Goal: Task Accomplishment & Management: Complete application form

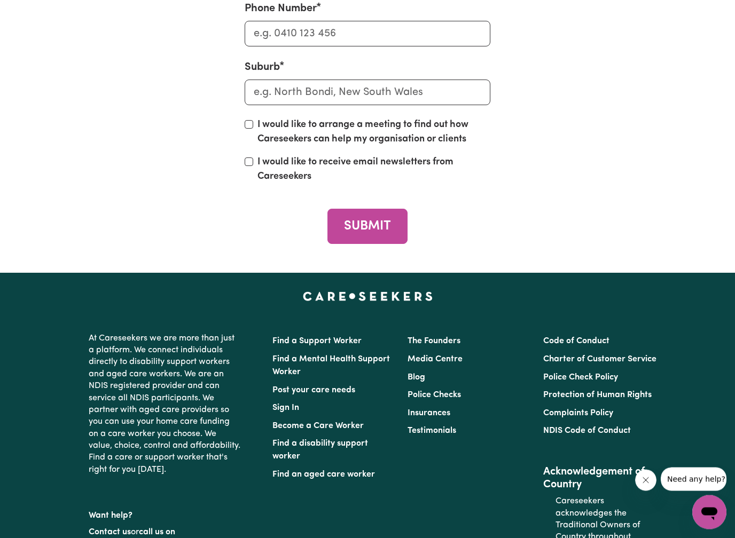
scroll to position [4556, 0]
click at [299, 422] on link "Become a Care Worker" at bounding box center [317, 426] width 91 height 9
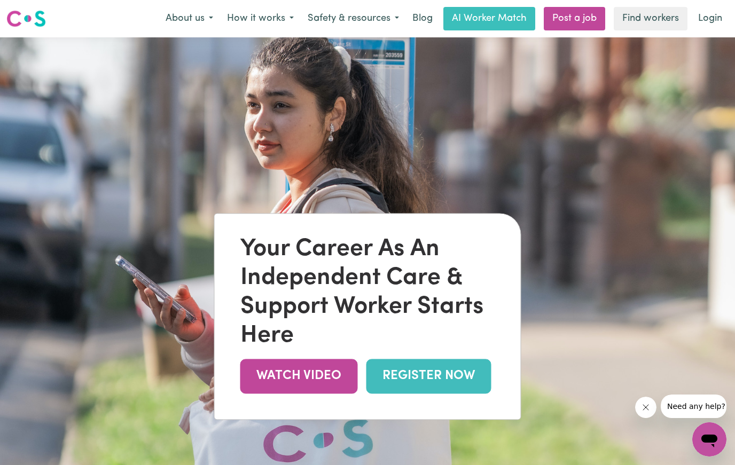
click at [397, 382] on link "REGISTER NOW" at bounding box center [428, 376] width 125 height 35
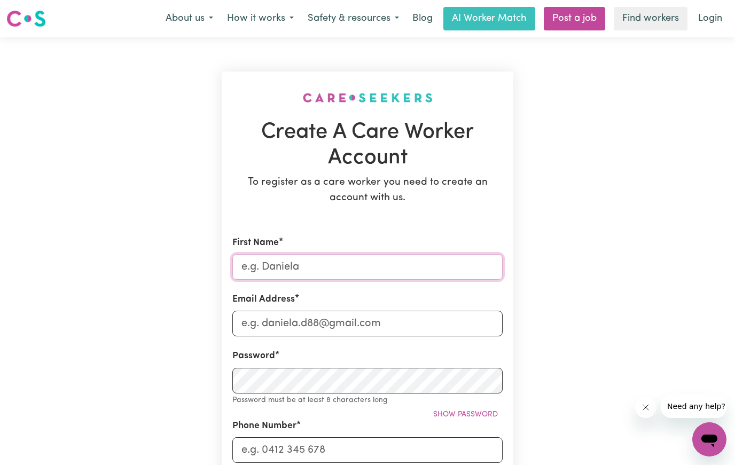
click at [367, 254] on input "First Name" at bounding box center [367, 267] width 270 height 26
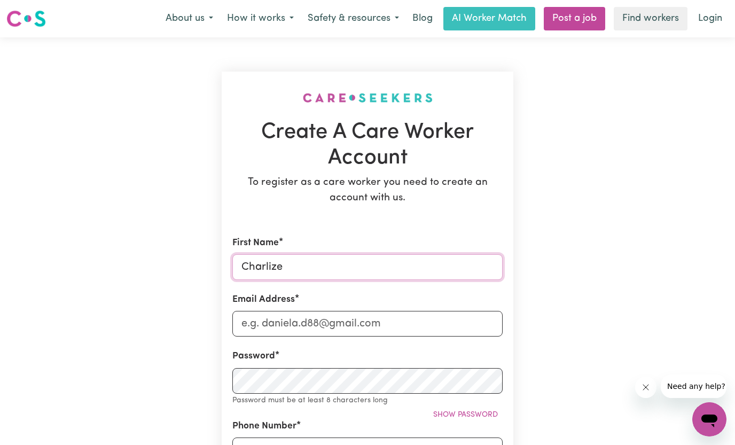
type input "Charlize"
click at [343, 317] on input "Email Address" at bounding box center [367, 324] width 270 height 26
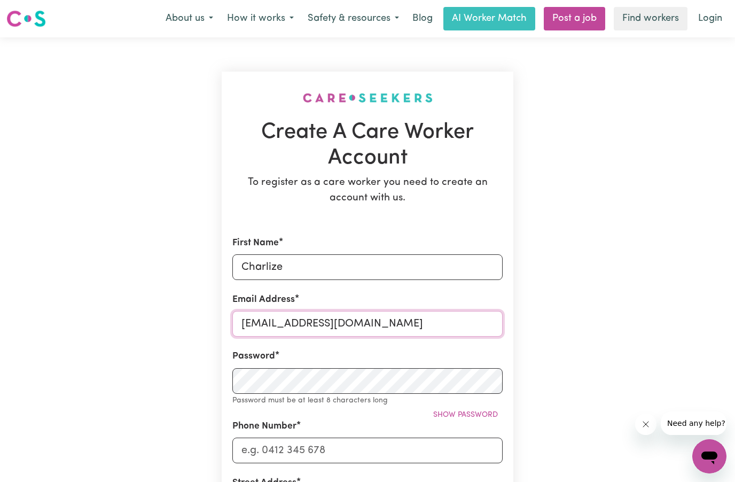
type input "charborg1124@gmail.com"
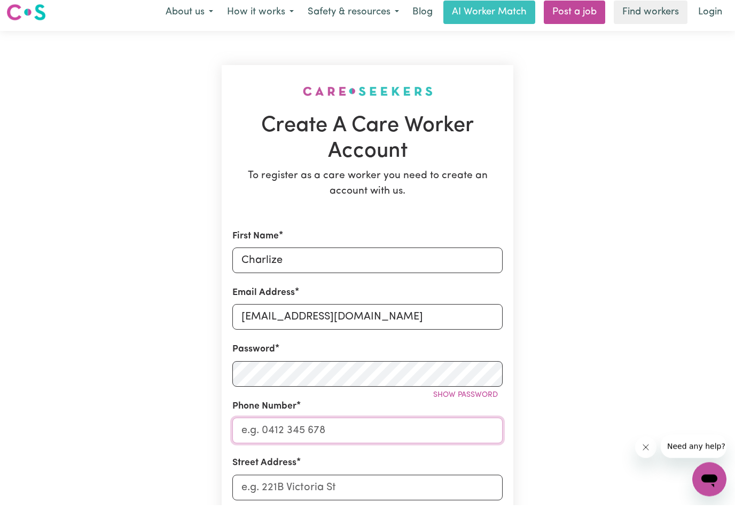
click at [262, 424] on input "Phone Number" at bounding box center [367, 437] width 270 height 26
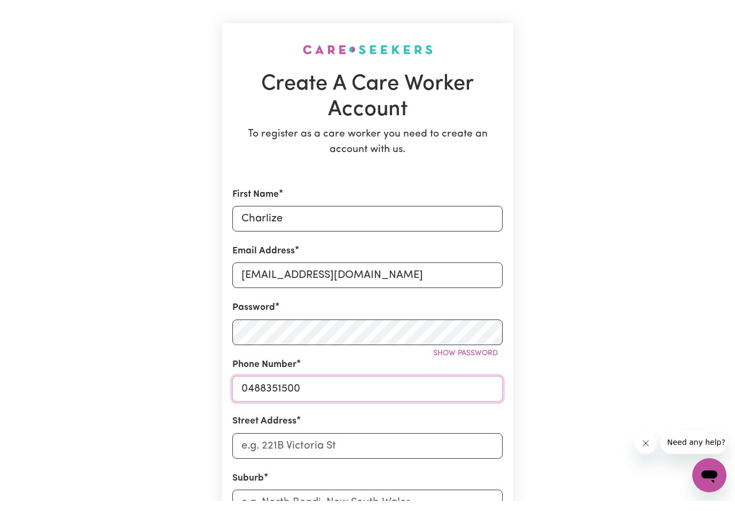
scroll to position [39, 0]
type input "0488351500"
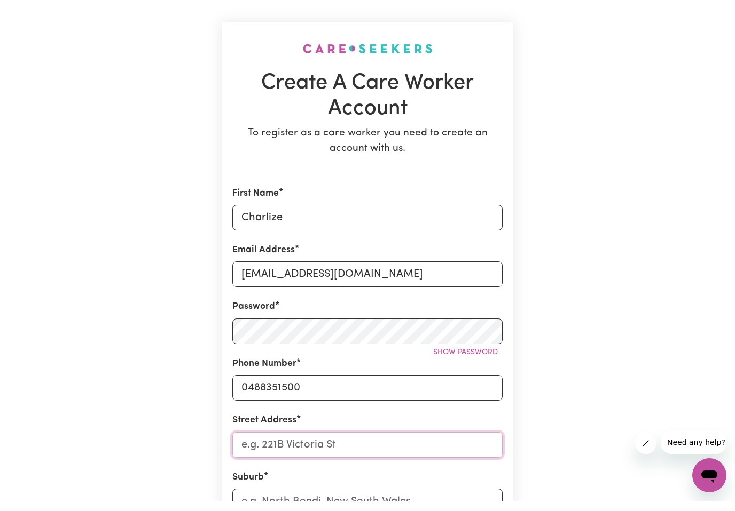
click at [261, 443] on input "Street Address" at bounding box center [367, 456] width 270 height 26
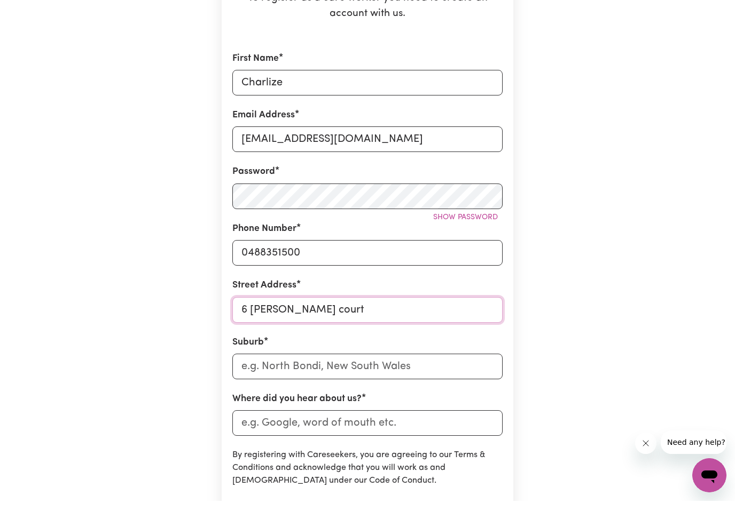
scroll to position [175, 0]
type input "6 Erica court"
click at [270, 373] on input "text" at bounding box center [367, 377] width 270 height 26
type input "hoppers"
type input "hoppers CROSSING, Victoria, 3029"
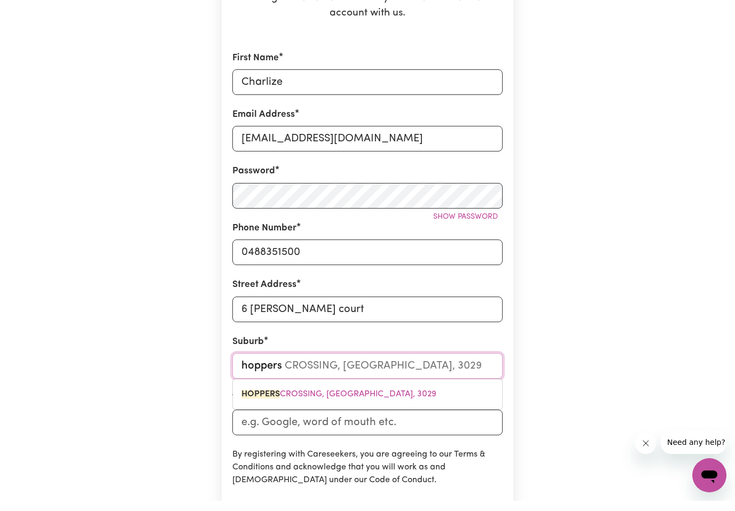
type input "hoppers c"
type input "hoppers cROSSING, Victoria, 3029"
type input "hoppers cr"
type input "hoppers crOSSING, Victoria, 3029"
type input "hoppers cro"
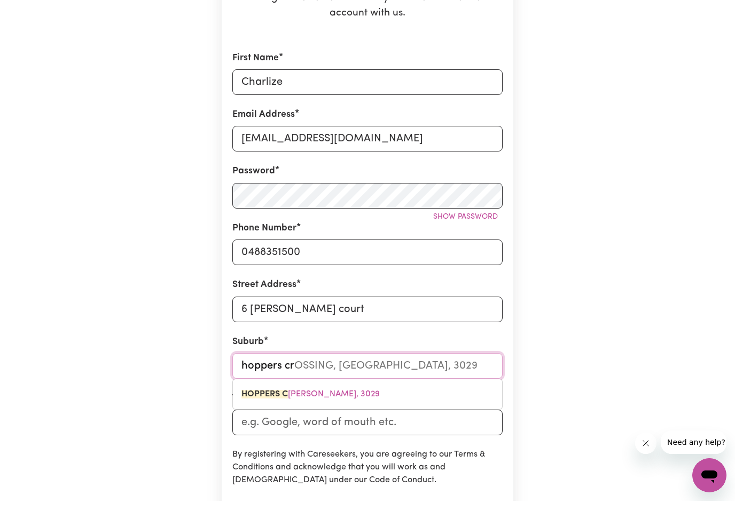
type input "hoppers croSSING, Victoria, 3029"
type input "hoppers cros"
type input "hoppers crosSING, Victoria, 3029"
type input "hoppers cross"
type input "hoppers crossING, Victoria, 3029"
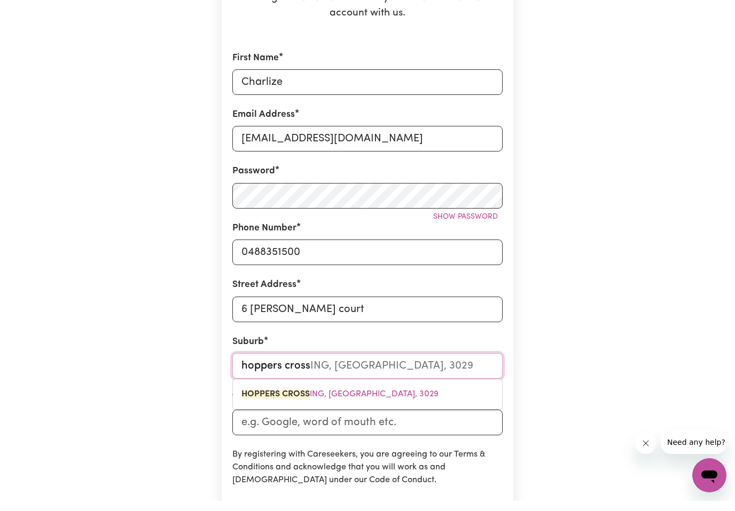
type input "hoppers crossi"
type input "hoppers crossiNG, Victoria, 3029"
type input "hoppers crossin"
type input "hoppers crossinG, Victoria, 3029"
type input "hoppers crossing"
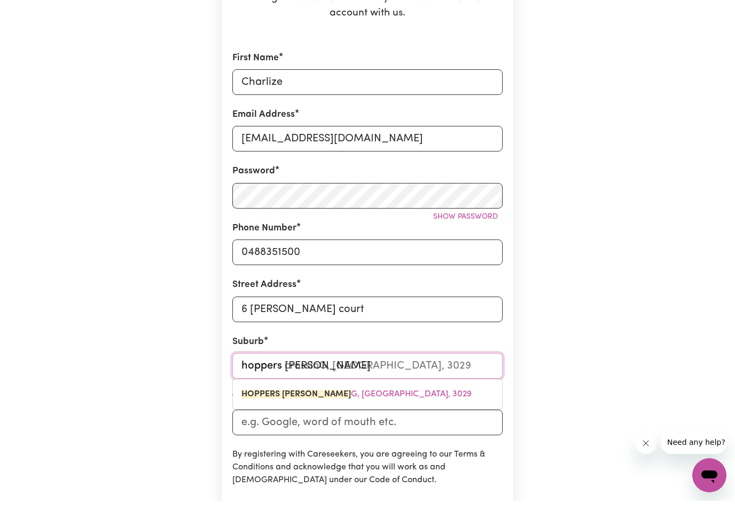
type input "hoppers crossing, Victoria, 3029"
click at [283, 400] on mark "HOPPERS CROSSING" at bounding box center [282, 404] width 83 height 9
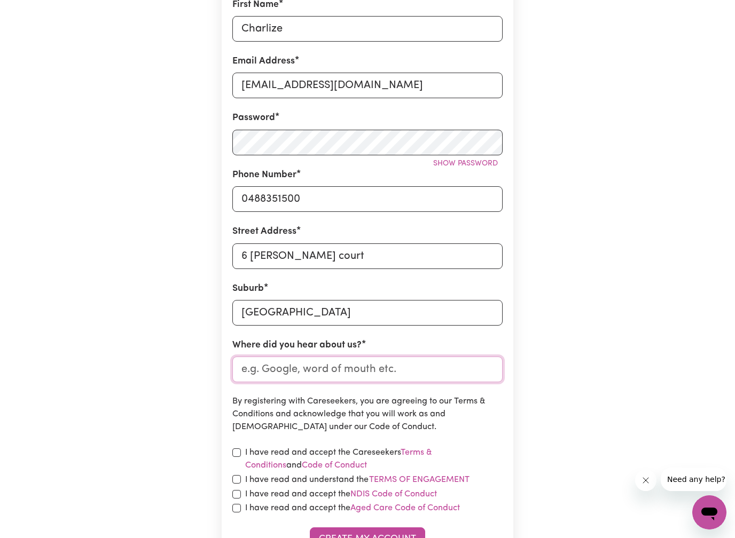
click at [316, 365] on input "Where did you hear about us?" at bounding box center [367, 370] width 270 height 26
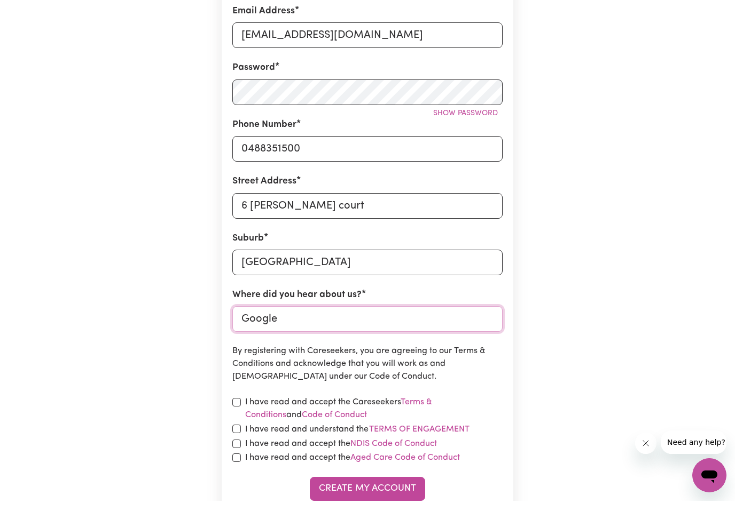
scroll to position [286, 0]
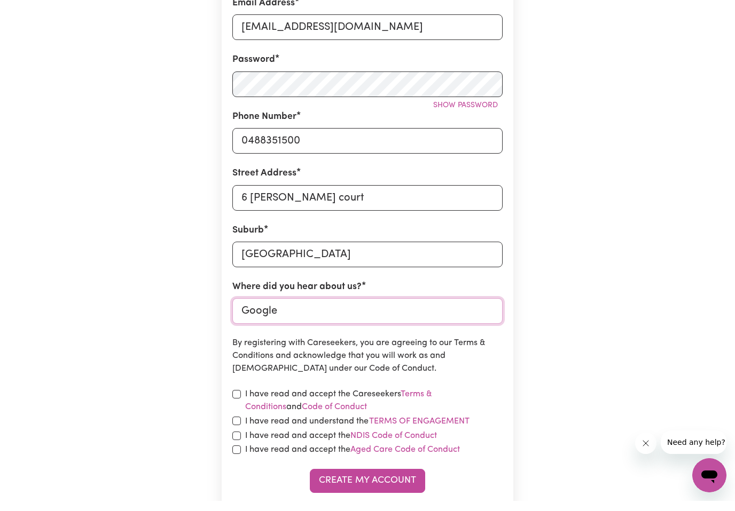
type input "Google"
click at [233, 398] on div "I have read and accept the Careseekers Terms & Conditions and Code of Conduct" at bounding box center [367, 411] width 270 height 26
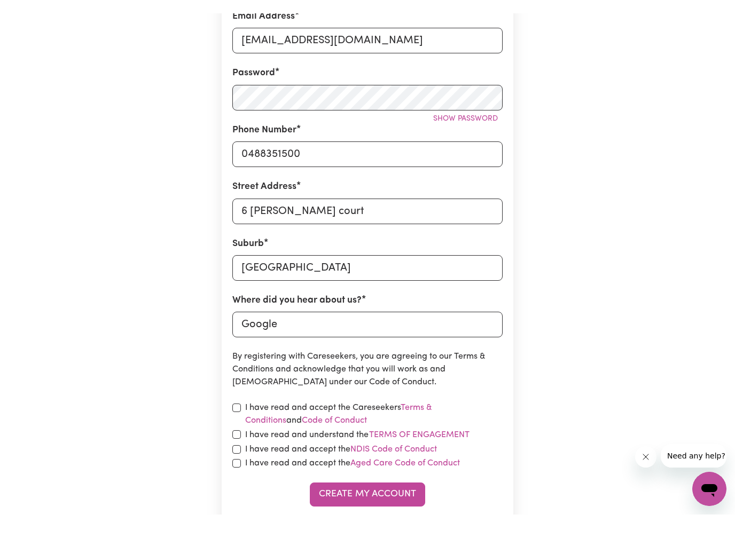
scroll to position [297, 0]
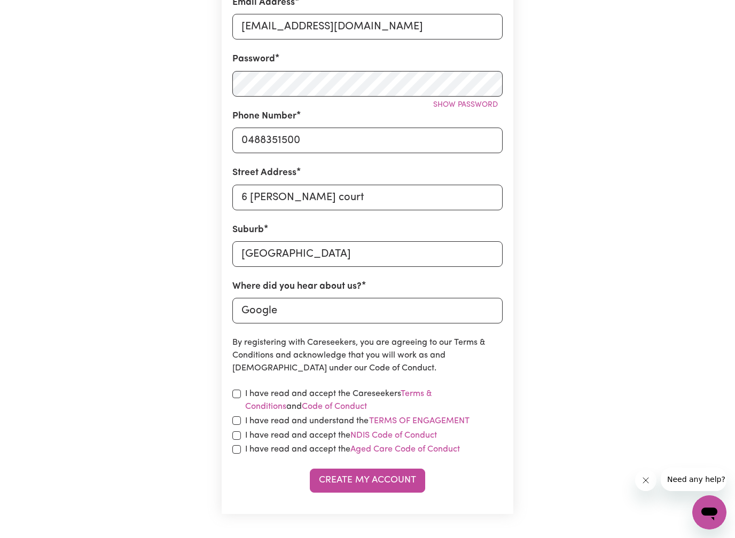
click at [236, 392] on input "checkbox" at bounding box center [236, 394] width 9 height 9
checkbox input "true"
click at [238, 420] on input "checkbox" at bounding box center [236, 420] width 9 height 9
checkbox input "true"
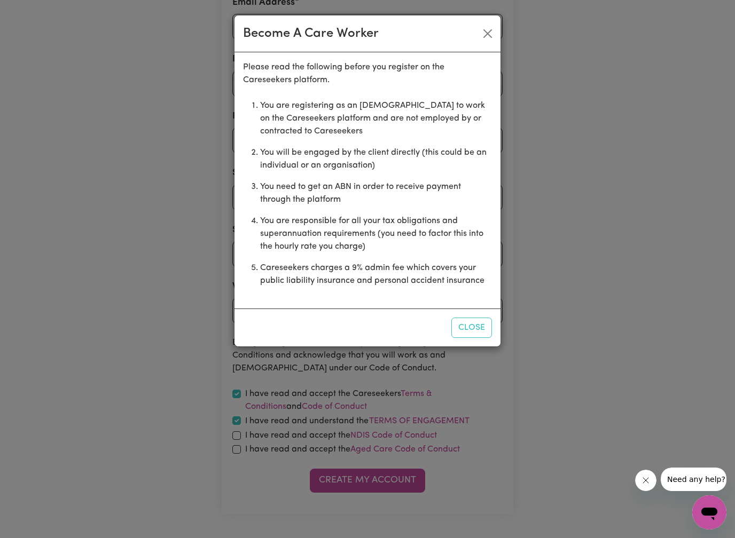
click at [238, 435] on div "Become A Care Worker Please read the following before you register on the Cares…" at bounding box center [367, 269] width 735 height 538
click at [472, 333] on button "Close" at bounding box center [471, 328] width 41 height 20
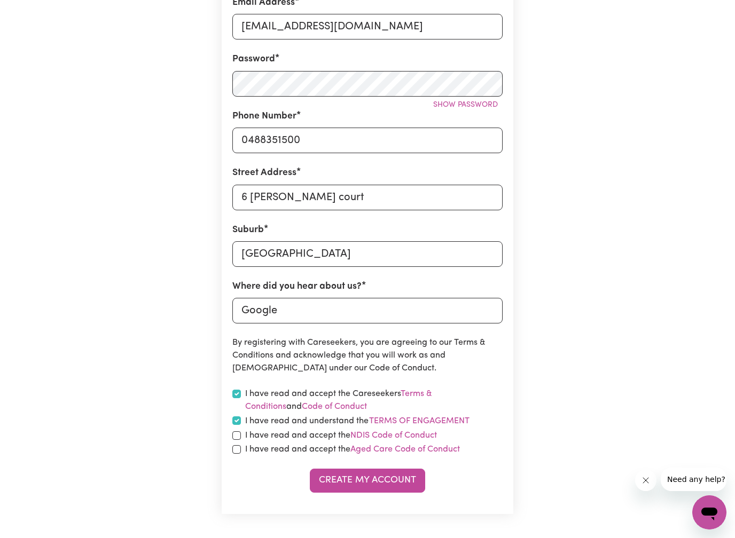
click at [236, 435] on input "checkbox" at bounding box center [236, 435] width 9 height 9
checkbox input "true"
click at [235, 447] on input "checkbox" at bounding box center [236, 449] width 9 height 9
checkbox input "true"
click at [373, 464] on button "Create My Account" at bounding box center [367, 480] width 115 height 23
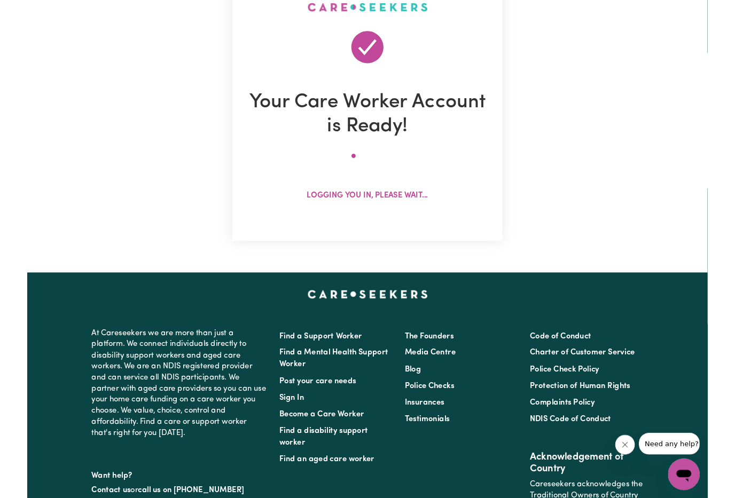
scroll to position [0, 0]
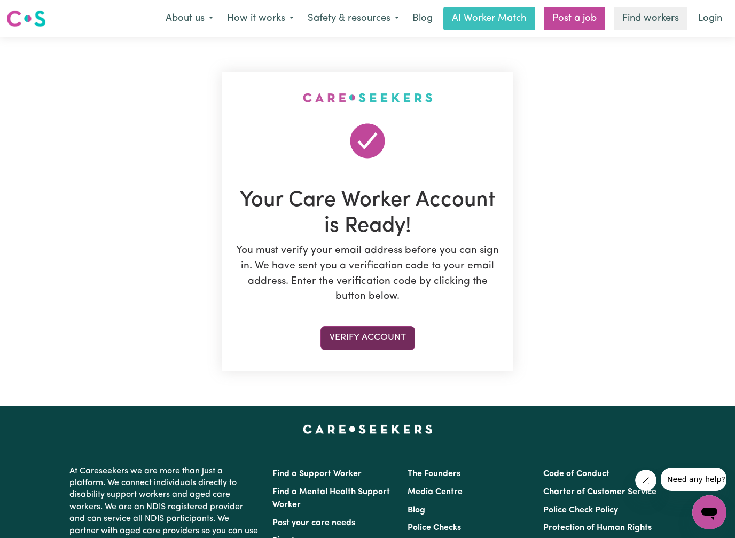
click at [339, 340] on button "Verify Account" at bounding box center [367, 337] width 94 height 23
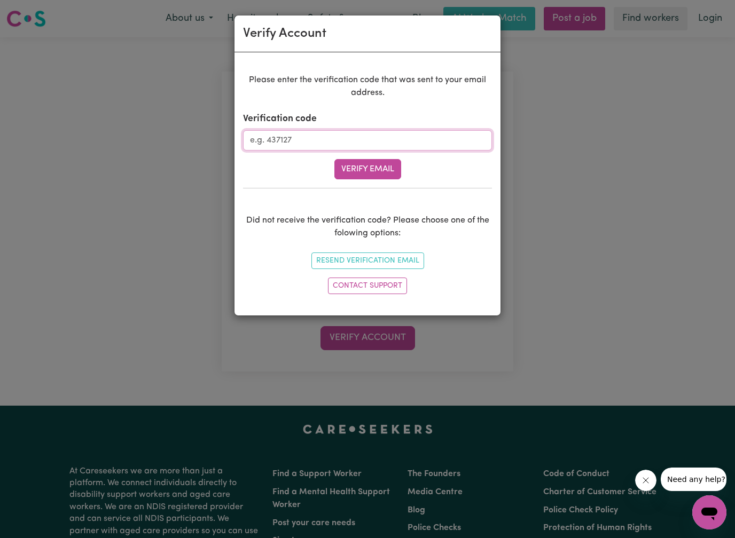
click at [324, 143] on input "Verification code" at bounding box center [367, 140] width 249 height 20
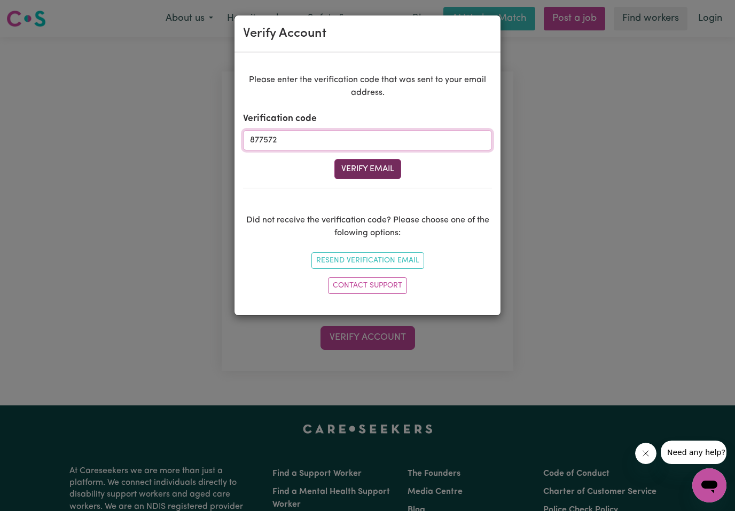
type input "877572"
click at [384, 175] on button "Verify Email" at bounding box center [367, 169] width 67 height 20
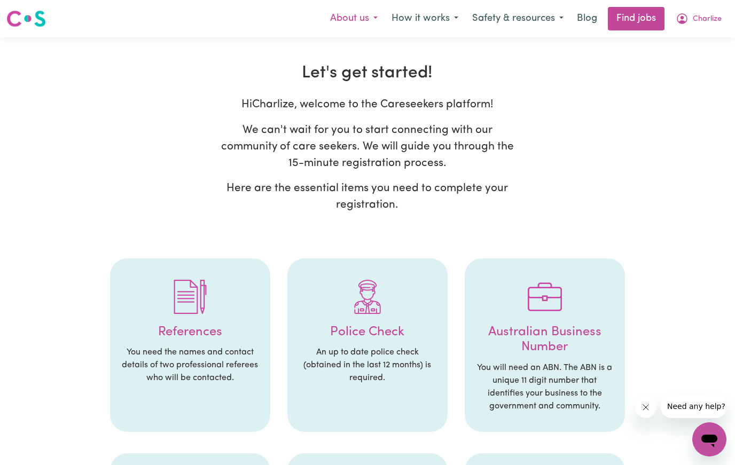
click at [372, 15] on button "About us" at bounding box center [353, 18] width 61 height 22
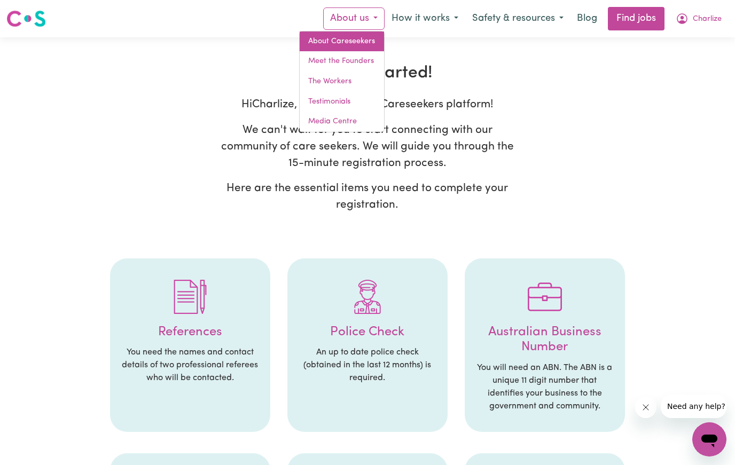
click at [353, 42] on link "About Careseekers" at bounding box center [341, 41] width 84 height 20
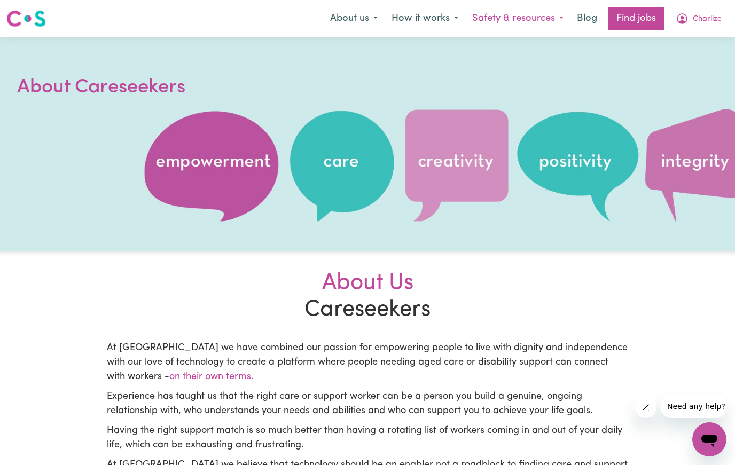
click at [557, 18] on button "Safety & resources" at bounding box center [517, 18] width 105 height 22
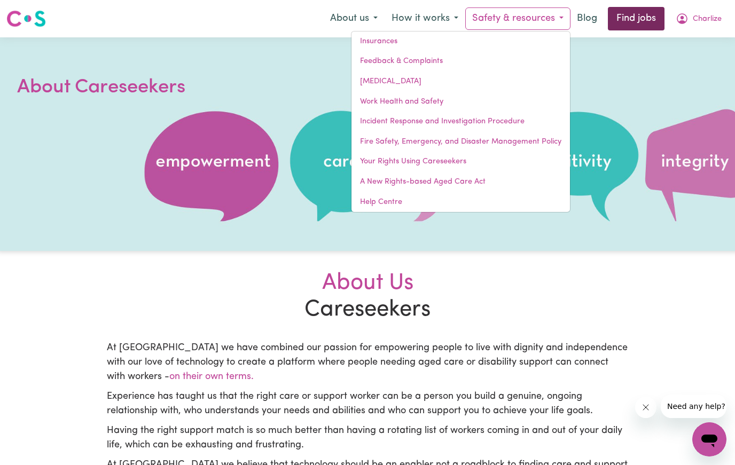
click at [627, 22] on link "Find jobs" at bounding box center [635, 18] width 57 height 23
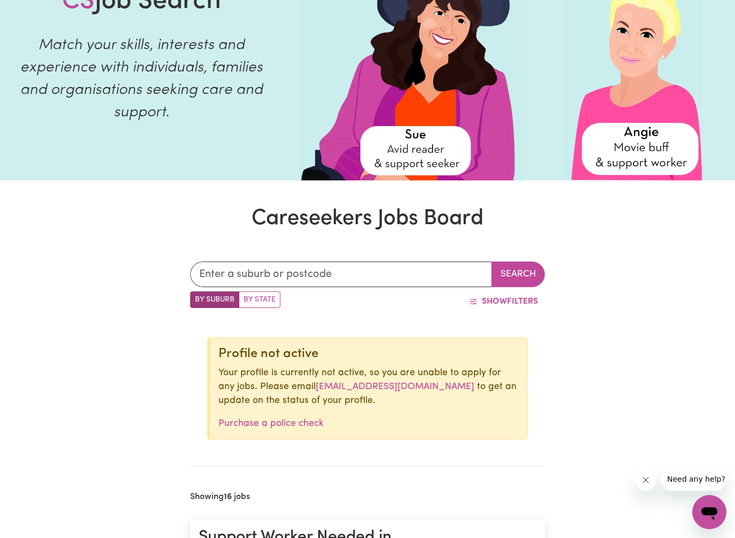
scroll to position [100, 0]
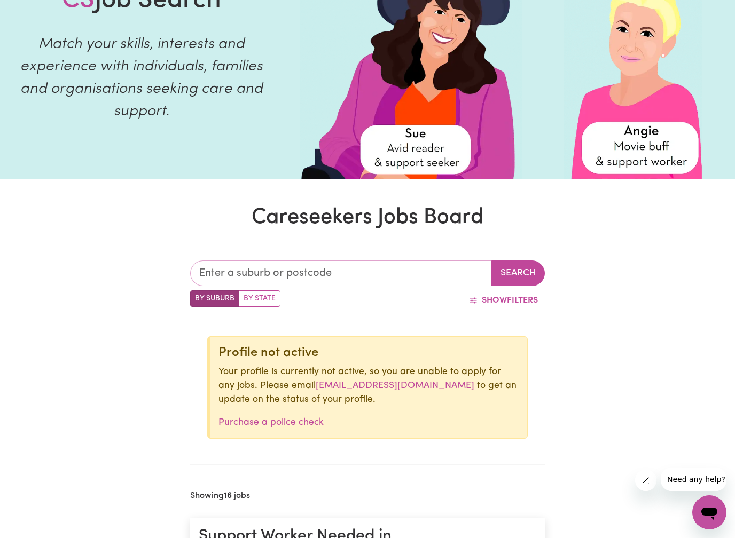
drag, startPoint x: 359, startPoint y: 266, endPoint x: 359, endPoint y: 272, distance: 6.4
click at [359, 266] on input "text" at bounding box center [341, 274] width 302 height 26
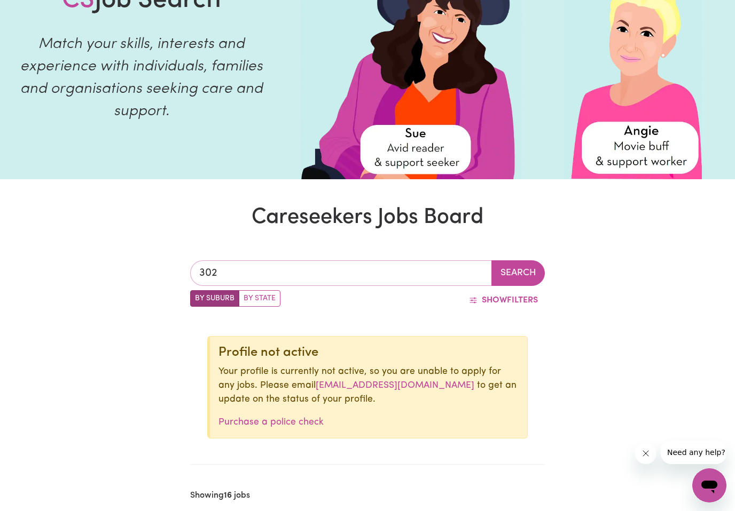
type input "3029"
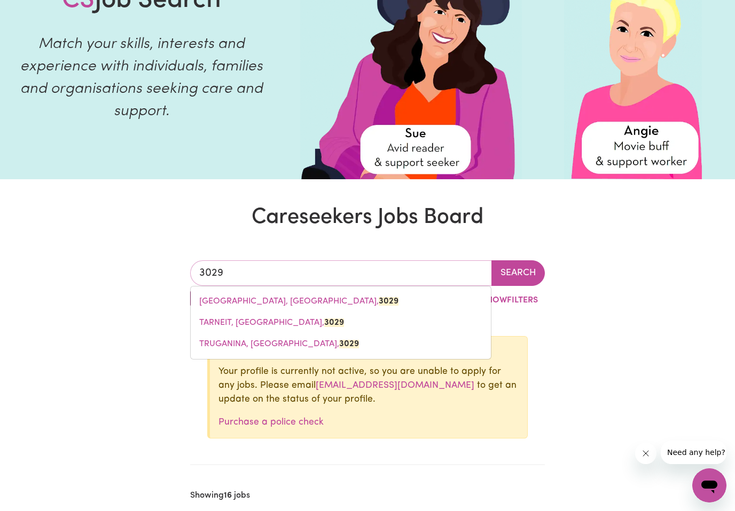
click at [435, 299] on link "HOPPERS CROSSING, Victoria, 3029" at bounding box center [341, 301] width 300 height 21
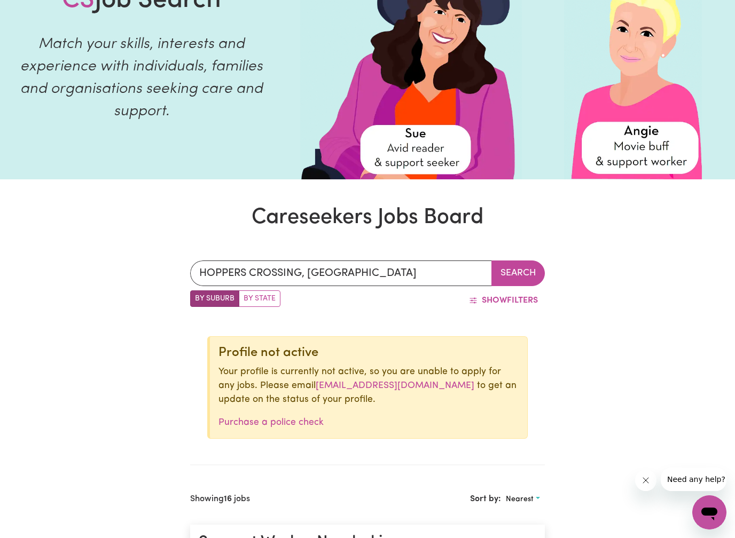
click at [516, 272] on button "Search" at bounding box center [517, 274] width 53 height 26
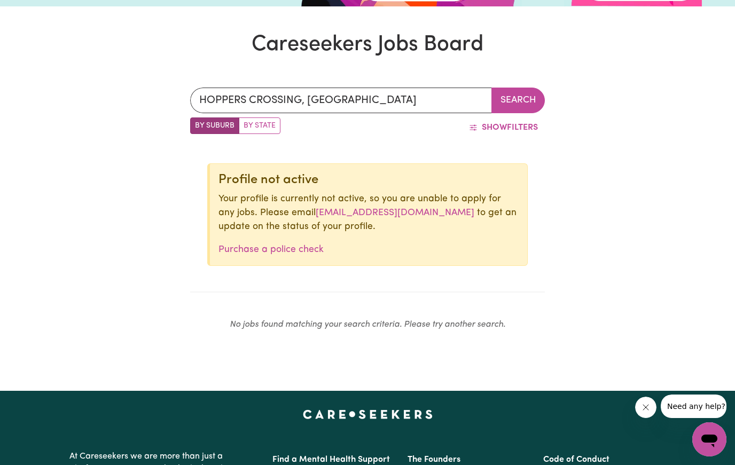
scroll to position [267, 0]
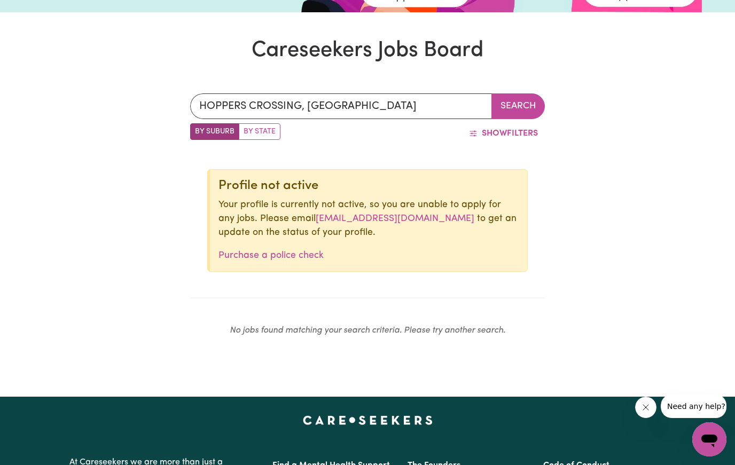
click at [266, 136] on label "By State" at bounding box center [260, 131] width 42 height 17
click at [197, 130] on input "By State" at bounding box center [193, 126] width 7 height 7
radio input "true"
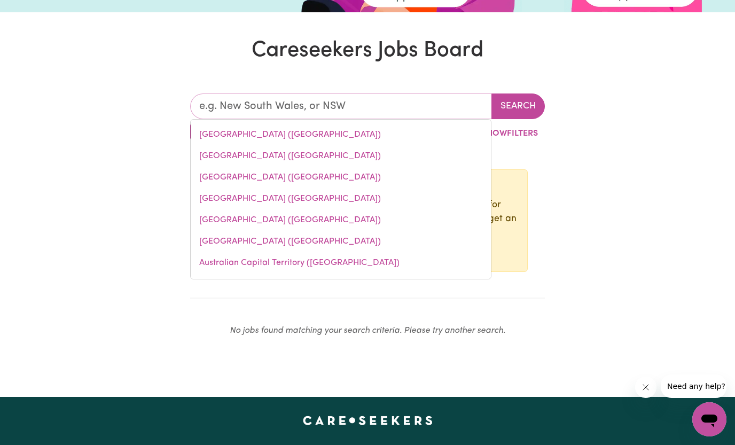
drag, startPoint x: 310, startPoint y: 113, endPoint x: 310, endPoint y: 106, distance: 6.4
click at [310, 113] on input "text" at bounding box center [341, 106] width 302 height 26
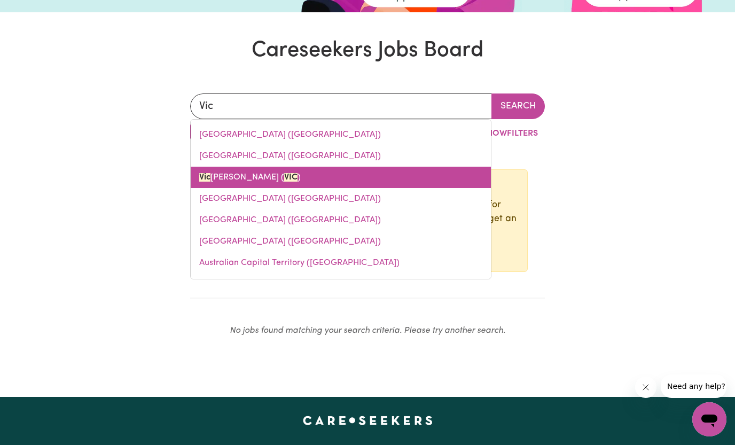
drag, startPoint x: 310, startPoint y: 106, endPoint x: 265, endPoint y: 176, distance: 82.8
click at [265, 176] on link "Vic toria ( VIC )" at bounding box center [341, 177] width 300 height 21
type input "Victoria (VIC)"
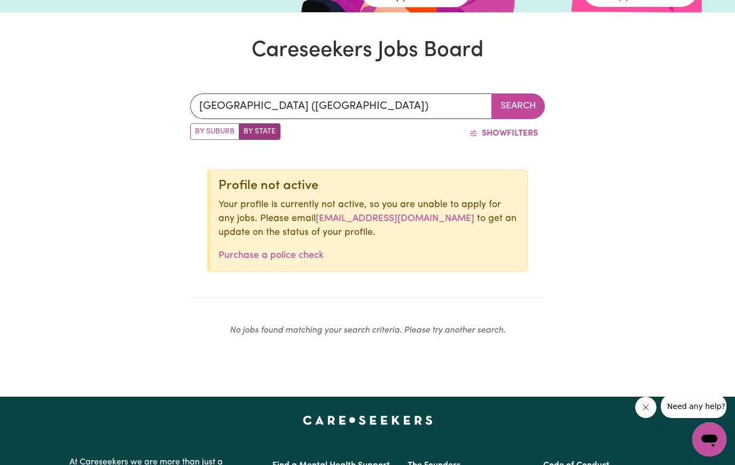
click at [509, 104] on button "Search" at bounding box center [517, 106] width 53 height 26
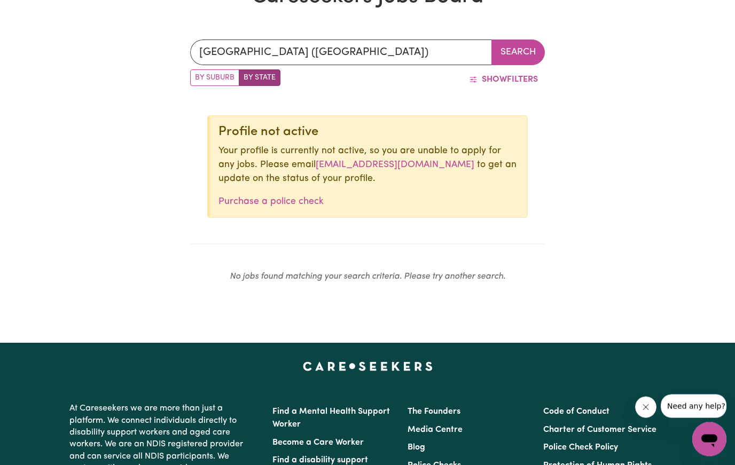
scroll to position [307, 0]
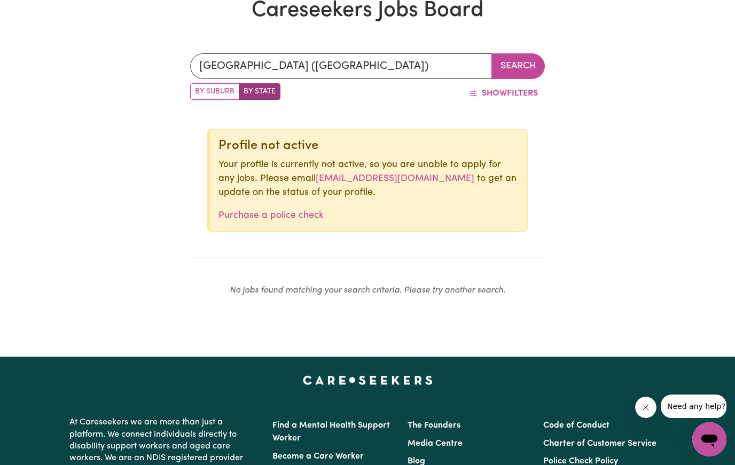
click at [523, 63] on button "Search" at bounding box center [517, 66] width 53 height 26
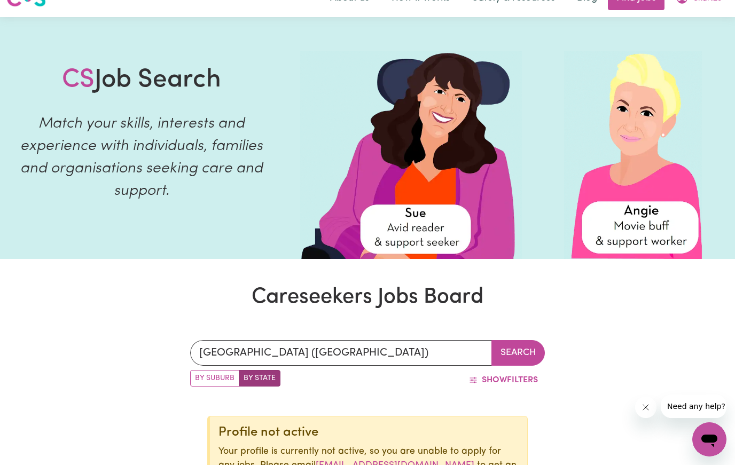
scroll to position [0, 0]
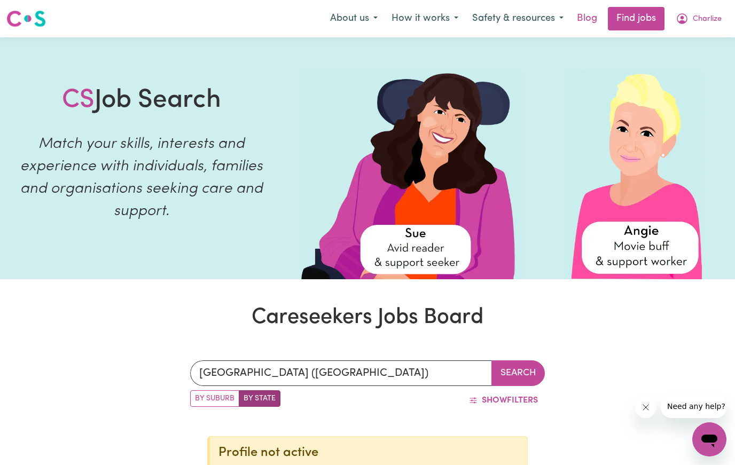
click at [586, 18] on link "Blog" at bounding box center [586, 18] width 33 height 23
click at [627, 16] on link "Find jobs" at bounding box center [635, 18] width 57 height 23
click at [631, 20] on link "Find jobs" at bounding box center [635, 18] width 57 height 23
click at [647, 17] on link "Find jobs" at bounding box center [635, 18] width 57 height 23
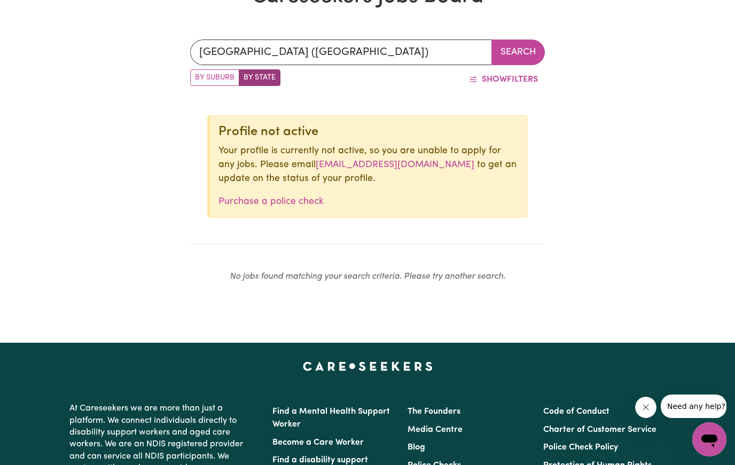
click at [217, 81] on label "By Suburb" at bounding box center [214, 77] width 49 height 17
click at [197, 76] on input "By Suburb" at bounding box center [193, 72] width 7 height 7
radio input "true"
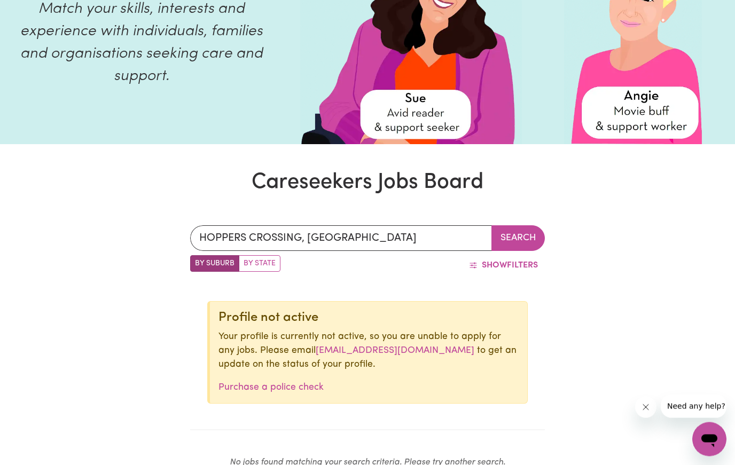
scroll to position [125, 0]
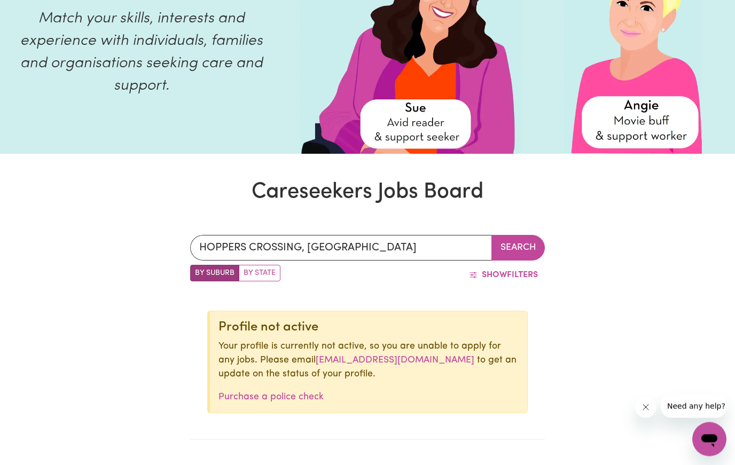
click at [347, 210] on div "HOPPERS CROSSING, Victoria Search By Suburb By State Show Filters Profile not a…" at bounding box center [367, 361] width 367 height 303
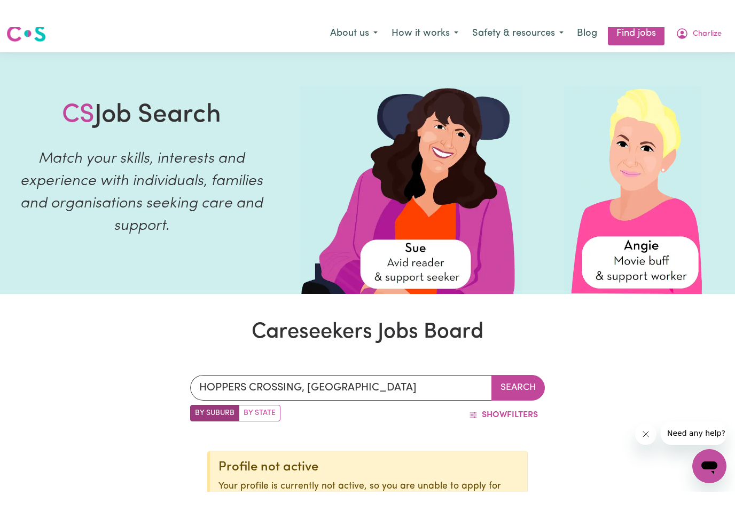
scroll to position [0, 0]
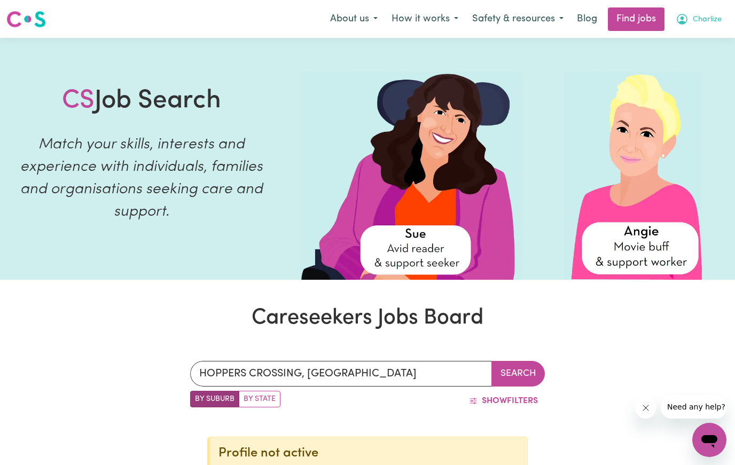
click at [708, 23] on span "Charlize" at bounding box center [706, 19] width 29 height 12
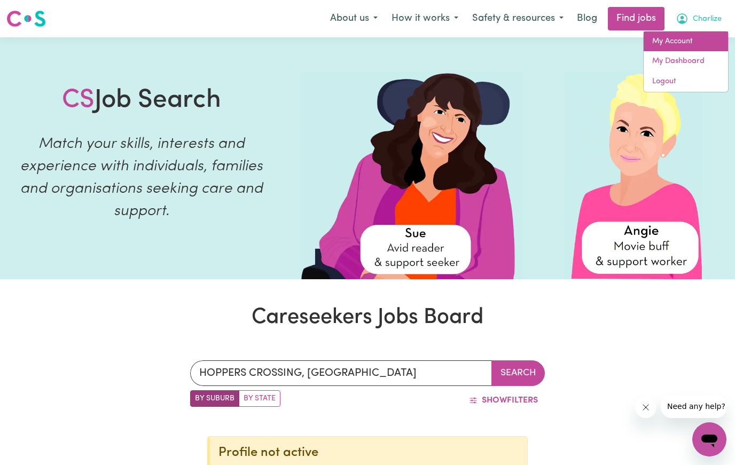
click at [702, 42] on link "My Account" at bounding box center [685, 41] width 84 height 20
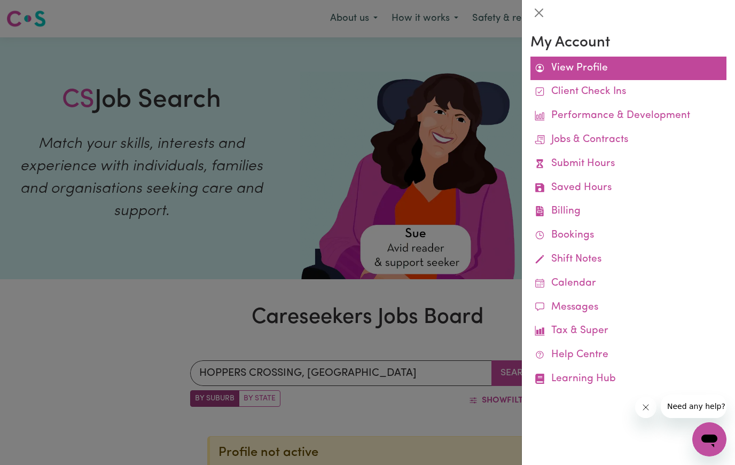
click at [586, 72] on link "View Profile" at bounding box center [628, 69] width 196 height 24
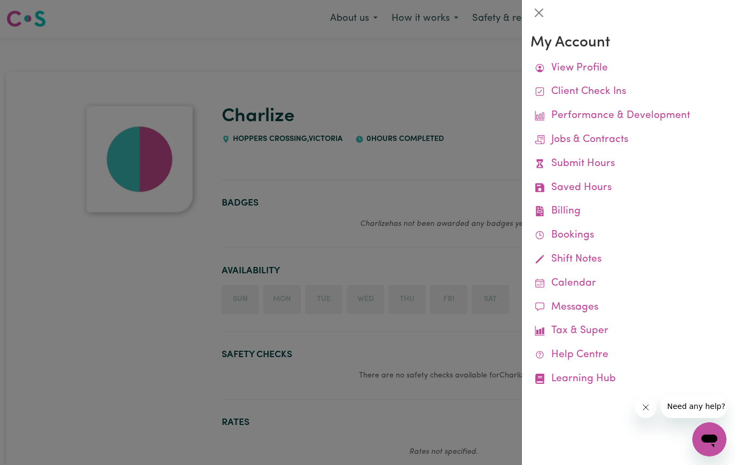
click at [397, 165] on div at bounding box center [367, 232] width 735 height 465
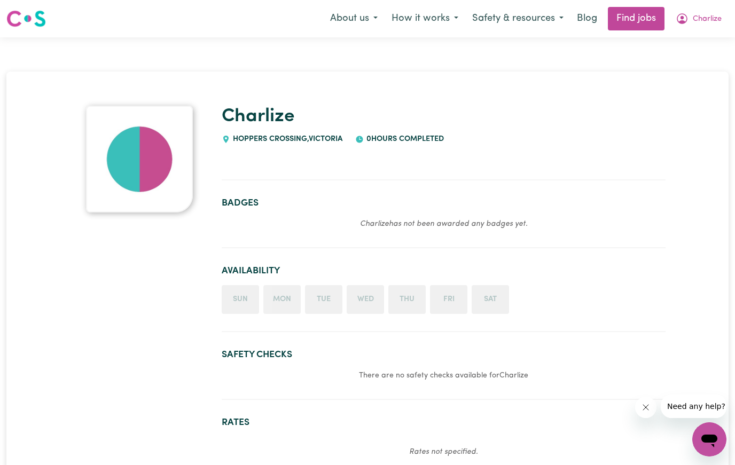
click at [247, 317] on section "Availability Sun Mon Tue Wed Thu Fri Sat" at bounding box center [444, 294] width 444 height 75
click at [247, 309] on li "Sun" at bounding box center [240, 299] width 37 height 29
click at [292, 309] on li "Mon" at bounding box center [281, 299] width 37 height 29
drag, startPoint x: 354, startPoint y: 309, endPoint x: 366, endPoint y: 309, distance: 11.7
click at [354, 309] on li "Wed" at bounding box center [364, 299] width 37 height 29
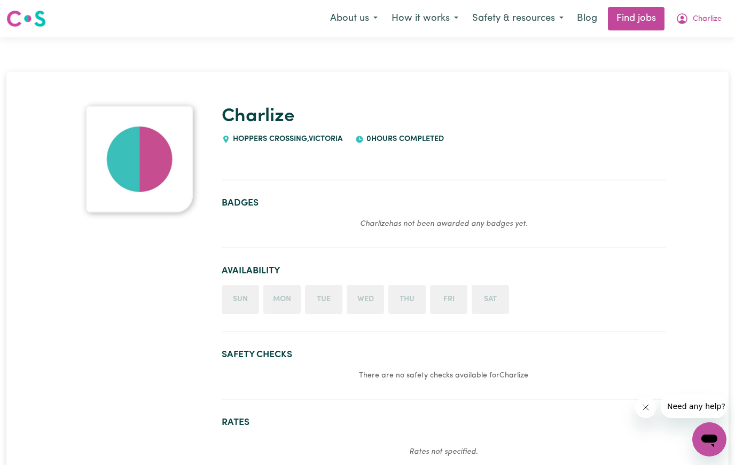
drag, startPoint x: 372, startPoint y: 309, endPoint x: 378, endPoint y: 307, distance: 7.1
click at [372, 309] on li "Wed" at bounding box center [364, 299] width 37 height 29
click at [698, 23] on span "Charlize" at bounding box center [706, 19] width 29 height 12
click at [684, 68] on link "My Dashboard" at bounding box center [685, 61] width 84 height 20
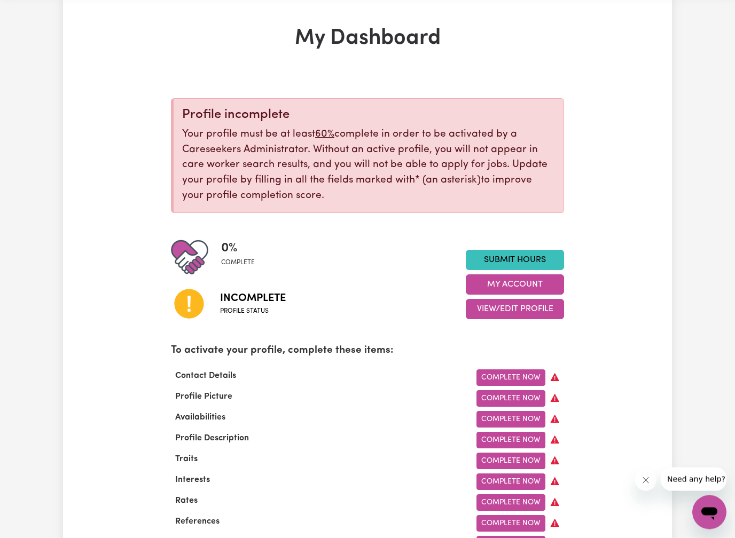
scroll to position [44, 0]
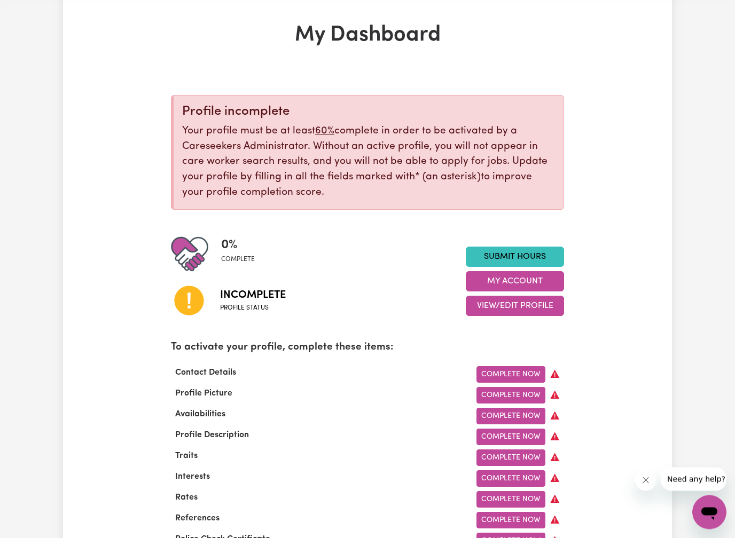
click at [315, 291] on div "Incomplete Profile status" at bounding box center [318, 300] width 295 height 54
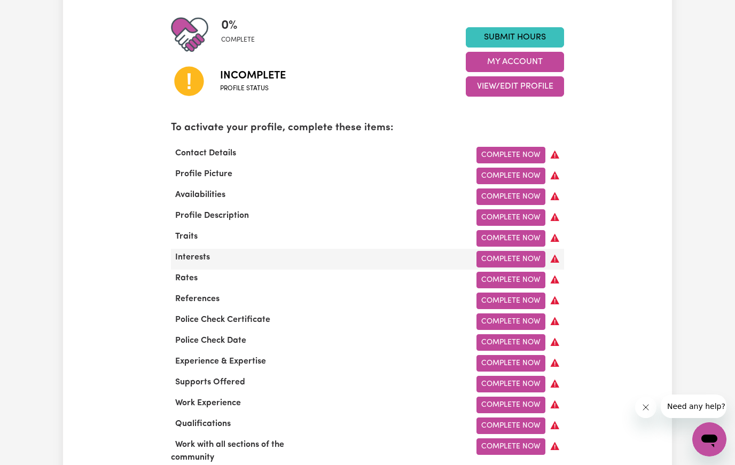
scroll to position [264, 0]
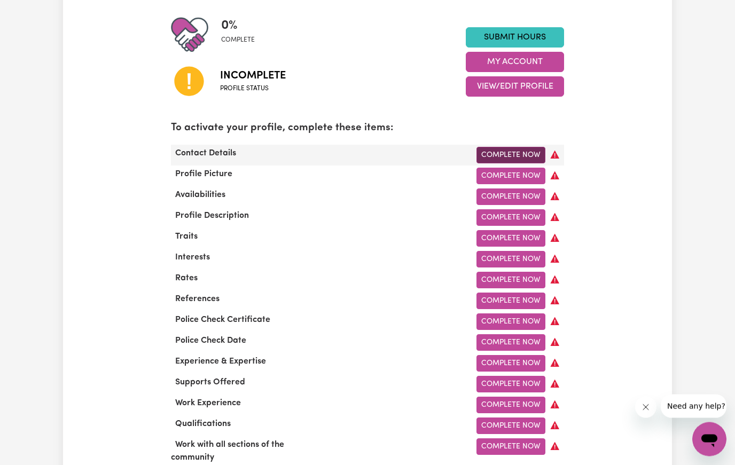
click at [519, 152] on link "Complete Now" at bounding box center [510, 155] width 69 height 17
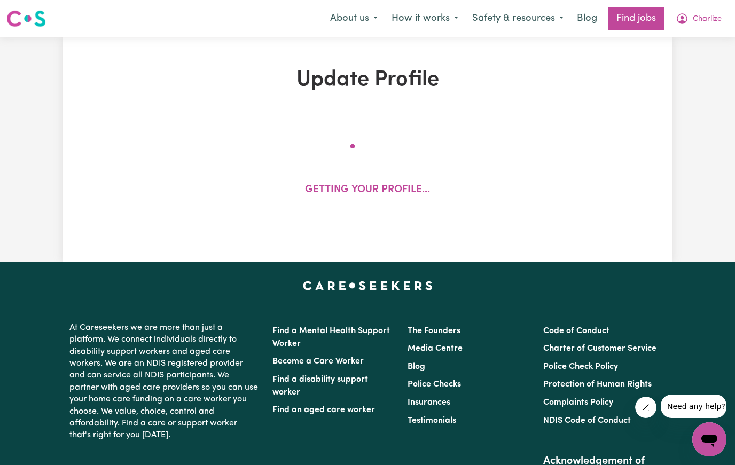
select select "Studying a healthcare related degree or qualification"
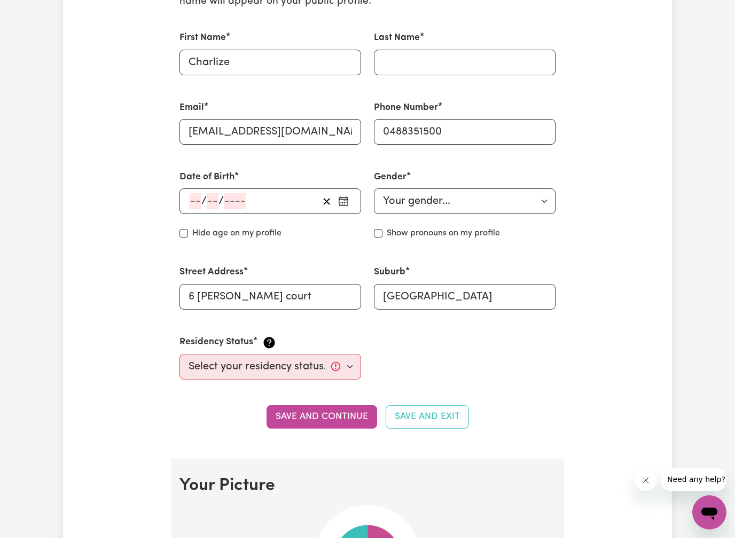
scroll to position [393, 0]
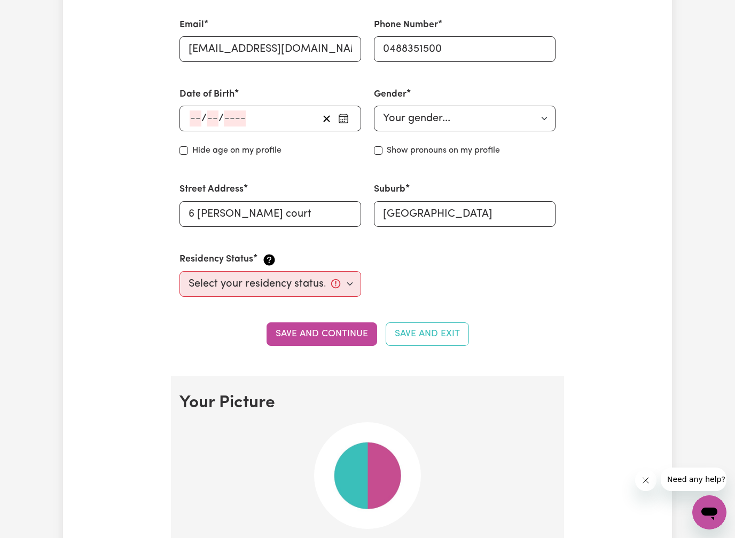
click at [248, 116] on div "/ /" at bounding box center [253, 119] width 130 height 16
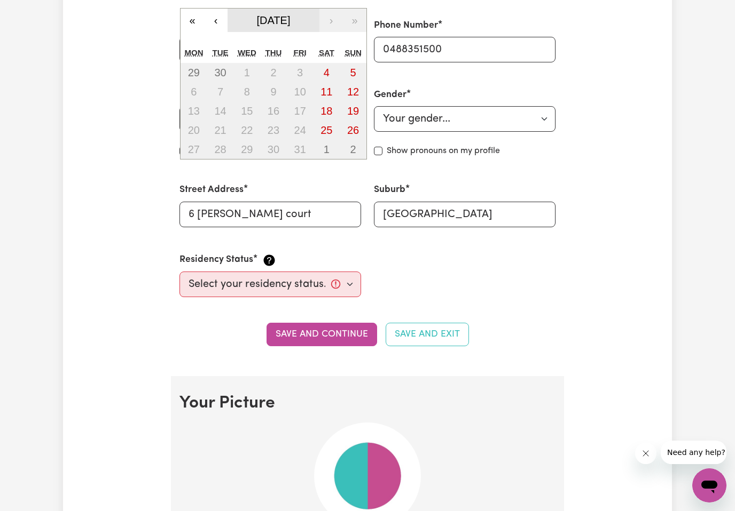
click at [263, 19] on span "October 2025" at bounding box center [274, 20] width 34 height 12
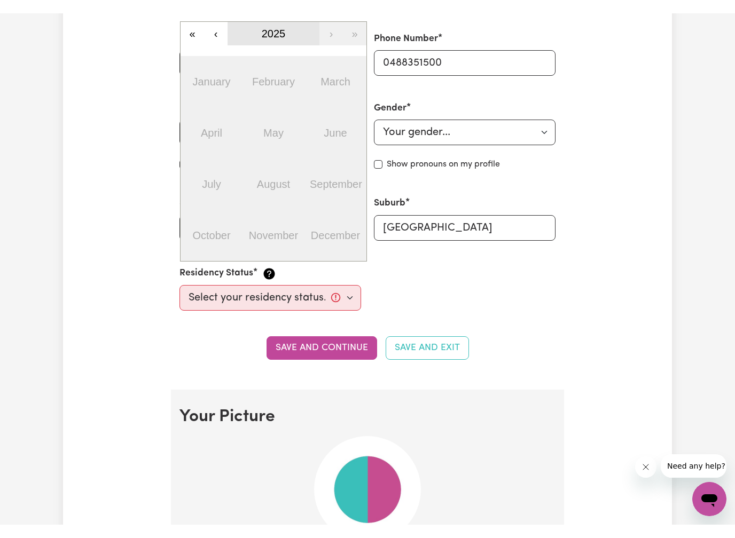
scroll to position [394, 0]
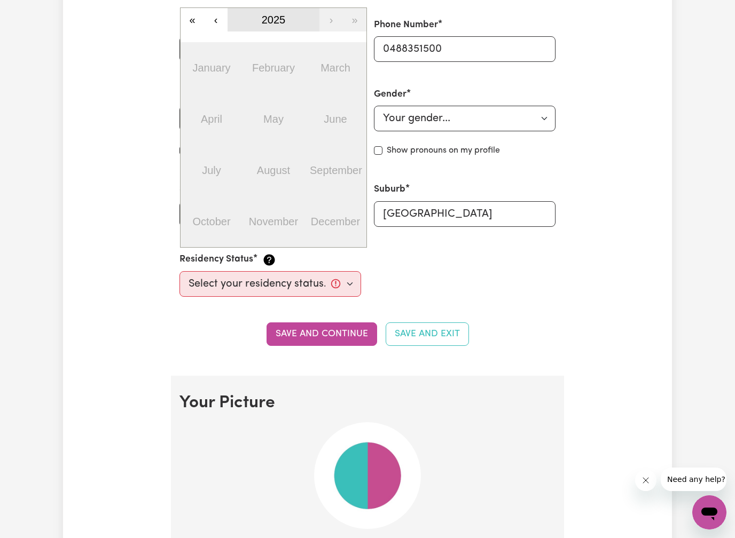
click at [269, 14] on span "2025" at bounding box center [274, 20] width 24 height 12
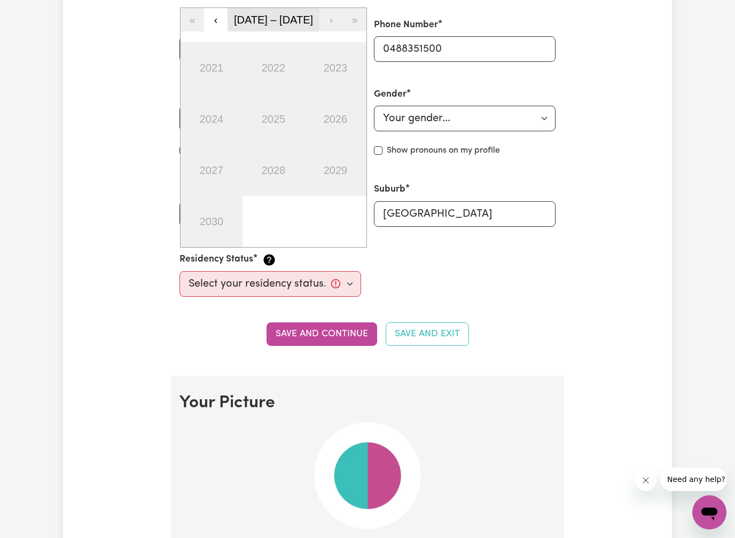
click at [252, 18] on span "2021 – 2030" at bounding box center [273, 20] width 79 height 12
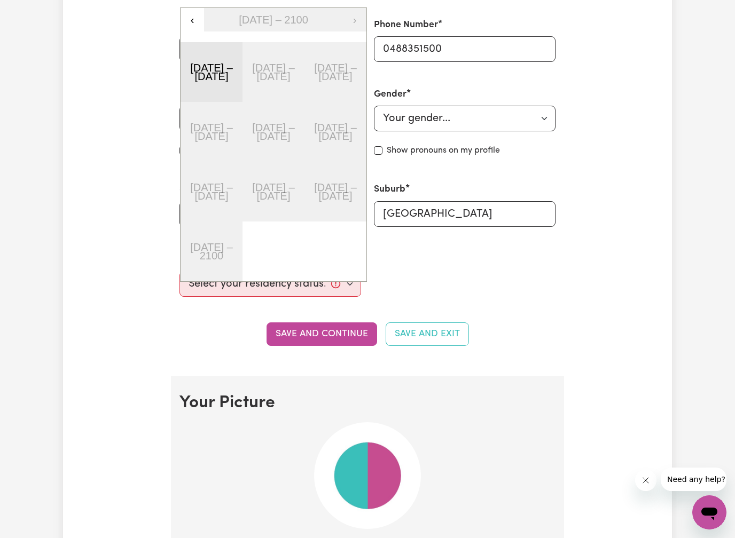
click at [224, 70] on button "2001 – 2010" at bounding box center [211, 72] width 62 height 60
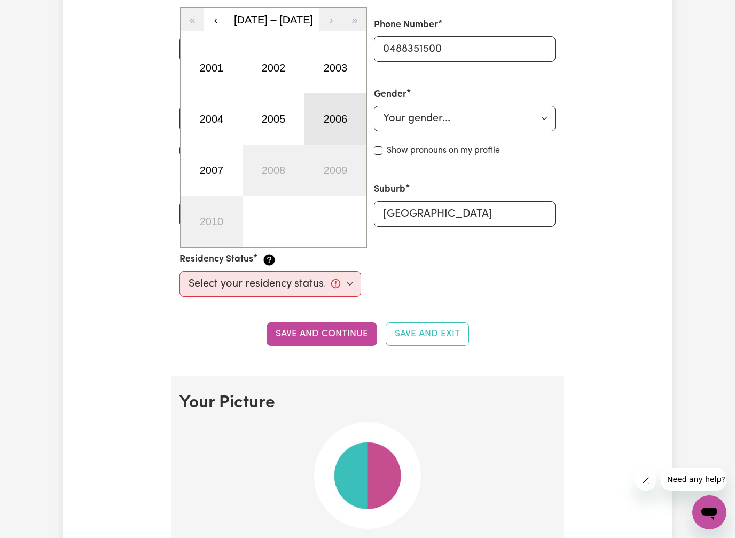
click at [332, 120] on button "2006" at bounding box center [335, 118] width 62 height 51
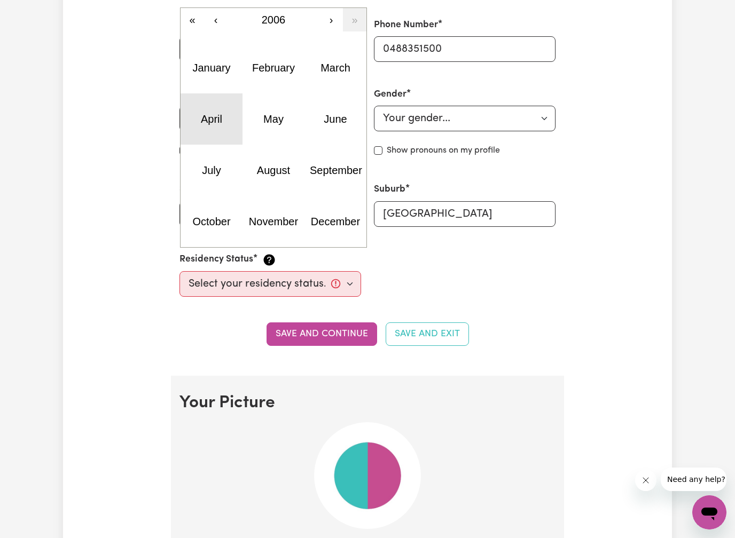
click at [223, 107] on button "April" at bounding box center [211, 118] width 62 height 51
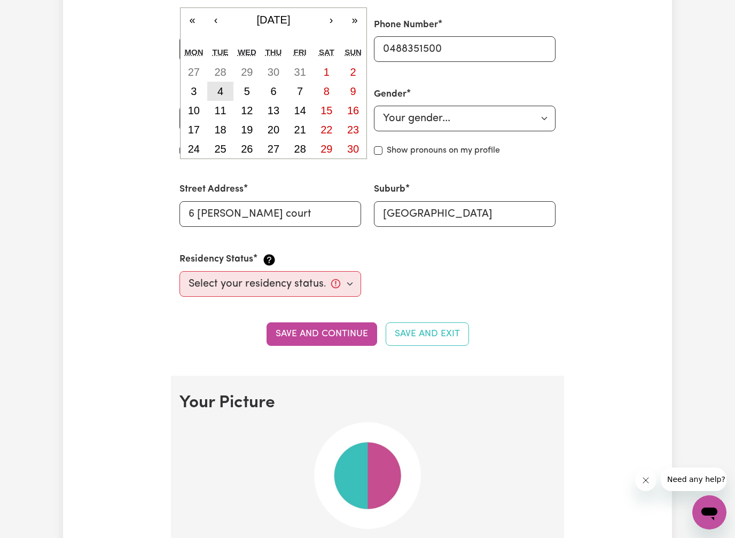
click at [224, 84] on button "4" at bounding box center [220, 91] width 27 height 19
type input "2006-04-04"
type input "4"
type input "2006"
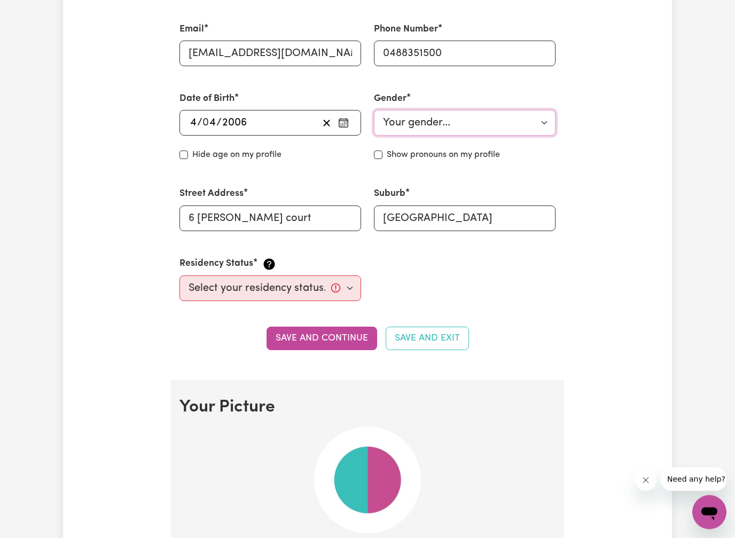
scroll to position [390, 0]
select select "female"
select select "Australian Citizen"
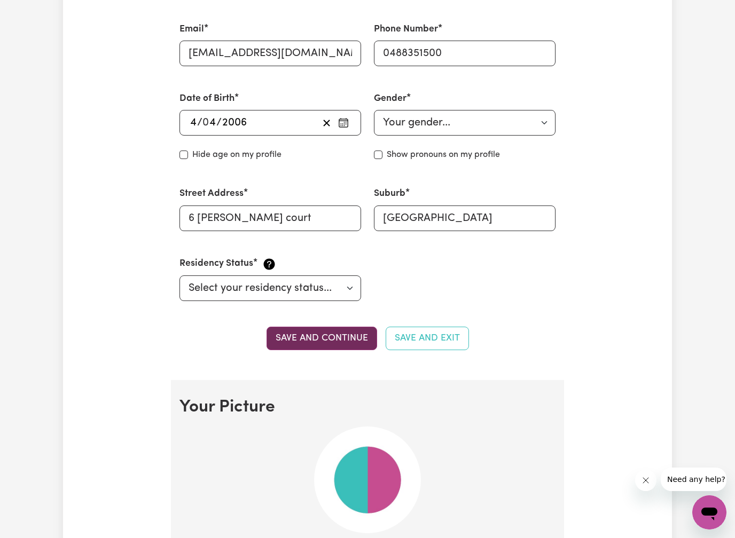
click at [329, 336] on button "Save and continue" at bounding box center [321, 338] width 111 height 23
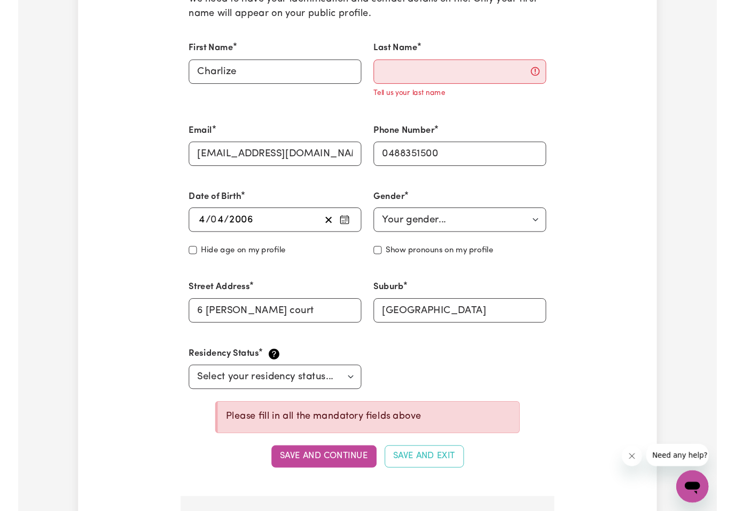
scroll to position [290, 0]
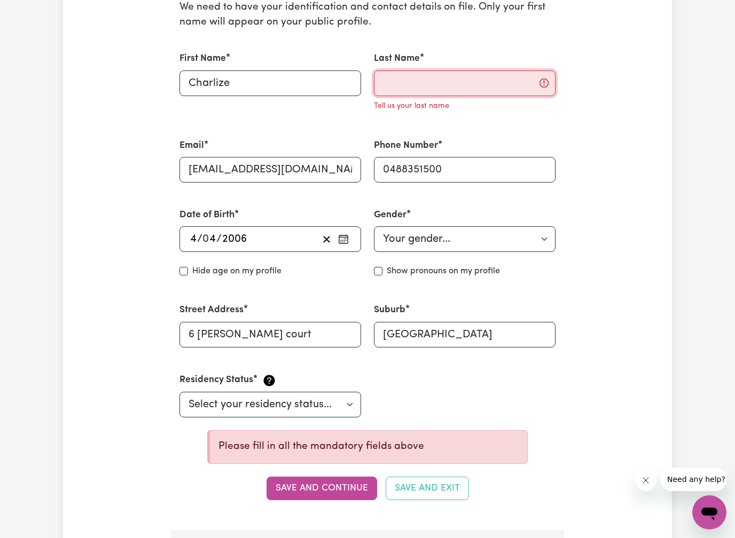
click at [433, 75] on input "Last Name" at bounding box center [464, 83] width 181 height 26
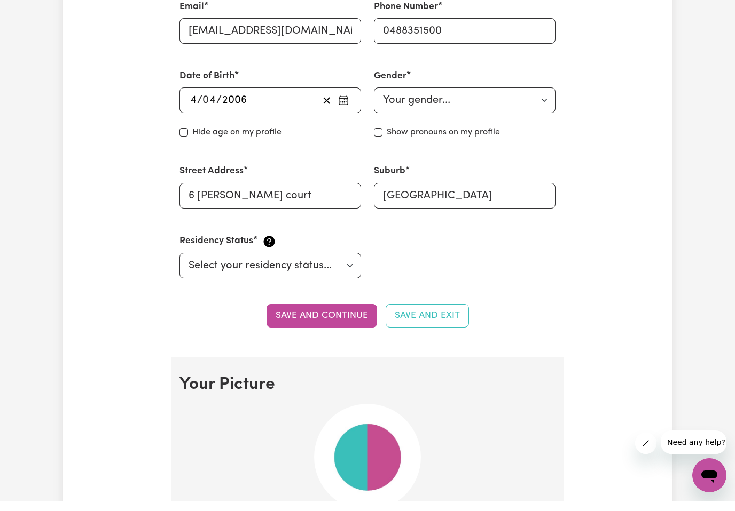
scroll to position [423, 0]
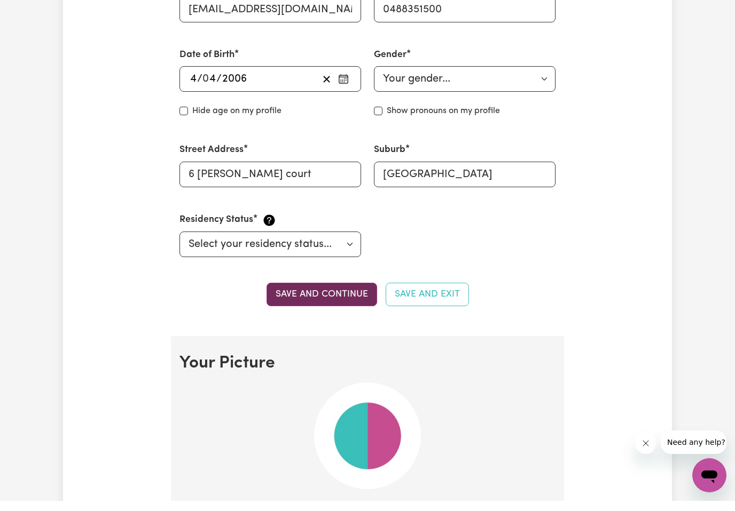
type input "Borg"
click at [312, 293] on button "Save and continue" at bounding box center [321, 304] width 111 height 23
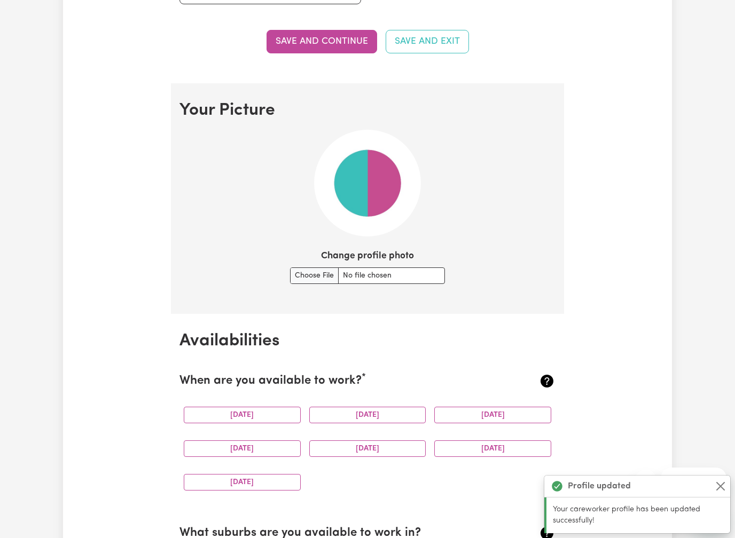
scroll to position [766, 0]
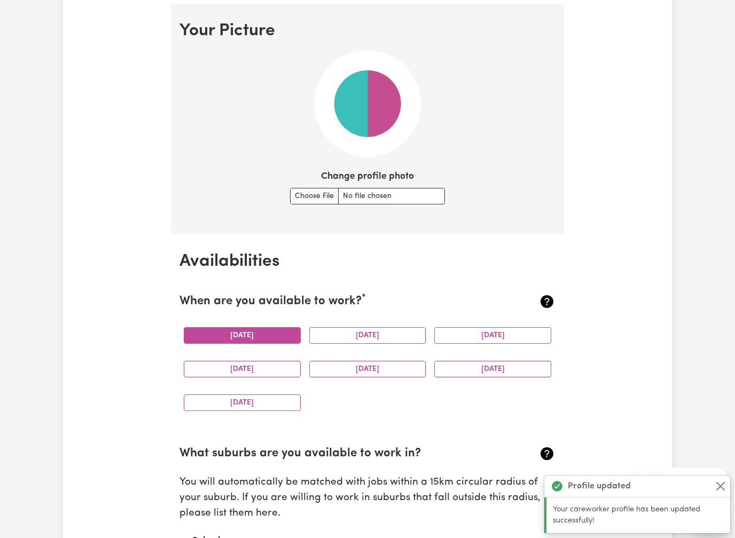
click at [284, 330] on button "Monday" at bounding box center [242, 335] width 117 height 17
click at [356, 327] on button "Tuesday" at bounding box center [367, 335] width 117 height 17
click at [483, 321] on div "Wednesday" at bounding box center [492, 336] width 125 height 34
click at [478, 329] on button "Wednesday" at bounding box center [492, 335] width 117 height 17
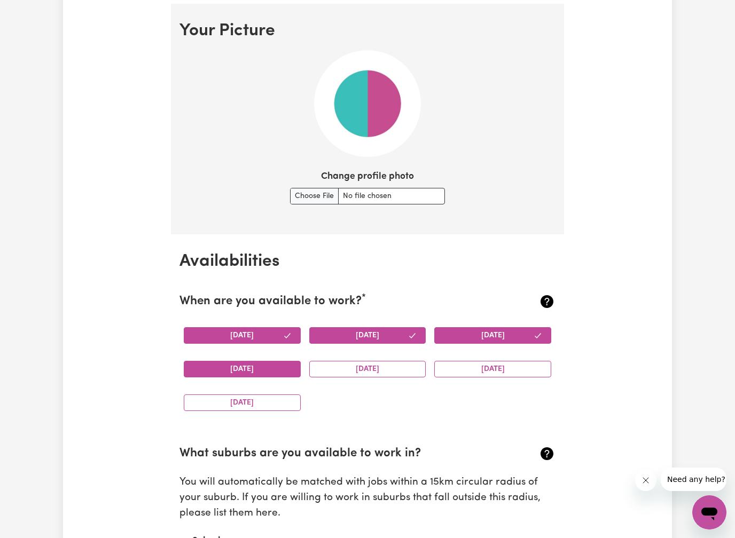
click at [287, 361] on button "Thursday" at bounding box center [242, 369] width 117 height 17
click at [350, 362] on button "Friday" at bounding box center [367, 369] width 117 height 17
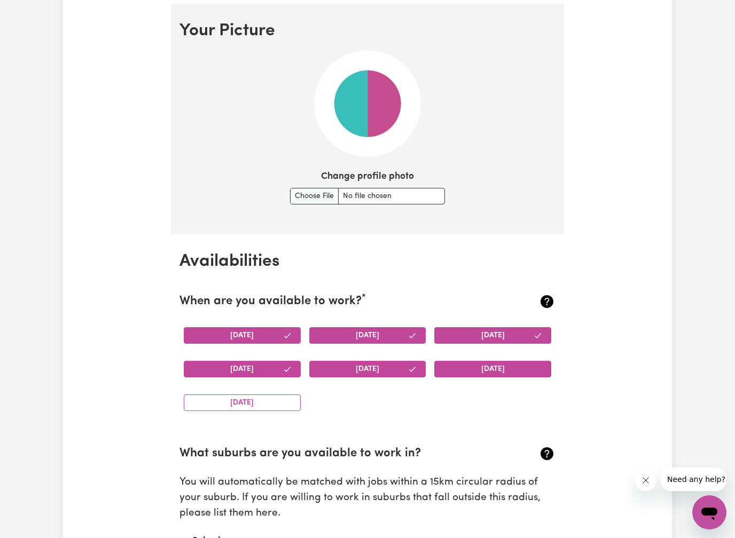
click at [463, 365] on button "Saturday" at bounding box center [492, 369] width 117 height 17
click at [282, 397] on button "Sunday" at bounding box center [242, 402] width 117 height 17
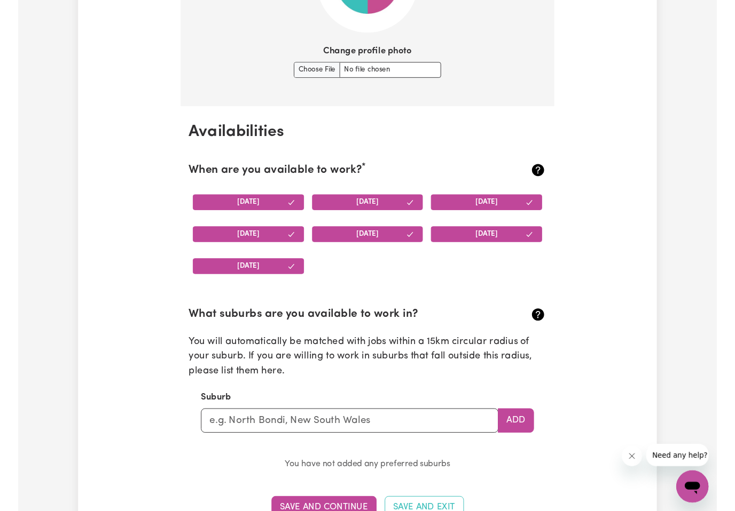
scroll to position [890, 0]
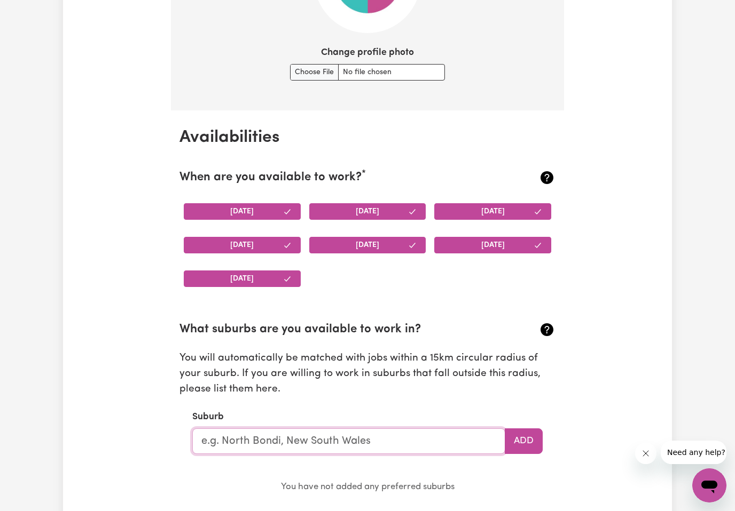
click at [347, 430] on input "text" at bounding box center [348, 442] width 313 height 26
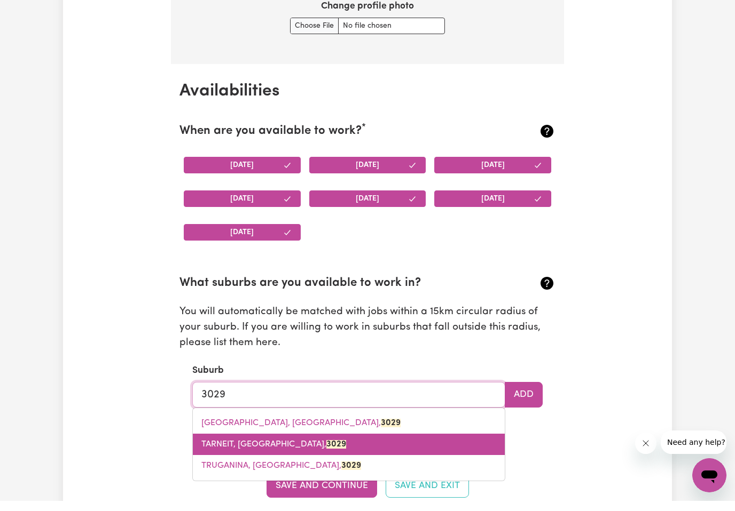
scroll to position [927, 0]
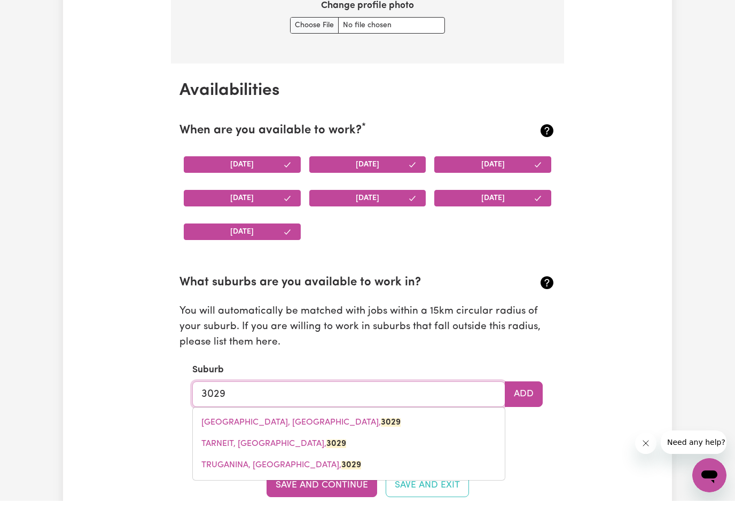
click at [343, 422] on link "HOPPERS CROSSING, Victoria, 3029" at bounding box center [349, 432] width 312 height 21
type input "HOPPERS CROSSING, Victoria, 3029"
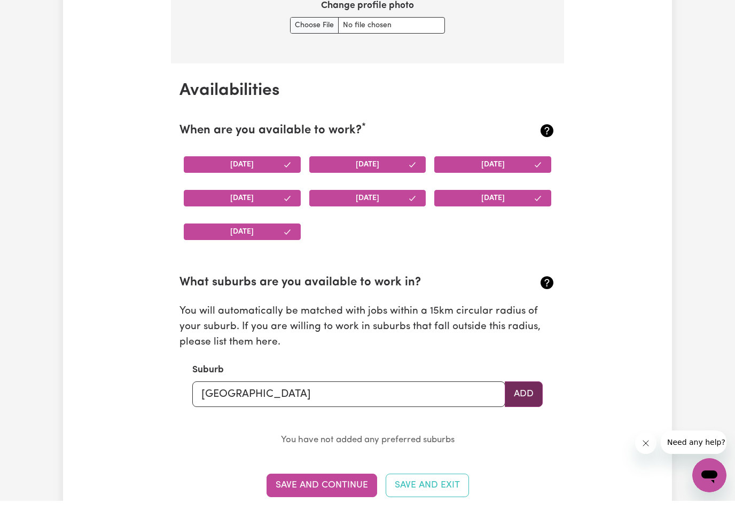
click at [505, 392] on button "Add" at bounding box center [523, 405] width 38 height 26
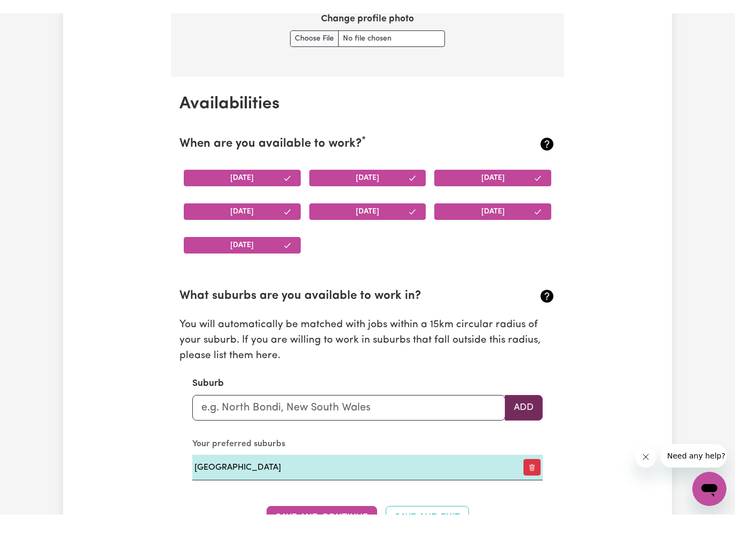
scroll to position [937, 0]
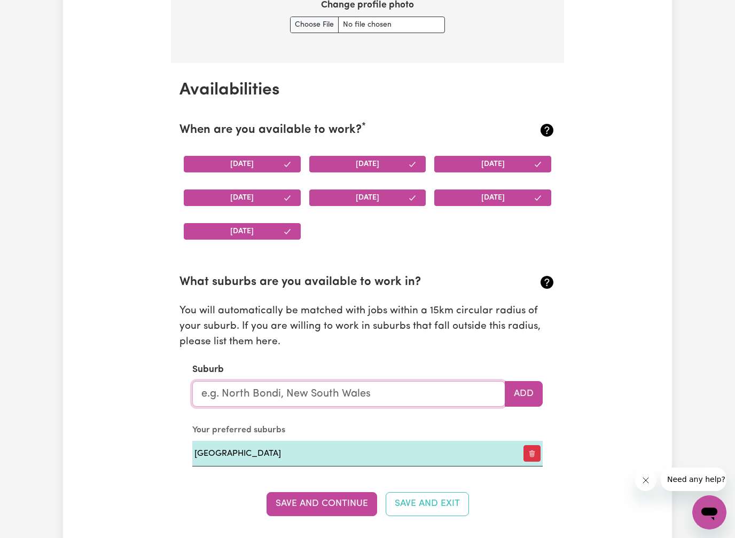
click at [422, 389] on input "text" at bounding box center [348, 394] width 313 height 26
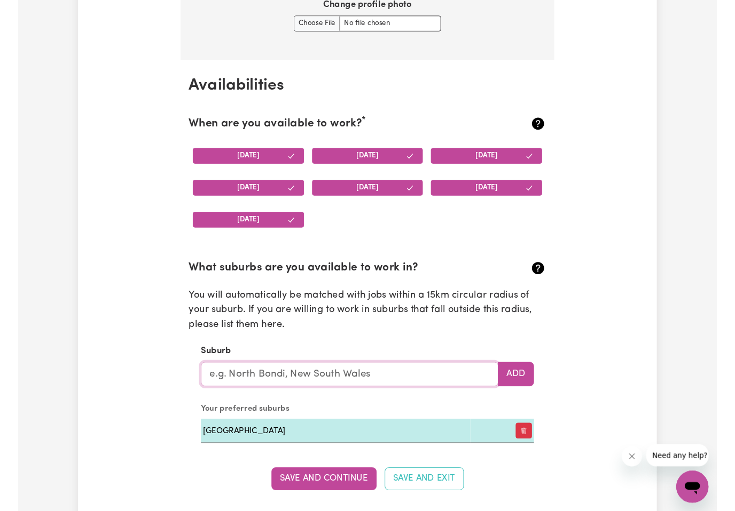
scroll to position [937, 0]
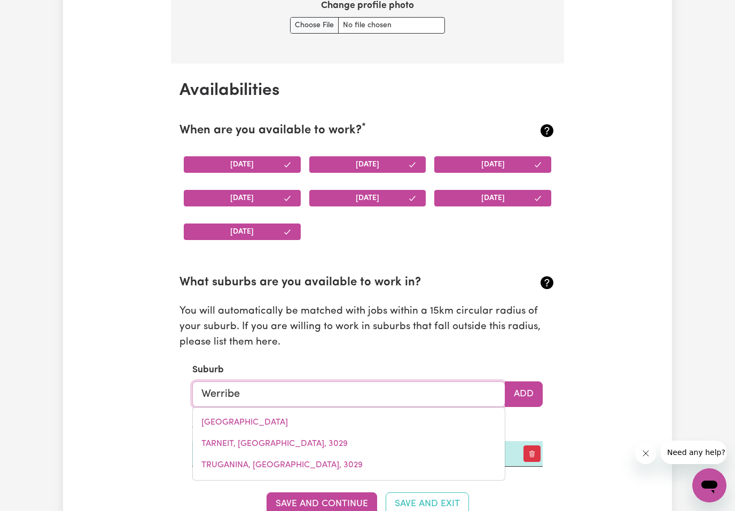
type input "Werribee"
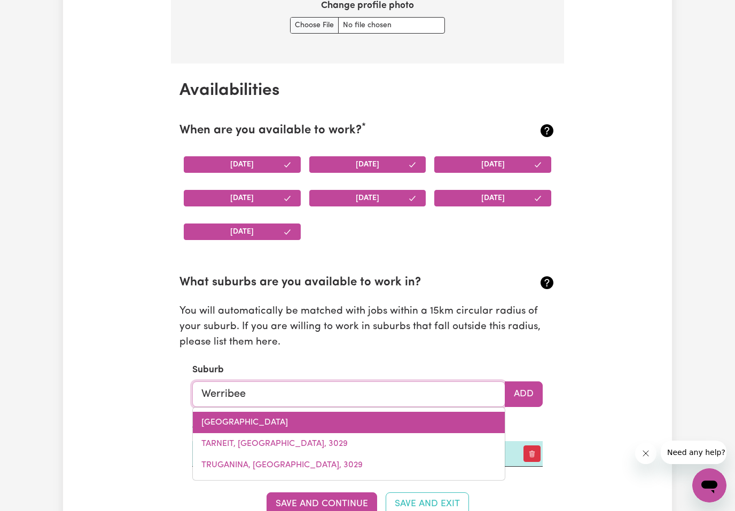
type input "Werribee, Victoria, 3030"
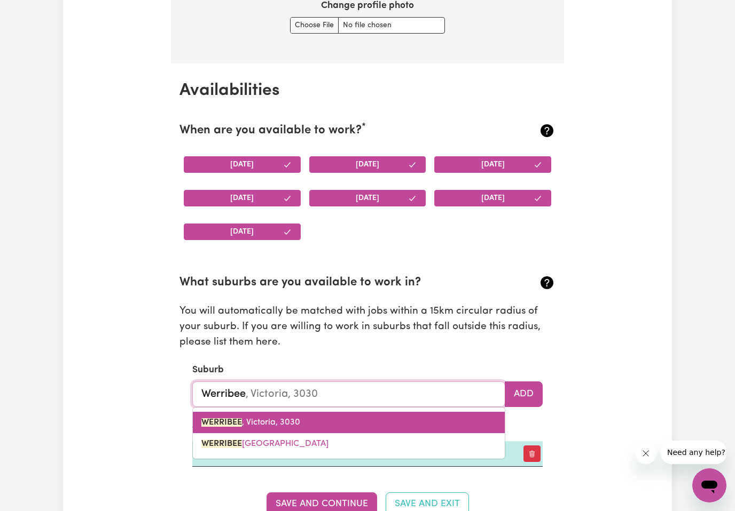
click at [329, 414] on link "WERRIBEE , Victoria, 3030" at bounding box center [349, 422] width 312 height 21
type input "WERRIBEE, Victoria, 3030"
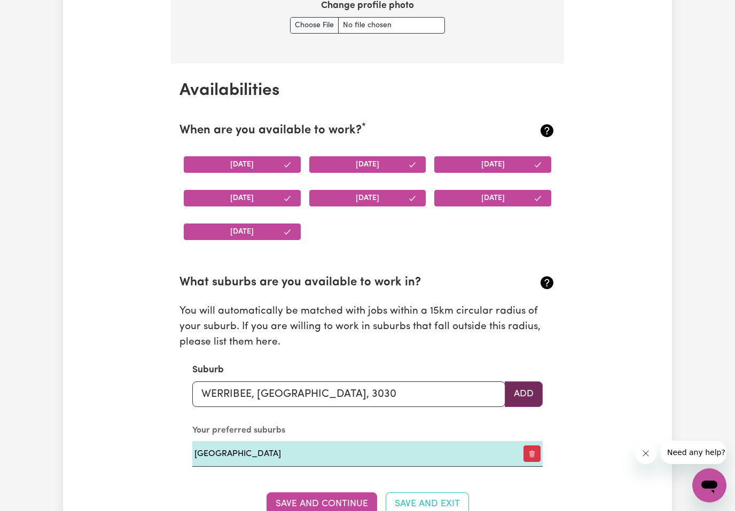
click at [528, 383] on button "Add" at bounding box center [523, 395] width 38 height 26
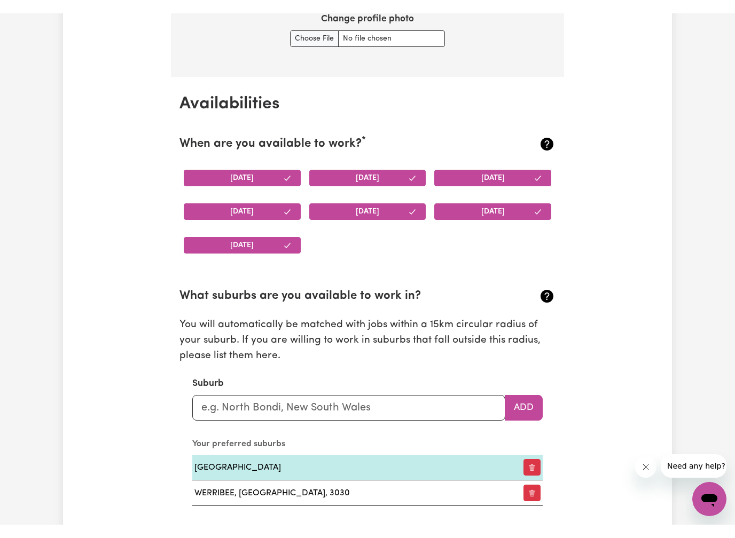
scroll to position [937, 0]
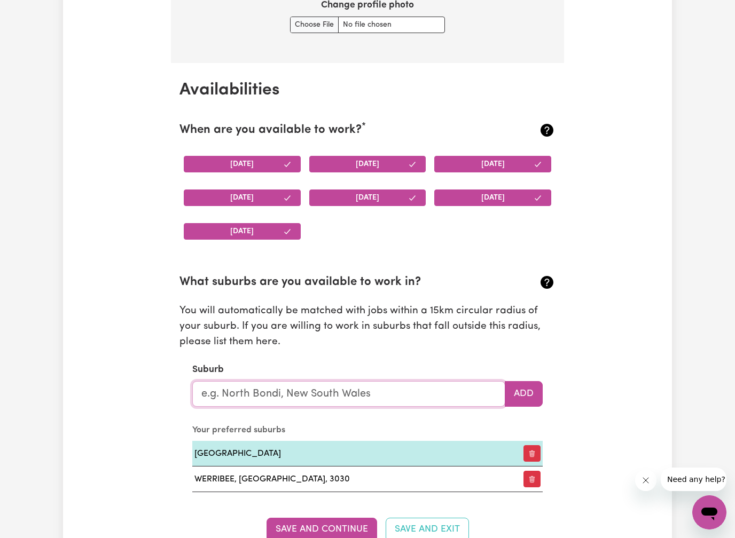
click at [341, 388] on input "text" at bounding box center [348, 394] width 313 height 26
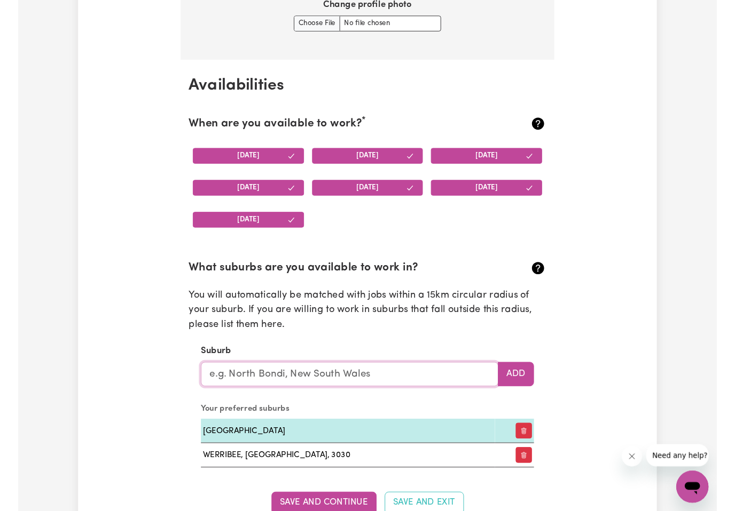
scroll to position [937, 0]
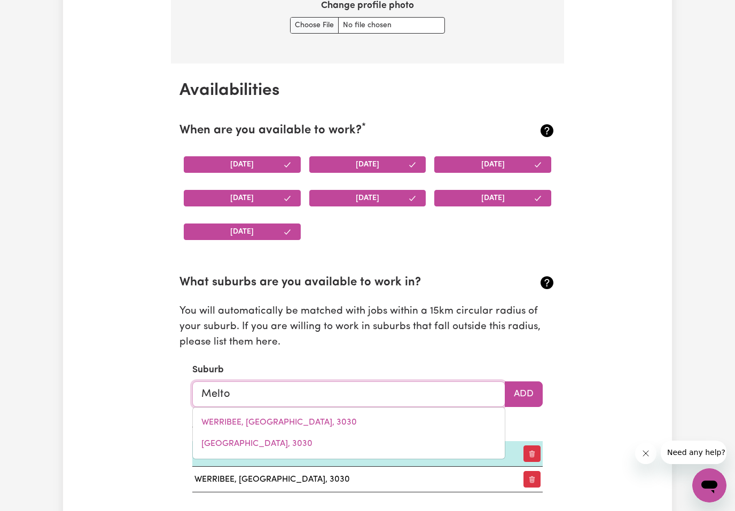
type input "Melton"
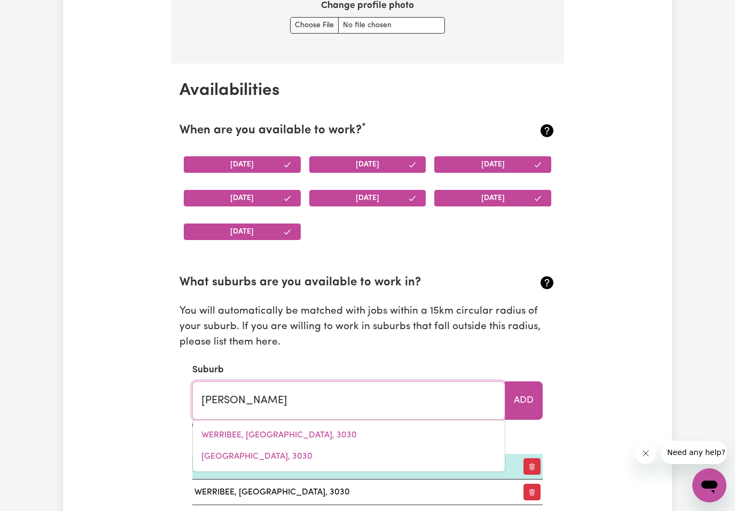
type input "Melton, South Australia, 5552"
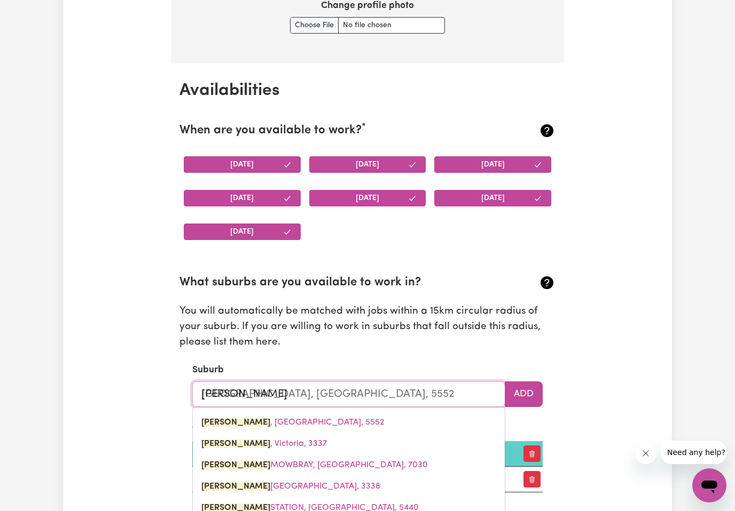
click at [355, 443] on link "MELTON , Victoria, 3337" at bounding box center [349, 443] width 312 height 21
type input "MELTON, Victoria, 3337"
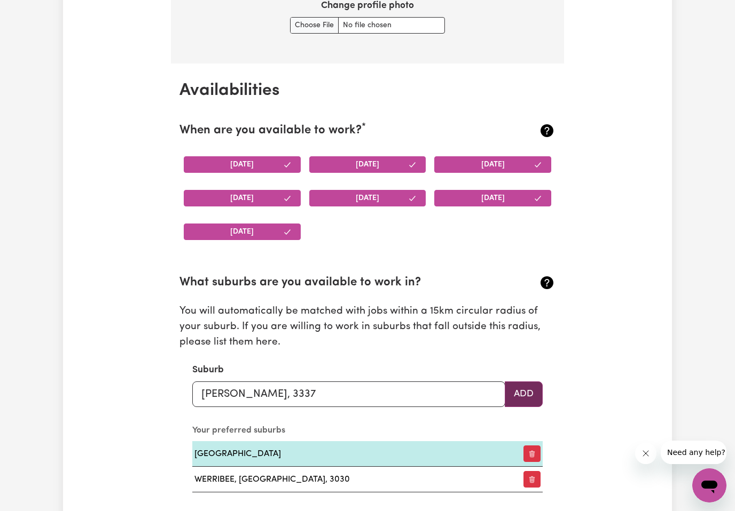
click at [531, 382] on button "Add" at bounding box center [523, 395] width 38 height 26
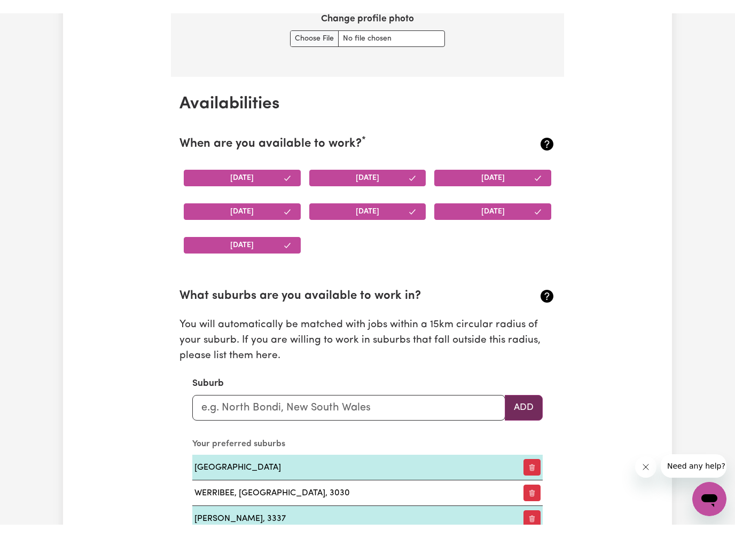
scroll to position [937, 0]
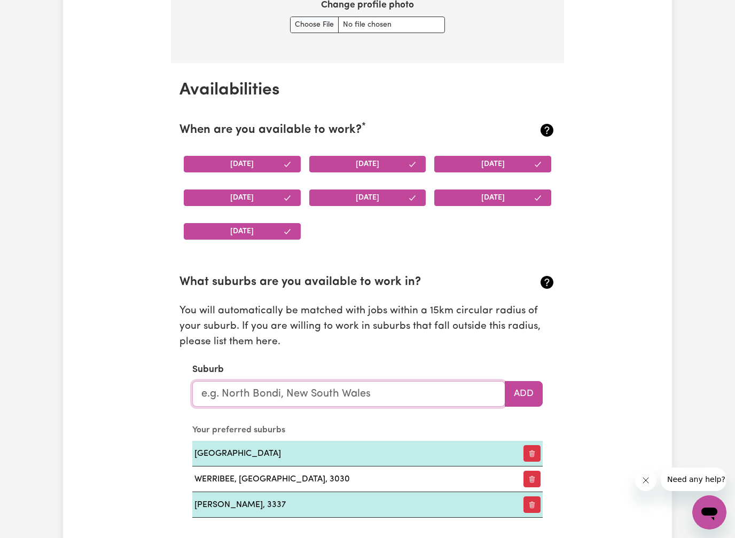
click at [430, 391] on input "text" at bounding box center [348, 394] width 313 height 26
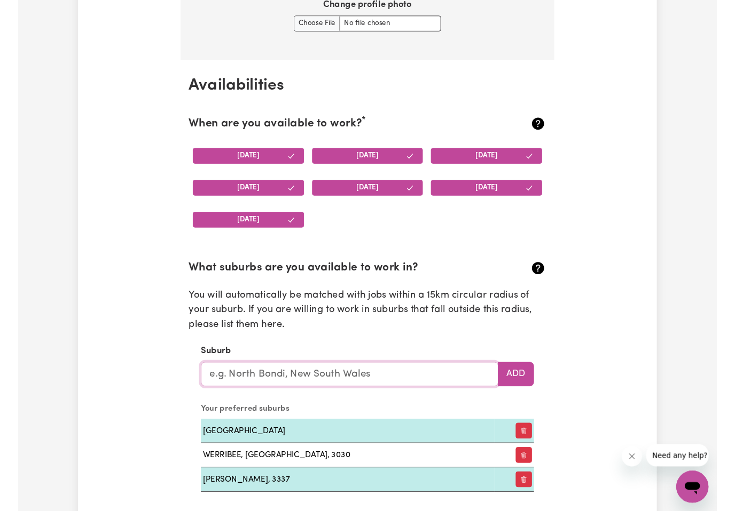
scroll to position [937, 0]
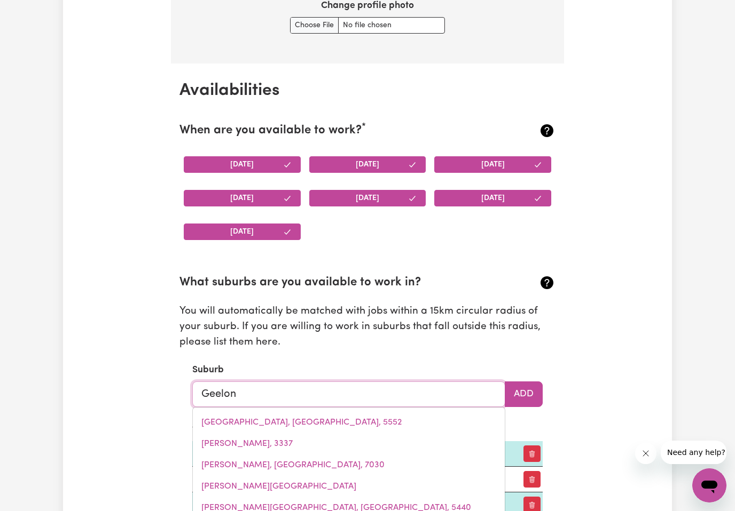
type input "Geelong"
type input "Geelong, Victoria, 3220"
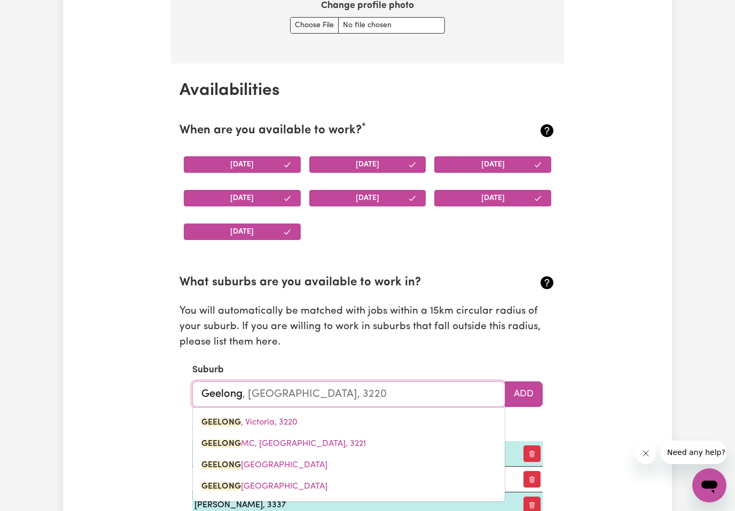
click at [431, 420] on link "GEELONG , Victoria, 3220" at bounding box center [349, 422] width 312 height 21
type input "GEELONG, Victoria, 3220"
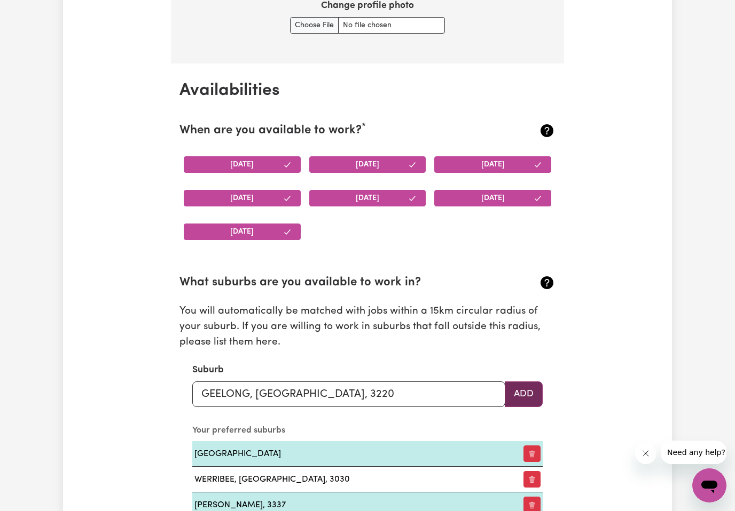
click at [520, 391] on button "Add" at bounding box center [523, 395] width 38 height 26
click at [428, 400] on input "text" at bounding box center [348, 395] width 313 height 26
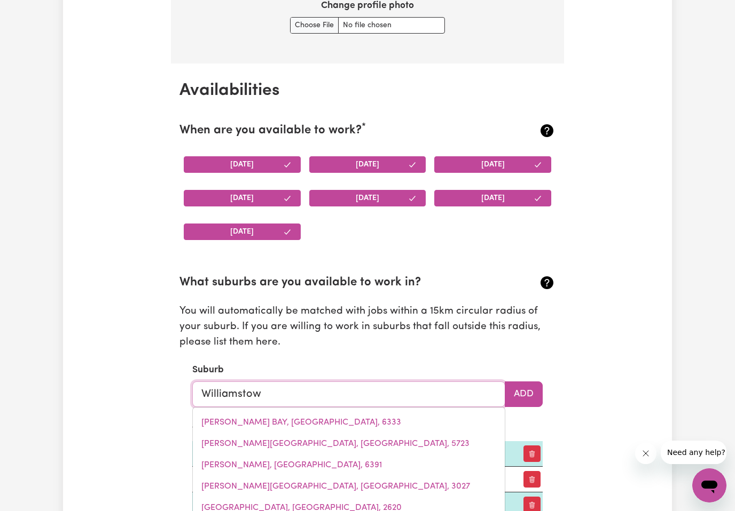
type input "Williamstown"
type input "Williamstown, South Australia, 5351"
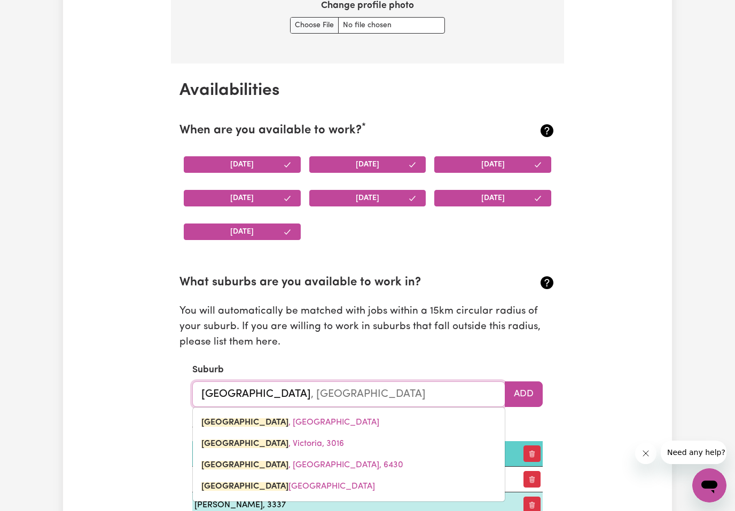
click at [391, 440] on link "WILLIAMSTOWN , Victoria, 3016" at bounding box center [349, 443] width 312 height 21
type input "WILLIAMSTOWN, Victoria, 3016"
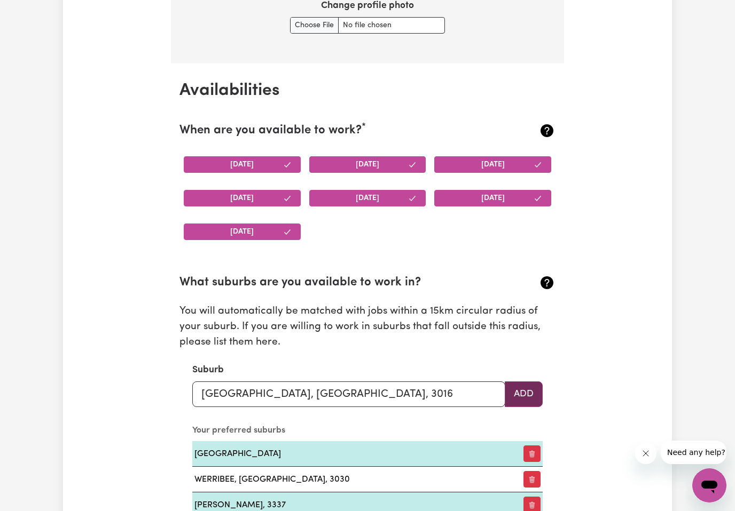
click at [523, 389] on button "Add" at bounding box center [523, 395] width 38 height 26
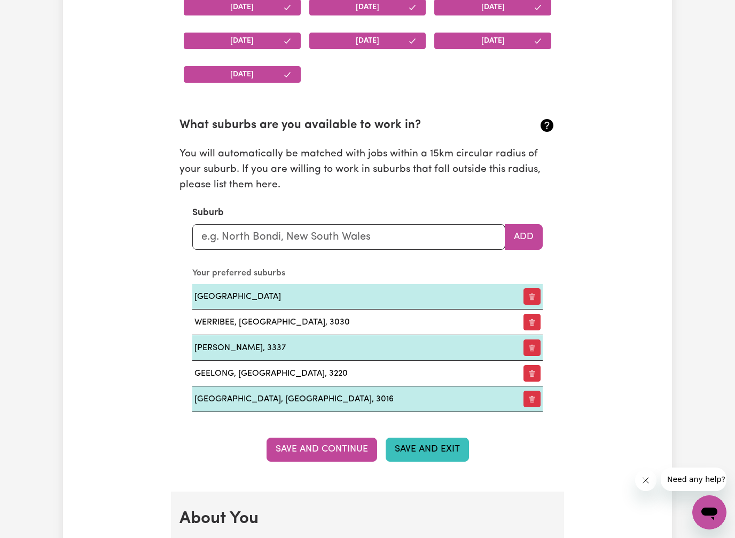
scroll to position [1149, 0]
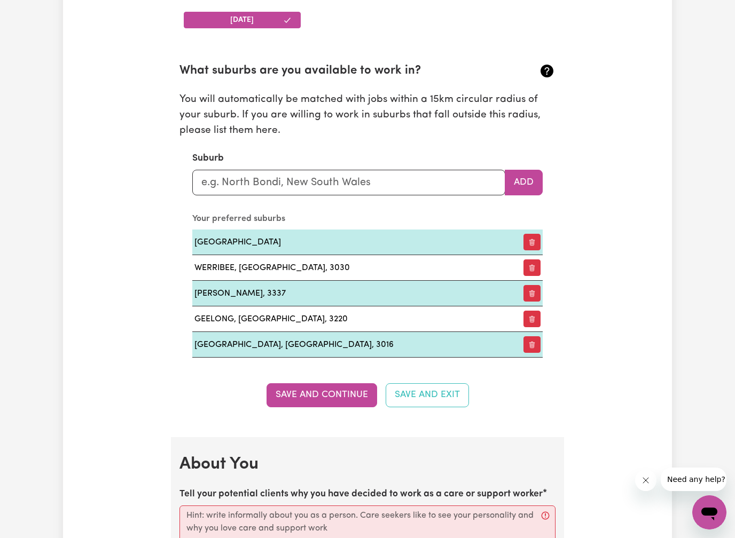
click at [354, 389] on button "Save and Continue" at bounding box center [321, 394] width 111 height 23
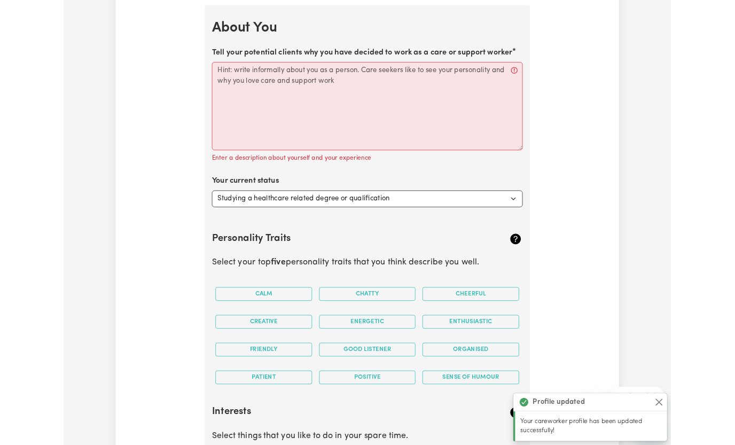
scroll to position [1568, 0]
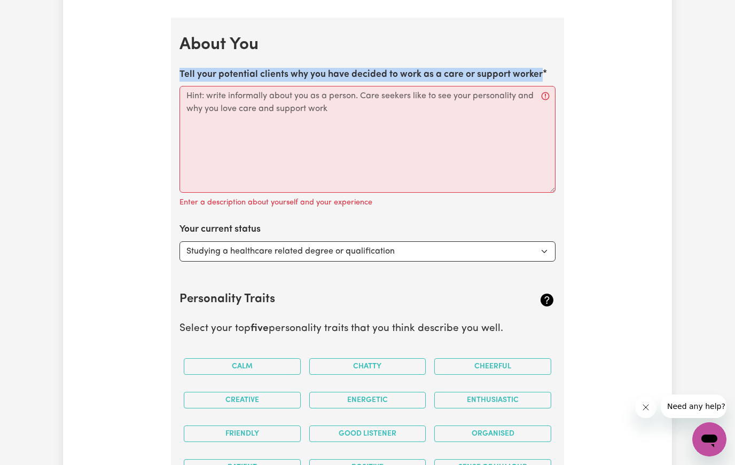
drag, startPoint x: 546, startPoint y: 68, endPoint x: 176, endPoint y: 65, distance: 369.4
copy label "Tell your potential clients why you have decided to work as a care or support w…"
click at [229, 92] on textarea "Tell your potential clients why you have decided to work as a care or support w…" at bounding box center [367, 139] width 376 height 107
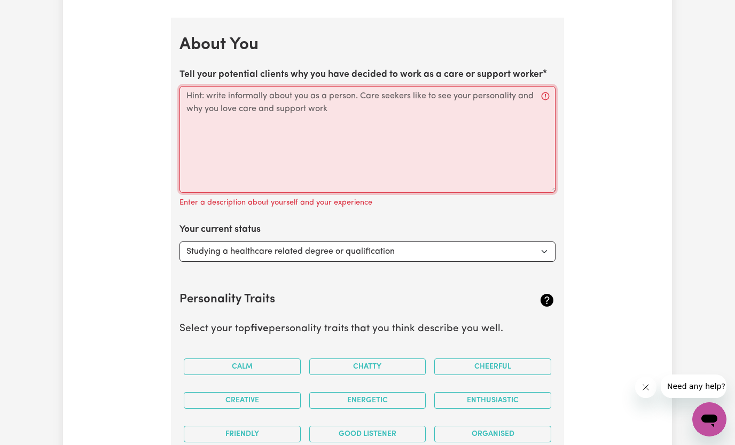
paste textarea "I decided to work as a care and support worker because I have always been a kin…"
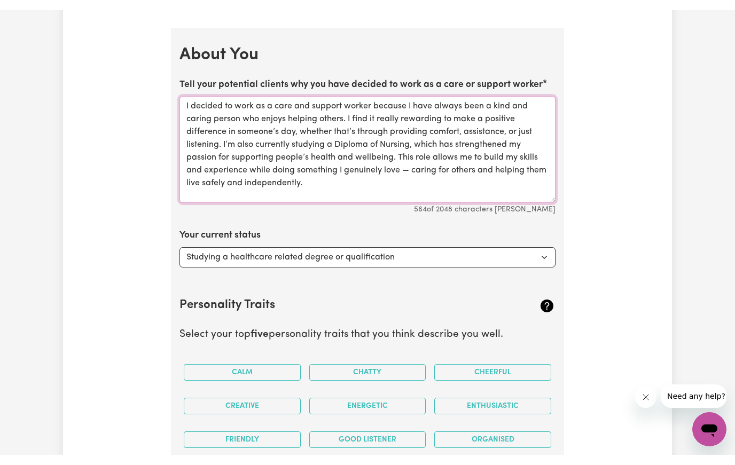
scroll to position [1570, 0]
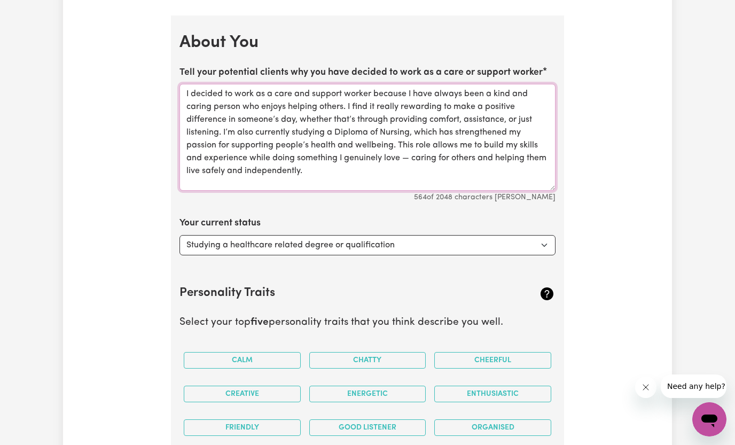
type textarea "I decided to work as a care and support worker because I have always been a kin…"
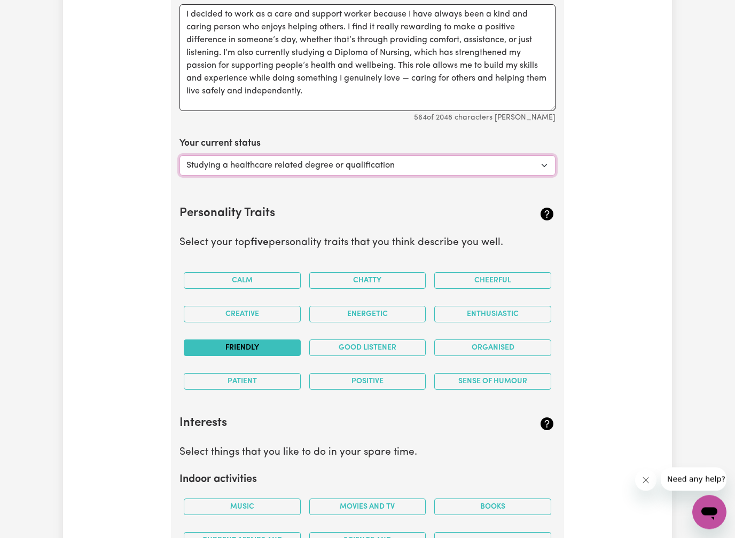
scroll to position [1650, 0]
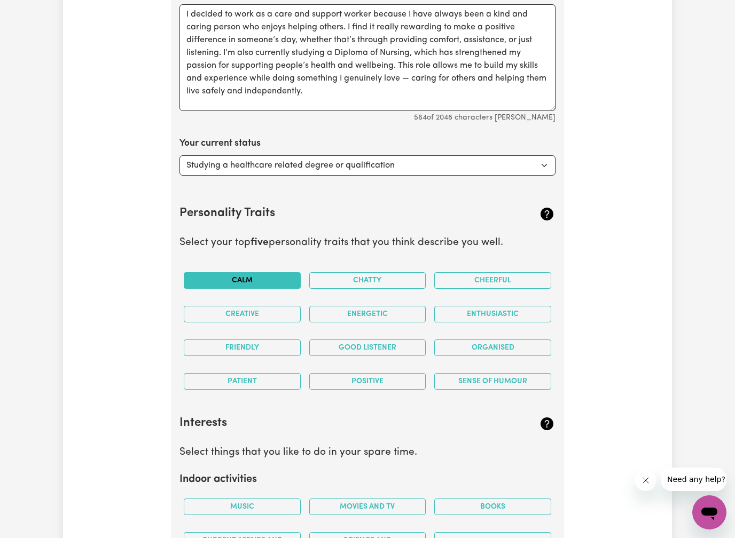
click at [270, 280] on button "Calm" at bounding box center [242, 280] width 117 height 17
click at [263, 355] on div "Friendly" at bounding box center [241, 348] width 125 height 34
click at [263, 344] on button "Friendly" at bounding box center [242, 348] width 117 height 17
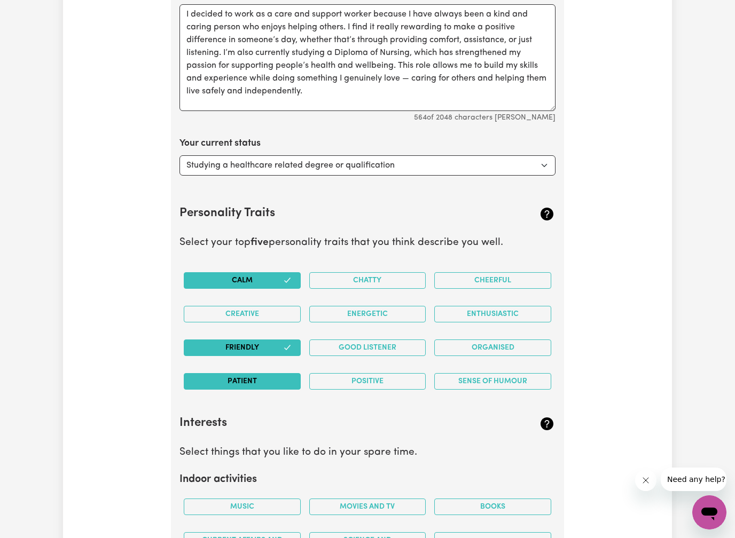
click at [262, 373] on button "Patient" at bounding box center [242, 381] width 117 height 17
click at [326, 377] on button "Positive" at bounding box center [367, 381] width 117 height 17
click at [328, 349] on div "Good Listener" at bounding box center [367, 348] width 125 height 34
click at [328, 341] on button "Good Listener" at bounding box center [367, 348] width 117 height 17
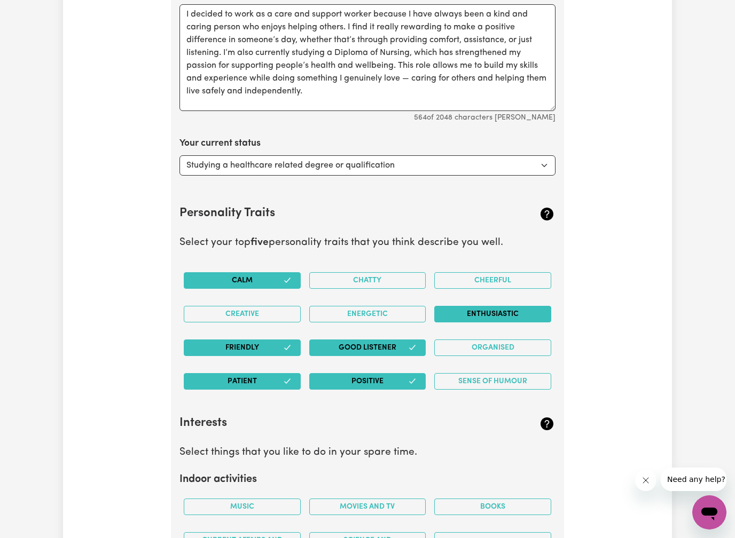
click at [472, 313] on button "Enthusiastic" at bounding box center [492, 314] width 117 height 17
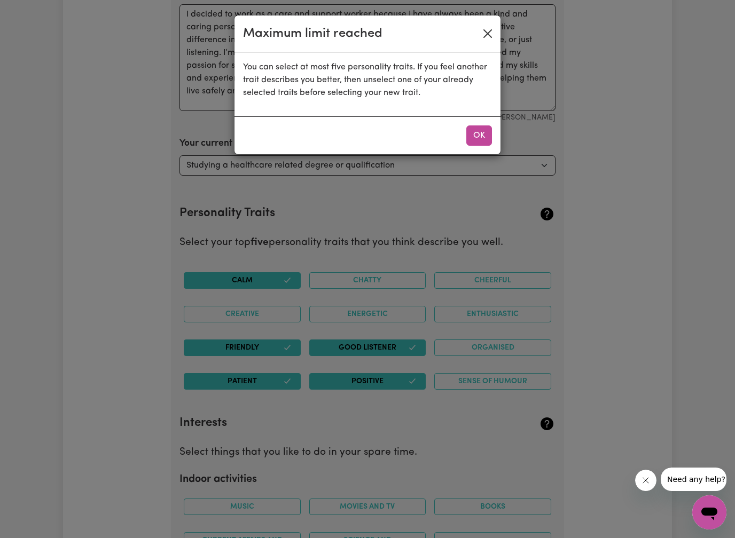
click at [484, 39] on button "Close" at bounding box center [487, 33] width 17 height 17
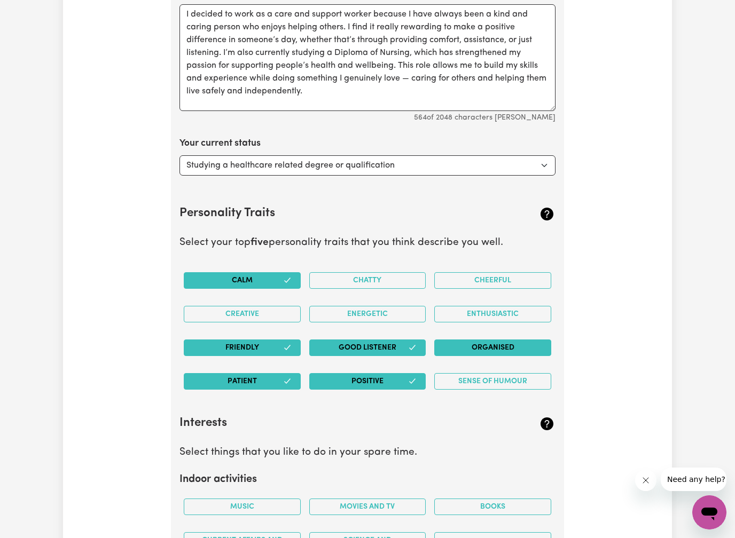
click at [493, 342] on button "Organised" at bounding box center [492, 348] width 117 height 17
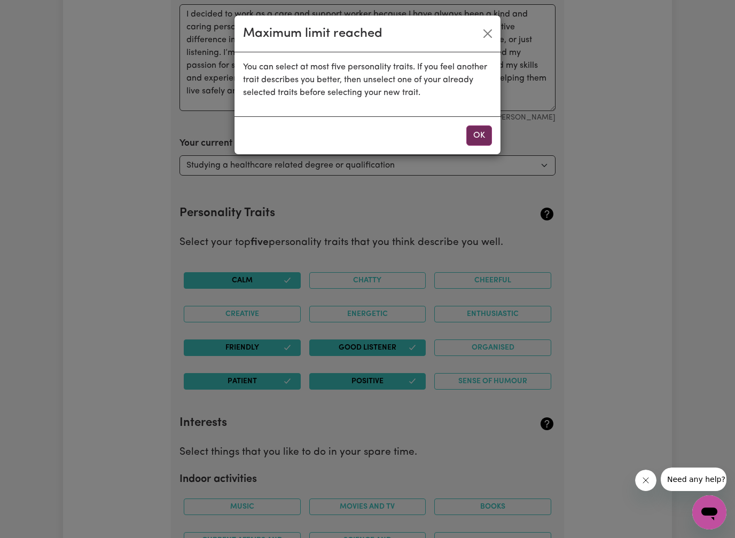
click at [480, 141] on button "OK" at bounding box center [479, 135] width 26 height 20
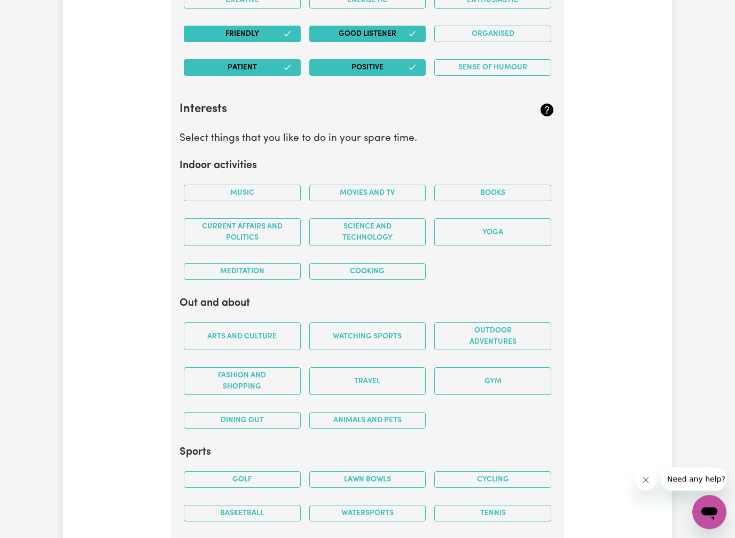
scroll to position [1967, 0]
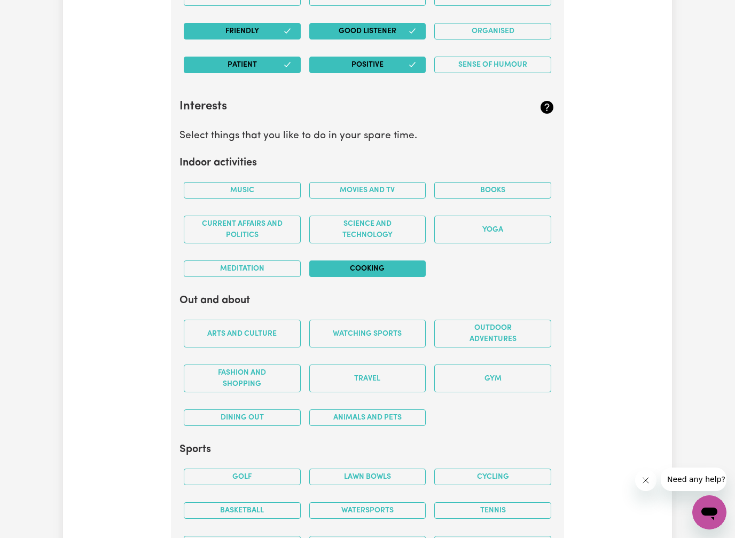
click at [342, 261] on button "Cooking" at bounding box center [367, 269] width 117 height 17
click at [469, 226] on button "Yoga" at bounding box center [492, 230] width 117 height 28
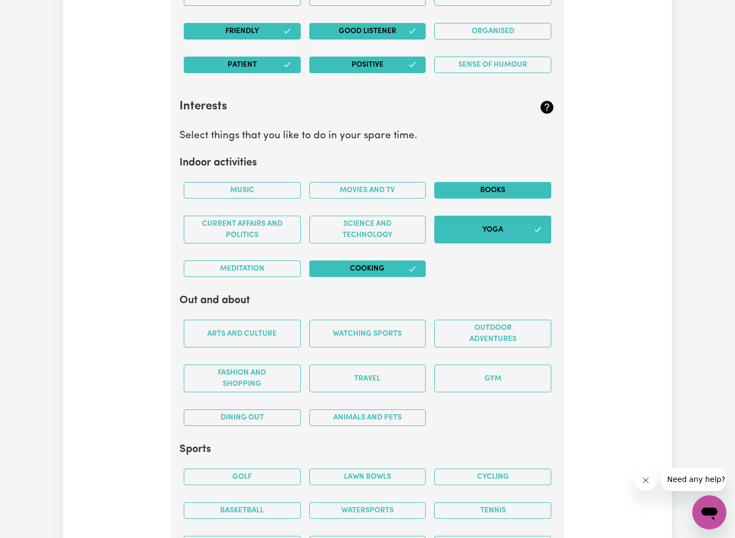
click at [479, 184] on button "Books" at bounding box center [492, 190] width 117 height 17
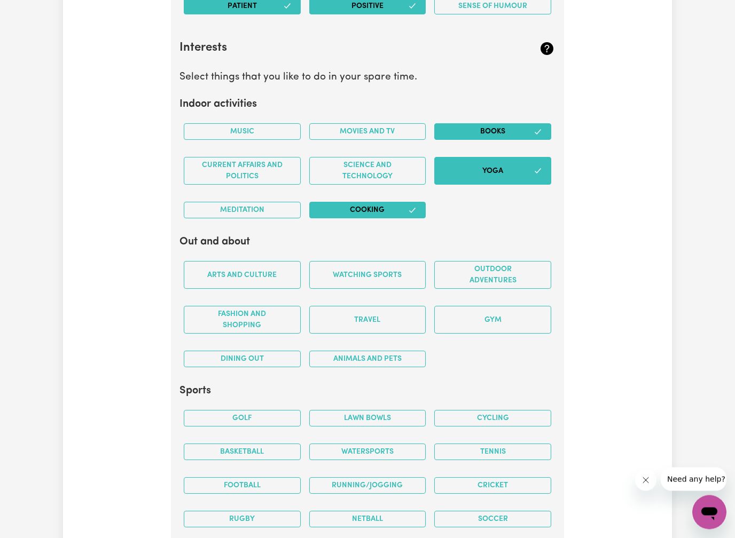
scroll to position [2022, 0]
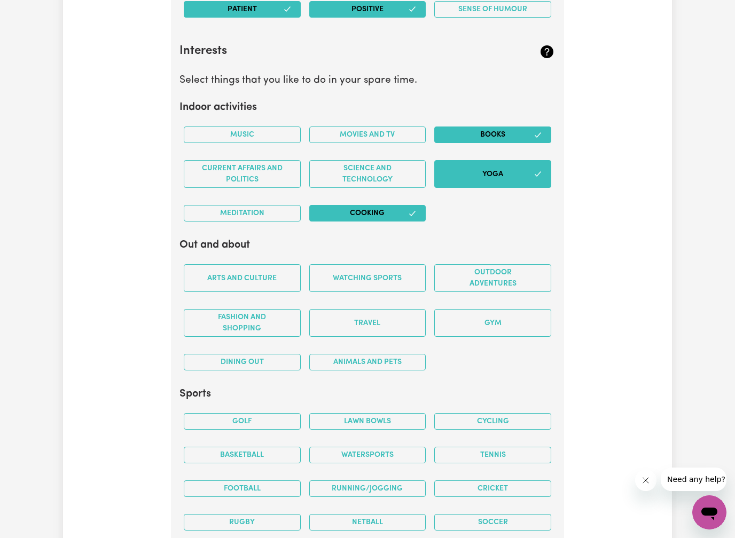
click at [464, 127] on button "Books" at bounding box center [492, 135] width 117 height 17
click at [459, 162] on button "Yoga" at bounding box center [492, 174] width 117 height 28
click at [479, 160] on button "Yoga" at bounding box center [492, 174] width 117 height 28
click at [448, 129] on button "Books" at bounding box center [492, 135] width 117 height 17
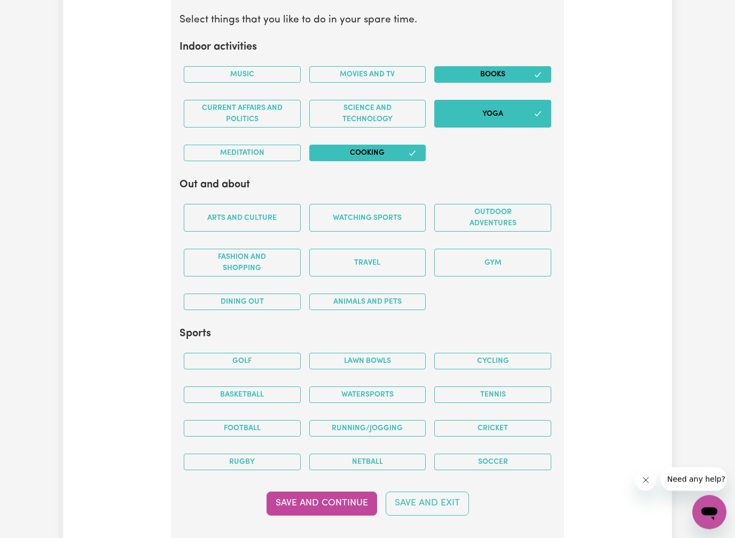
scroll to position [2083, 0]
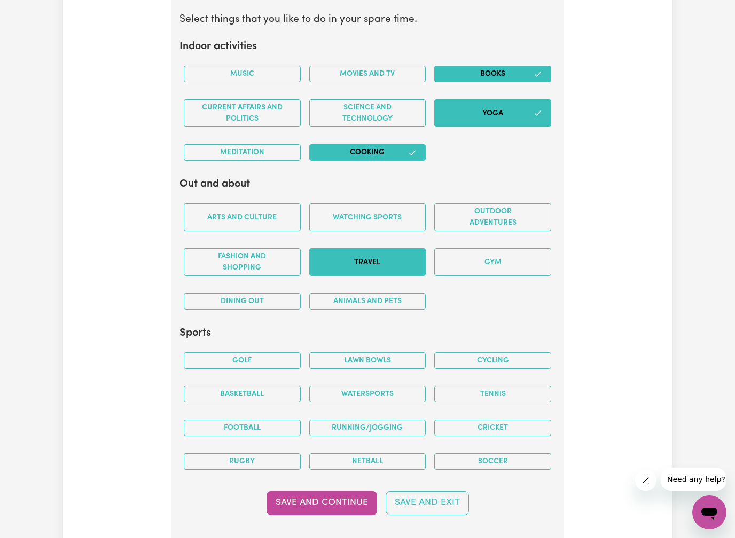
click at [346, 262] on button "Travel" at bounding box center [367, 262] width 117 height 28
click at [465, 261] on button "Gym" at bounding box center [492, 262] width 117 height 28
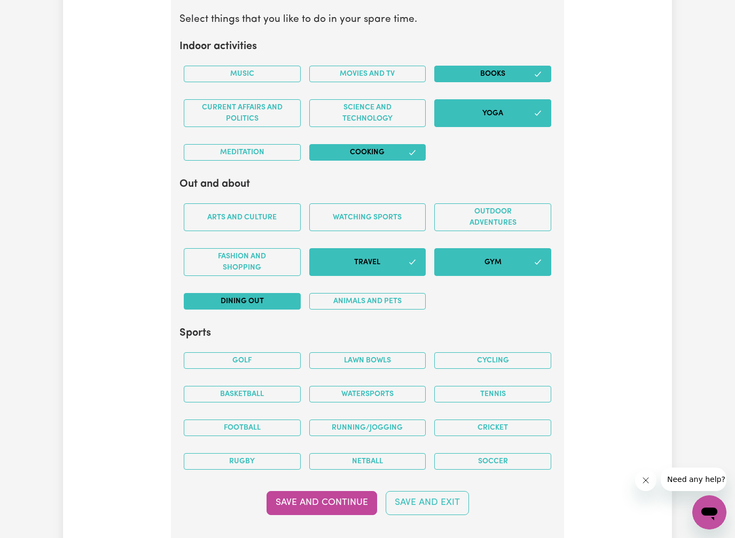
click at [264, 293] on button "Dining out" at bounding box center [242, 301] width 117 height 17
click at [255, 264] on button "Fashion and shopping" at bounding box center [242, 262] width 117 height 28
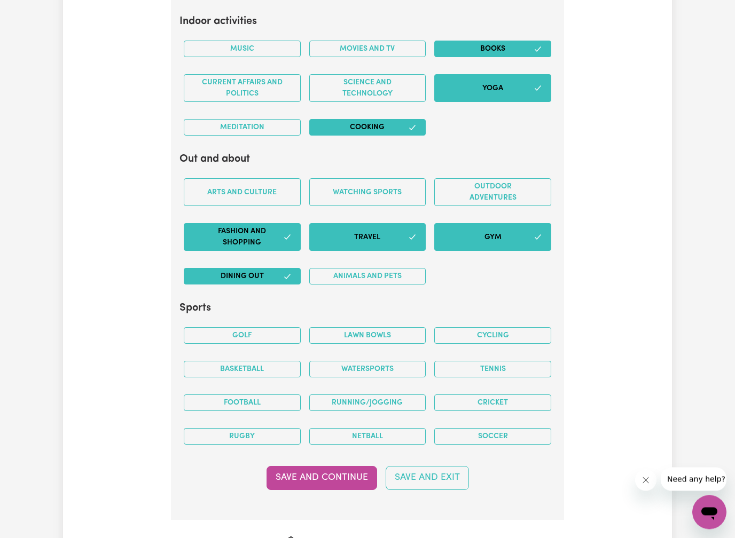
scroll to position [2109, 0]
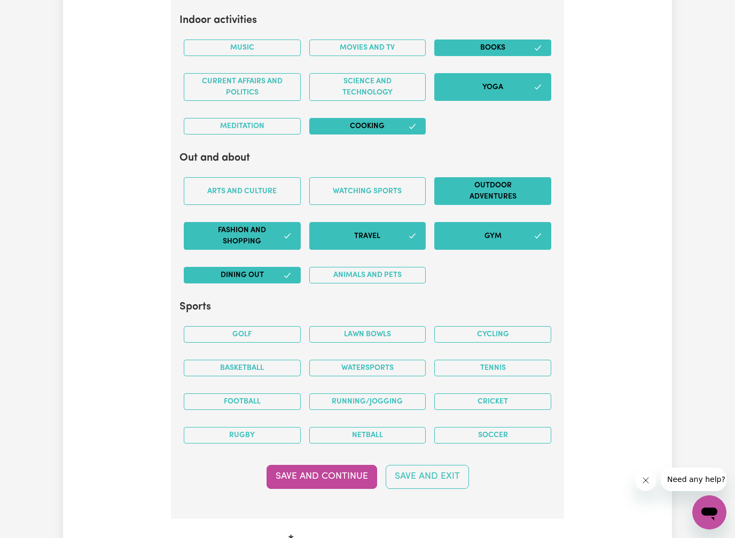
click at [478, 178] on button "Outdoor adventures" at bounding box center [492, 191] width 117 height 28
click at [376, 181] on button "Watching sports" at bounding box center [367, 191] width 117 height 28
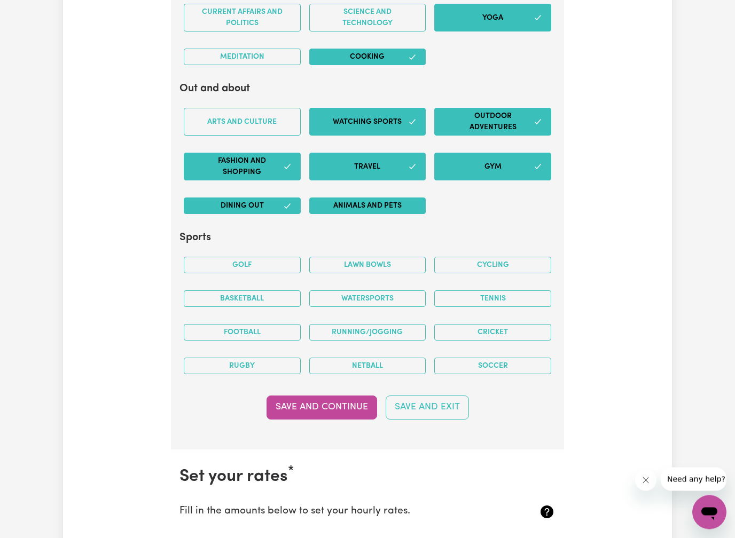
click at [358, 201] on button "Animals and pets" at bounding box center [367, 206] width 117 height 17
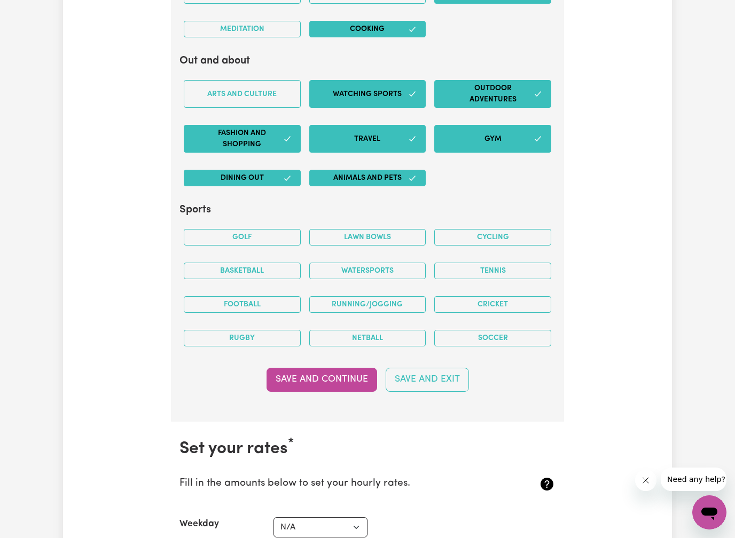
scroll to position [2212, 0]
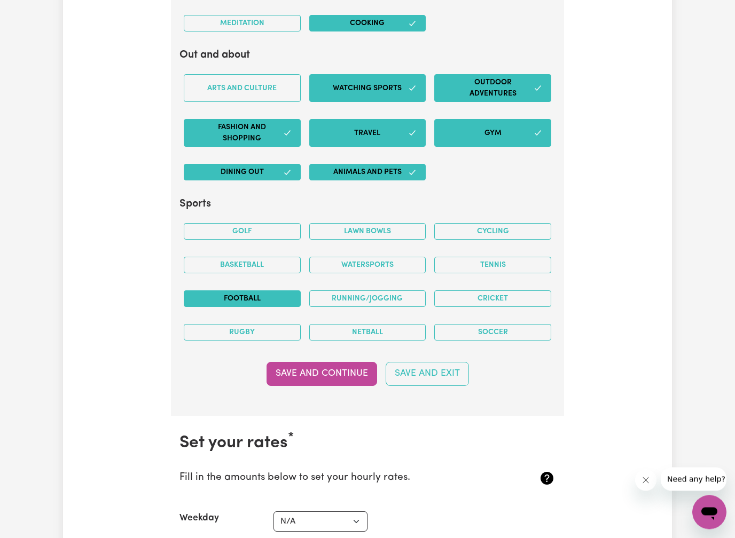
click at [240, 297] on button "Football" at bounding box center [242, 299] width 117 height 17
click at [340, 324] on button "Netball" at bounding box center [367, 332] width 117 height 17
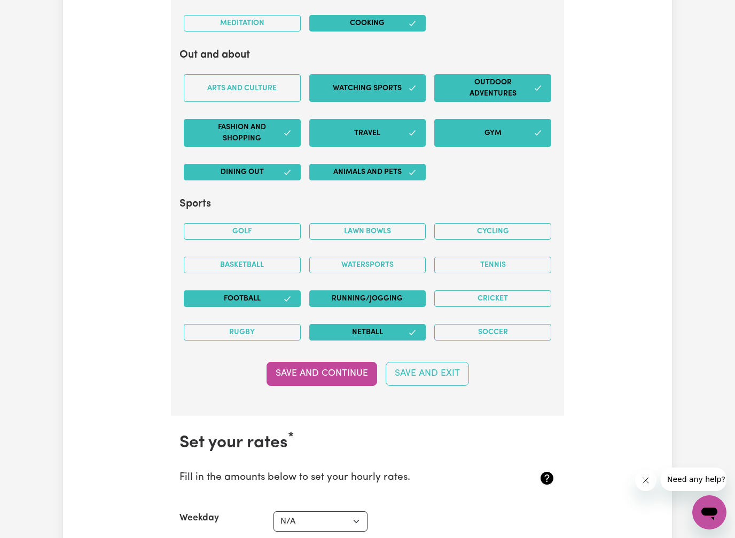
click at [341, 292] on button "Running/Jogging" at bounding box center [367, 298] width 117 height 17
click at [491, 259] on button "Tennis" at bounding box center [492, 265] width 117 height 17
click at [340, 373] on button "Save and Continue" at bounding box center [321, 373] width 111 height 23
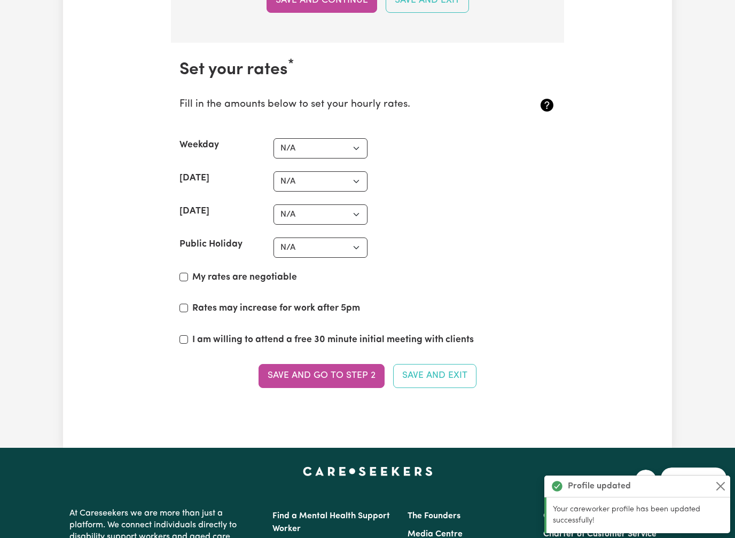
scroll to position [2584, 0]
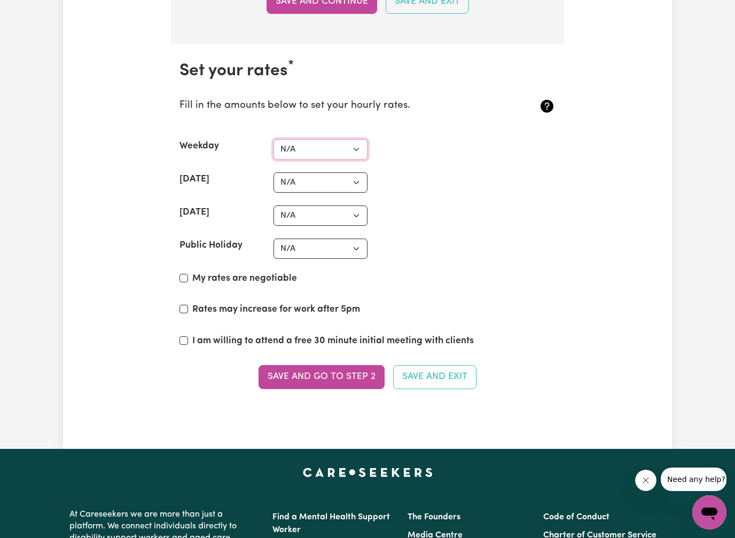
select select "37"
select select "60"
click at [181, 274] on input "My rates are negotiable" at bounding box center [183, 278] width 9 height 9
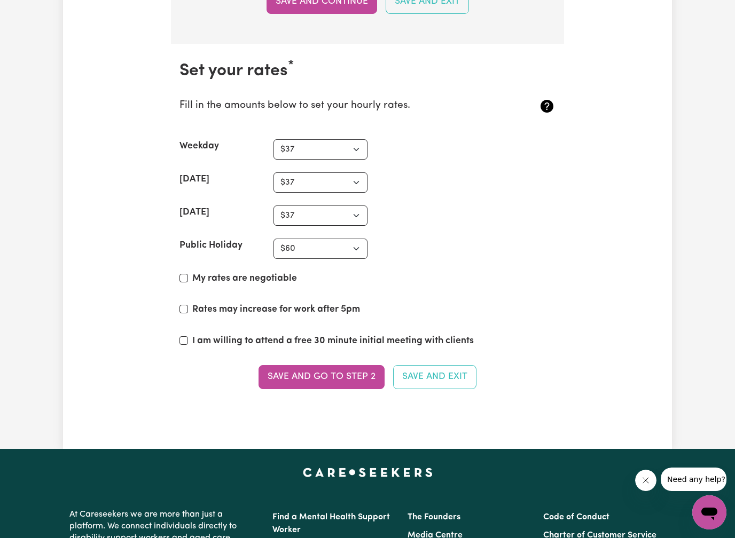
checkbox input "true"
click at [326, 369] on button "Save and go to Step 2" at bounding box center [321, 376] width 126 height 23
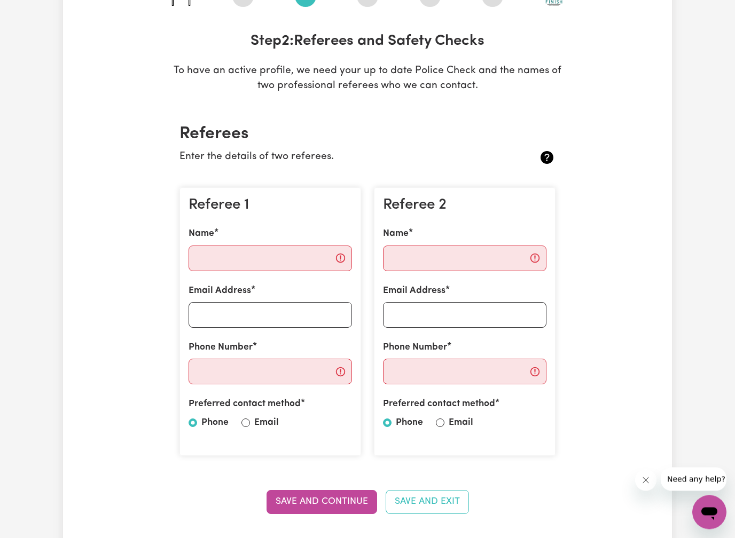
scroll to position [141, 0]
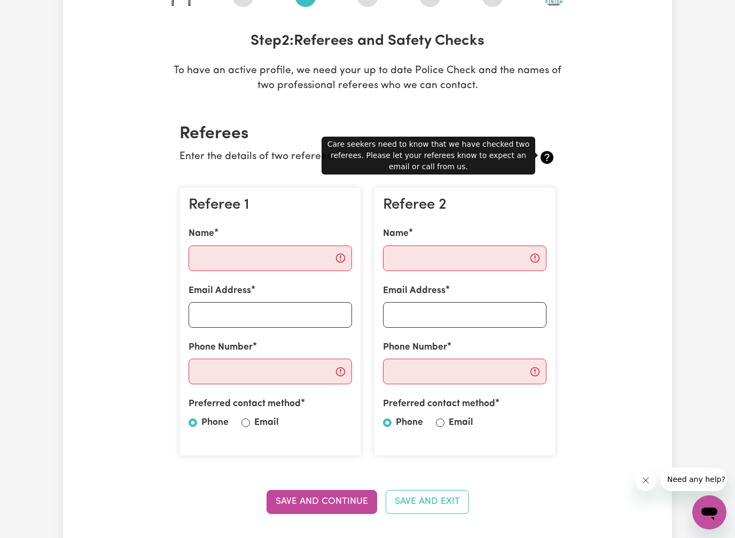
click at [544, 156] on icon at bounding box center [546, 157] width 13 height 13
click at [549, 156] on icon at bounding box center [546, 157] width 13 height 13
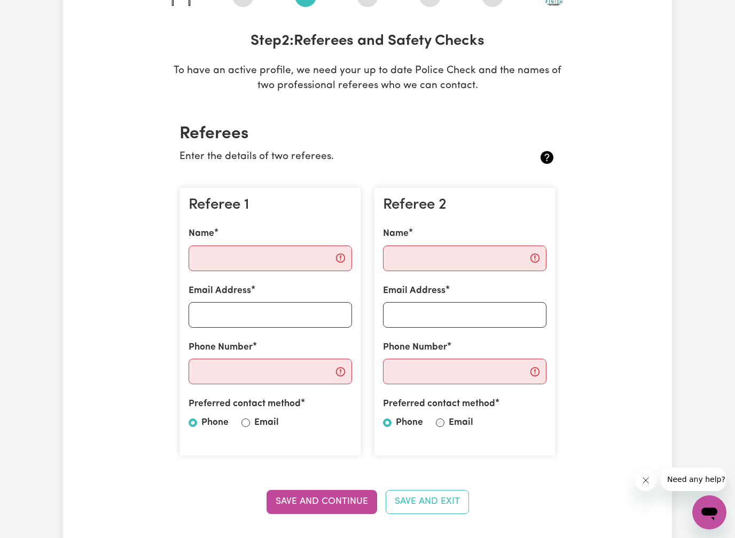
click at [549, 156] on icon at bounding box center [546, 157] width 13 height 13
click at [243, 246] on input "Name" at bounding box center [269, 259] width 163 height 26
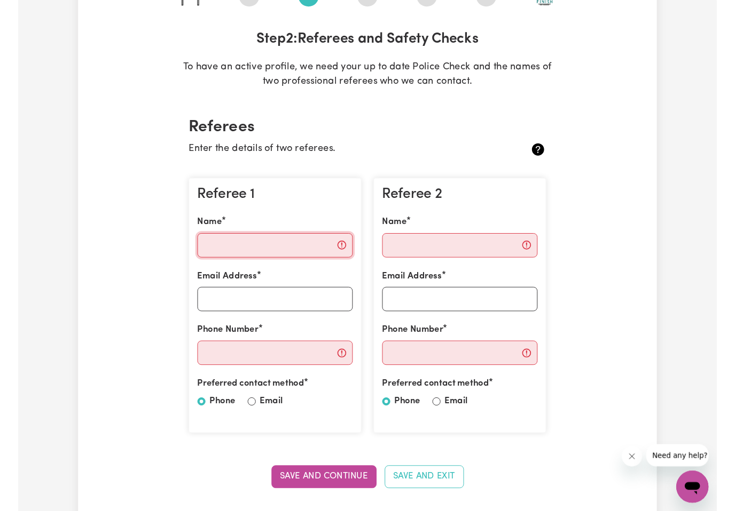
scroll to position [141, 0]
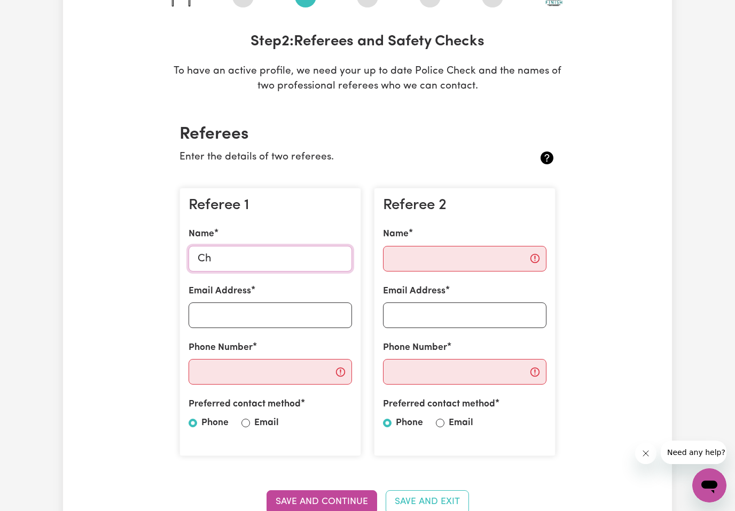
type input "C"
type input "Darren borg"
drag, startPoint x: 243, startPoint y: 244, endPoint x: 232, endPoint y: 313, distance: 69.9
click at [232, 313] on input "Email Address" at bounding box center [269, 316] width 163 height 26
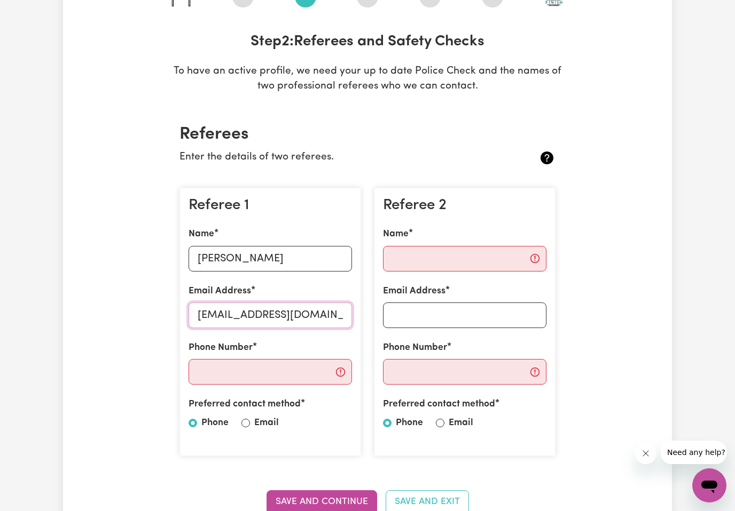
type input "info@handmadepastizzi.com"
click at [274, 367] on input "Phone Number" at bounding box center [269, 372] width 163 height 26
type input "0419351538"
click at [246, 421] on input "Email" at bounding box center [245, 423] width 9 height 9
radio input "true"
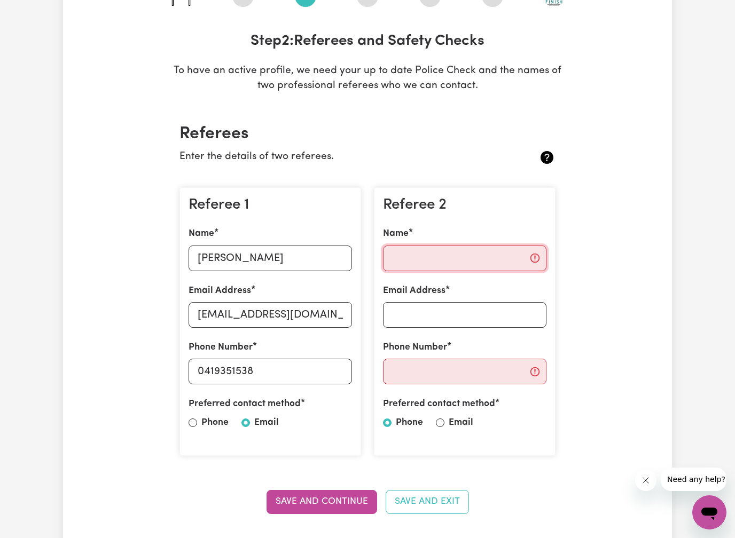
click at [411, 266] on input "Name" at bounding box center [464, 259] width 163 height 26
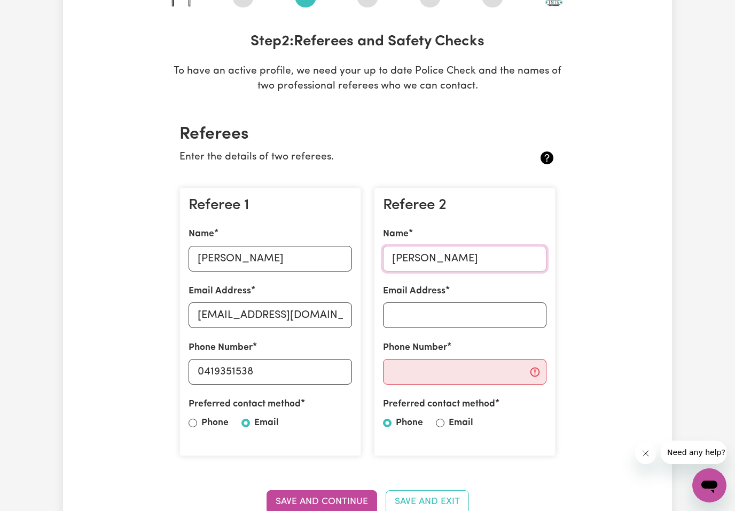
type input "Jane borg"
drag, startPoint x: 411, startPoint y: 267, endPoint x: 445, endPoint y: 311, distance: 55.9
click at [445, 311] on input "Email Address" at bounding box center [464, 316] width 163 height 26
type input "borgj1@bigpond.com"
click at [448, 370] on input "Phone Number" at bounding box center [464, 372] width 163 height 26
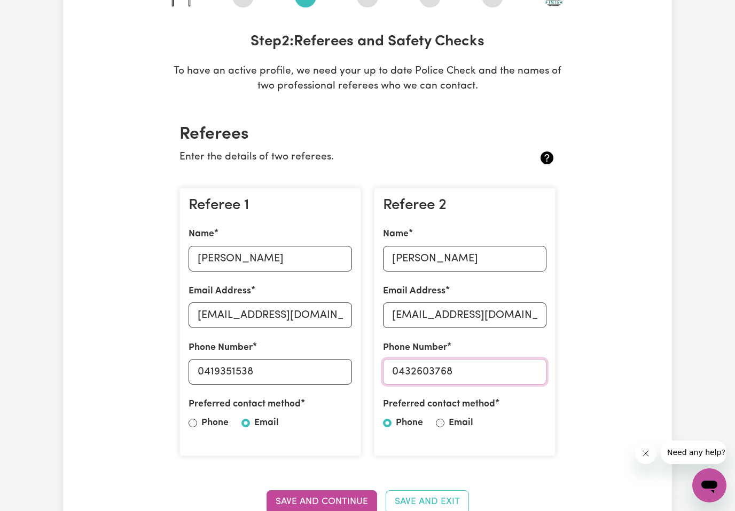
type input "0432603768"
click at [439, 420] on input "Email" at bounding box center [440, 423] width 9 height 9
radio input "true"
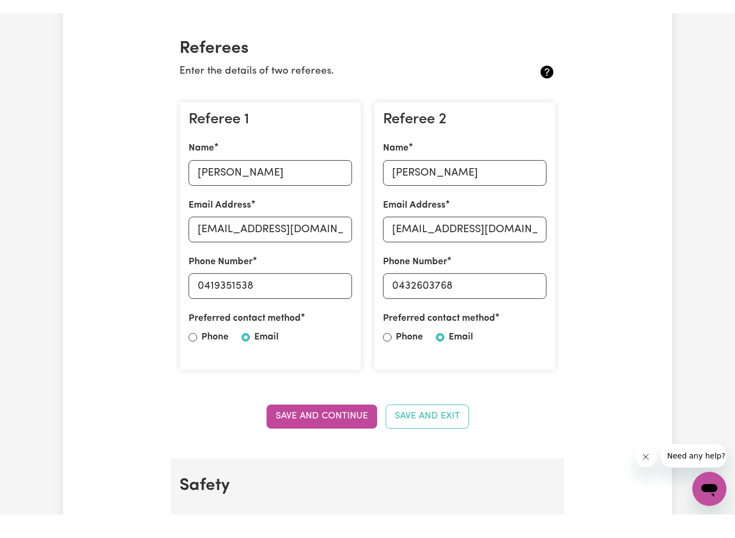
scroll to position [241, 0]
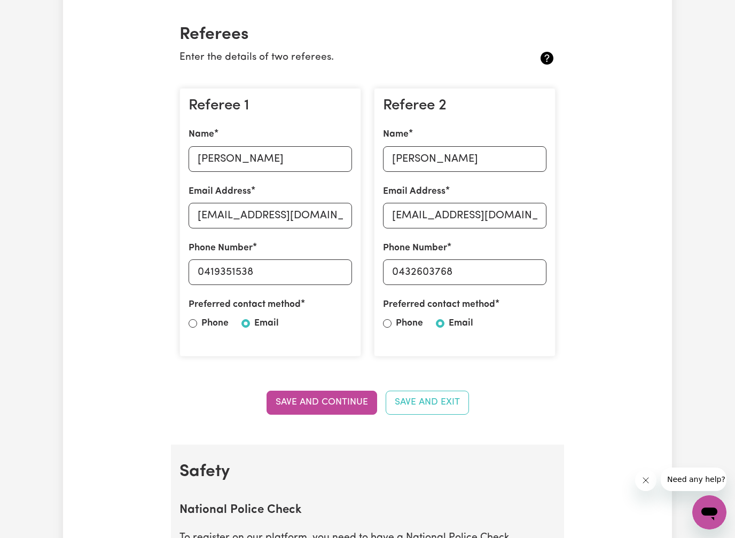
click at [325, 405] on button "Save and Continue" at bounding box center [321, 402] width 111 height 23
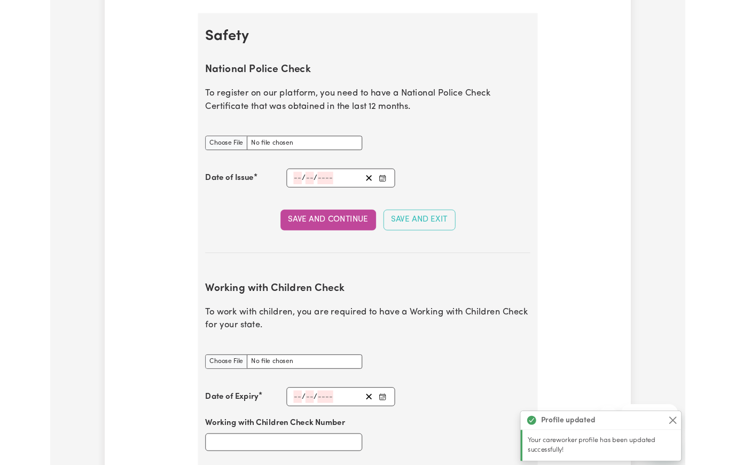
scroll to position [670, 0]
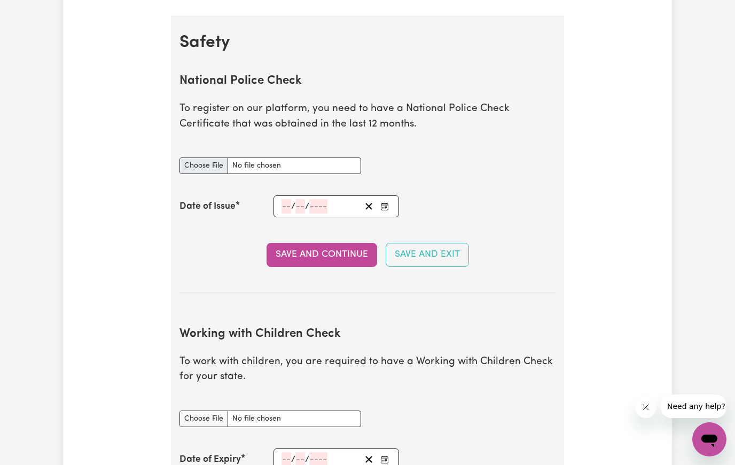
click at [310, 163] on input "National Police Check document" at bounding box center [269, 165] width 181 height 17
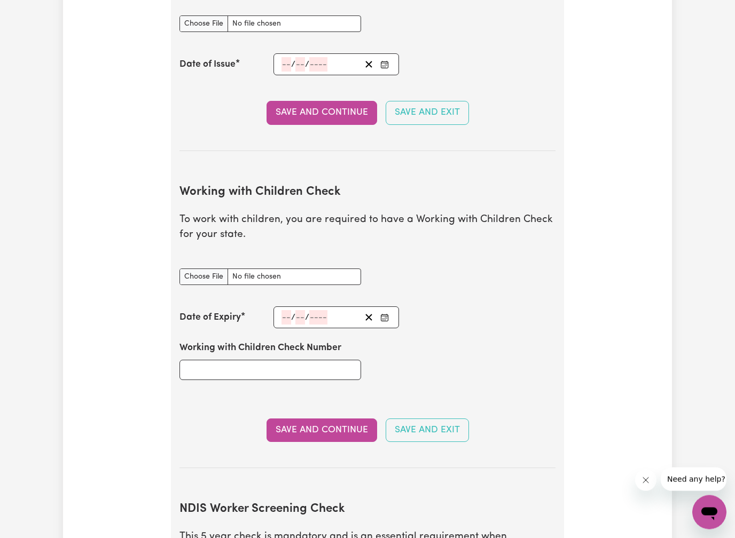
scroll to position [813, 0]
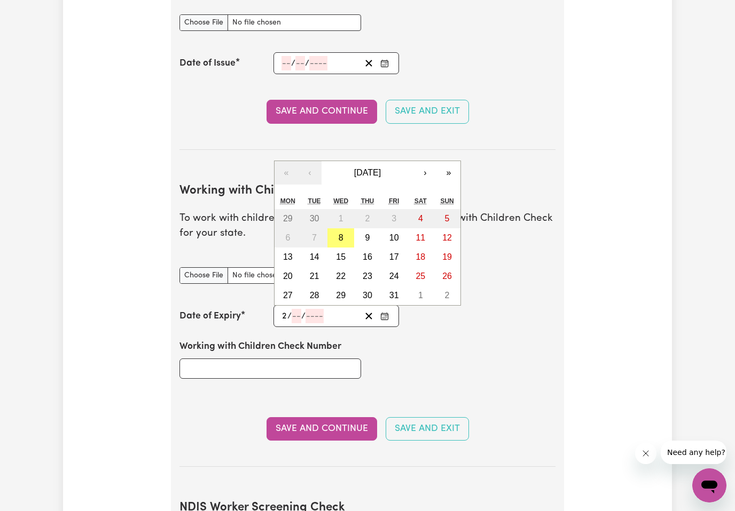
type input "23"
type input "07"
type input "203"
type input "2030-07-23"
type input "7"
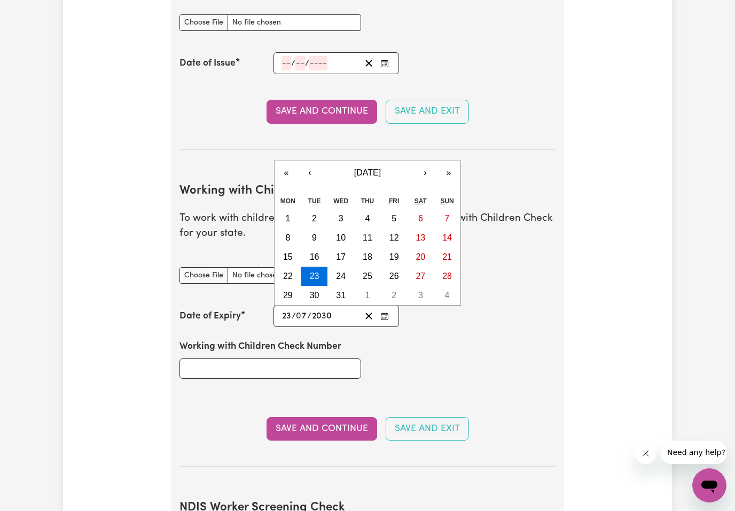
type input "2030"
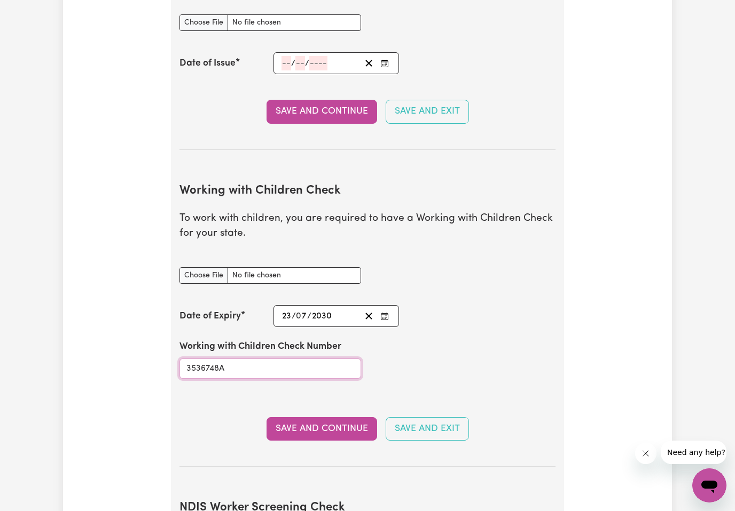
type input "3536748A"
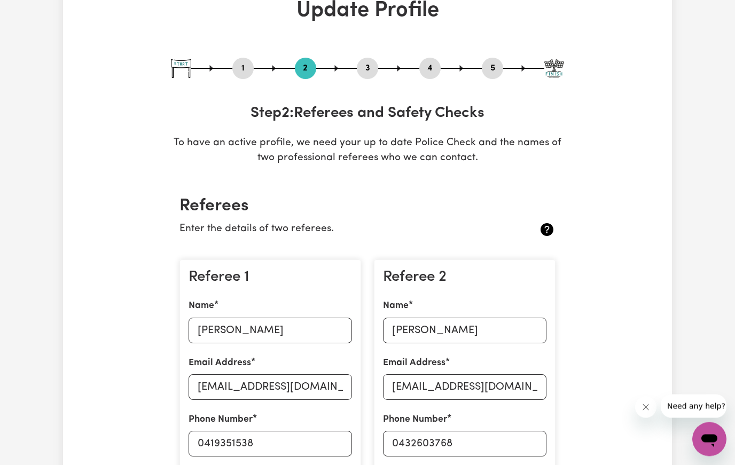
scroll to position [0, 0]
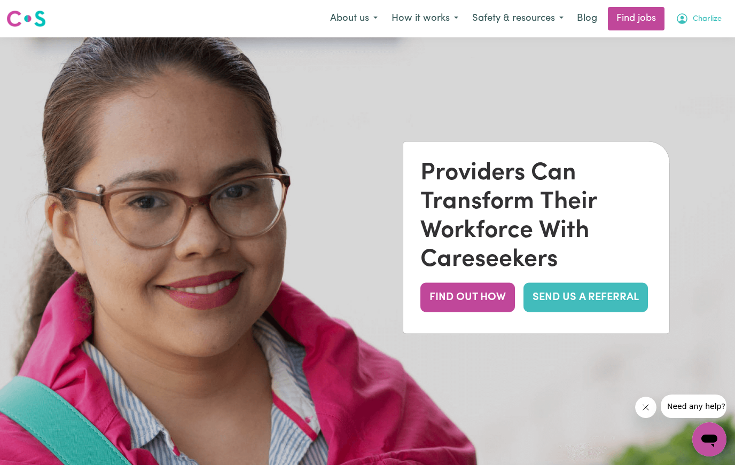
click at [697, 20] on span "Charlize" at bounding box center [706, 19] width 29 height 12
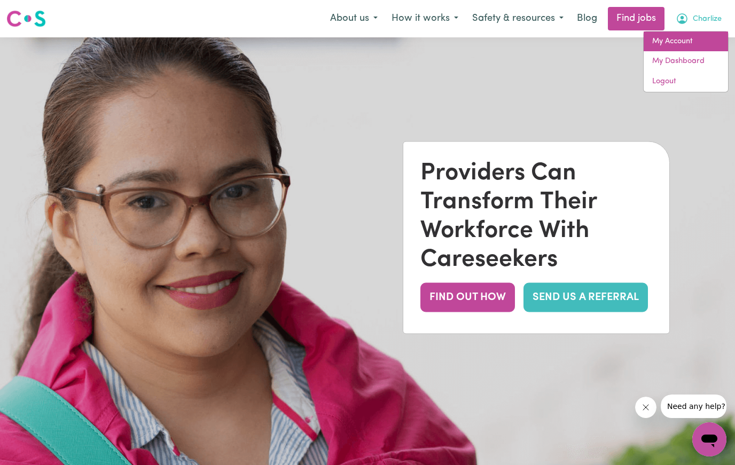
click at [688, 44] on link "My Account" at bounding box center [685, 41] width 84 height 20
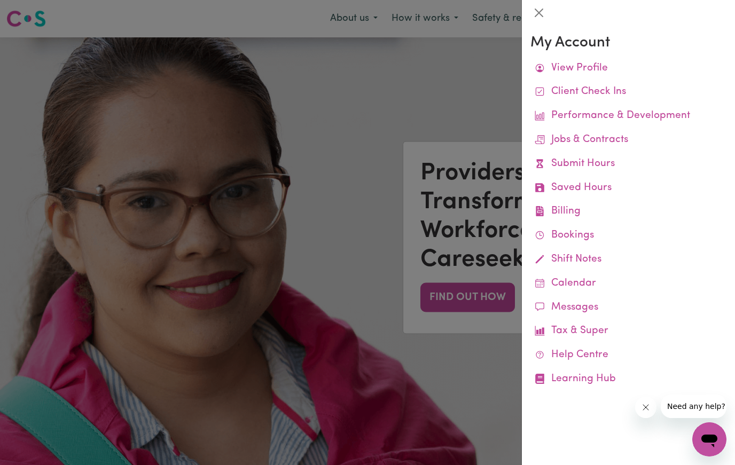
click at [475, 136] on div at bounding box center [367, 232] width 735 height 465
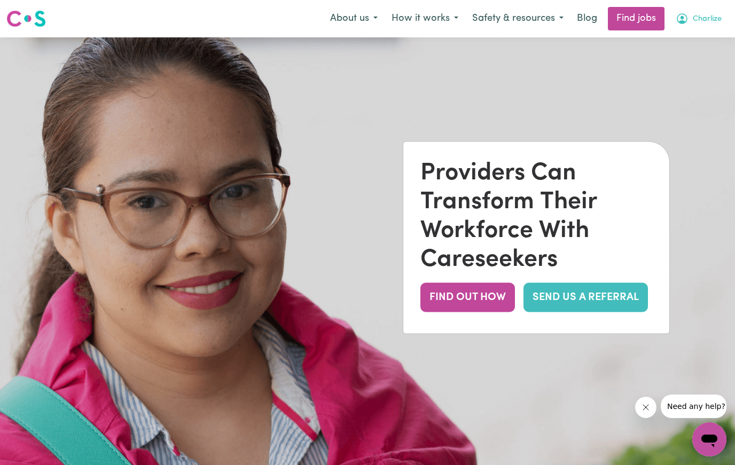
click at [702, 22] on span "Charlize" at bounding box center [706, 19] width 29 height 12
click at [691, 65] on link "My Dashboard" at bounding box center [685, 61] width 84 height 20
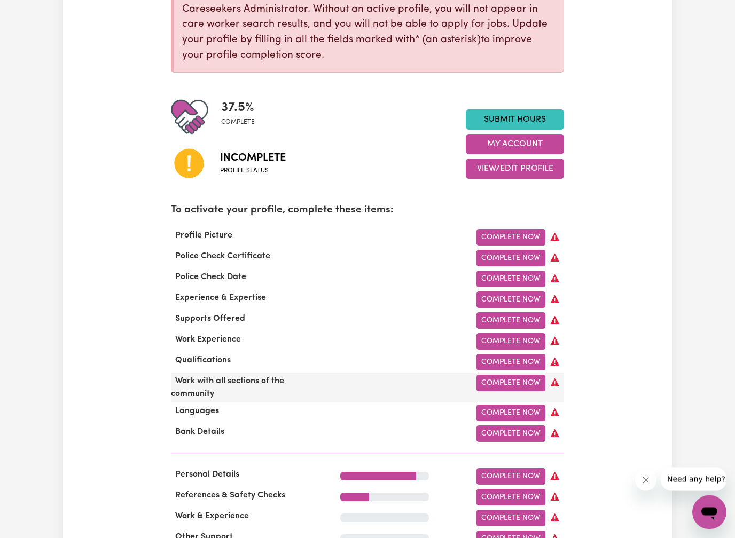
scroll to position [182, 0]
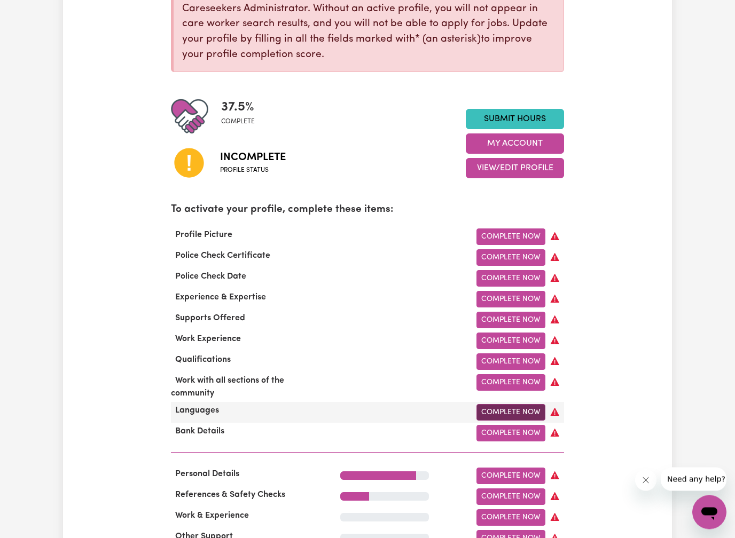
click at [528, 412] on link "Complete Now" at bounding box center [510, 413] width 69 height 17
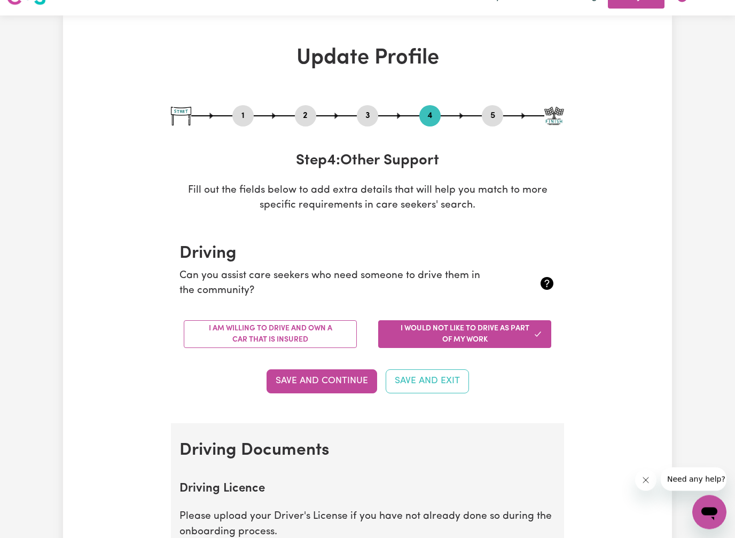
scroll to position [22, 0]
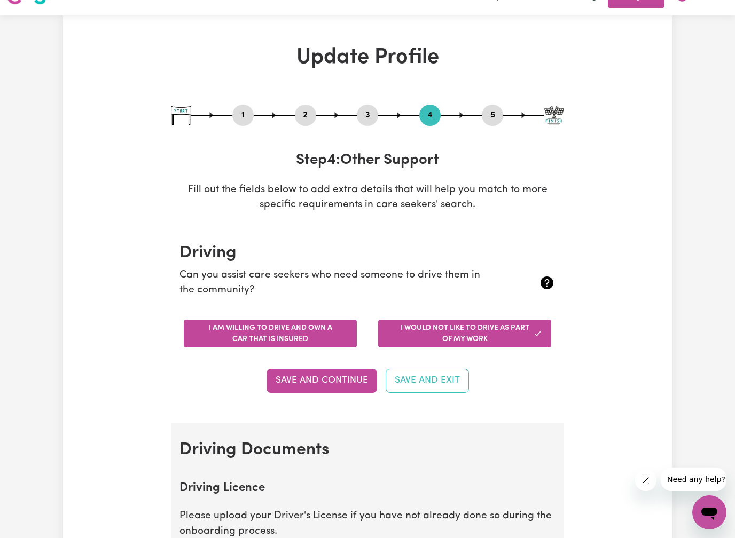
click at [323, 334] on button "I am willing to drive and own a car that is insured" at bounding box center [270, 334] width 173 height 28
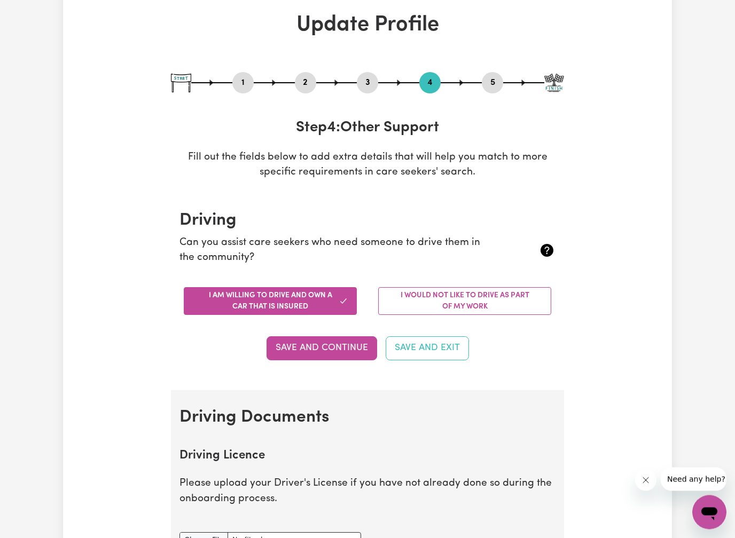
scroll to position [56, 0]
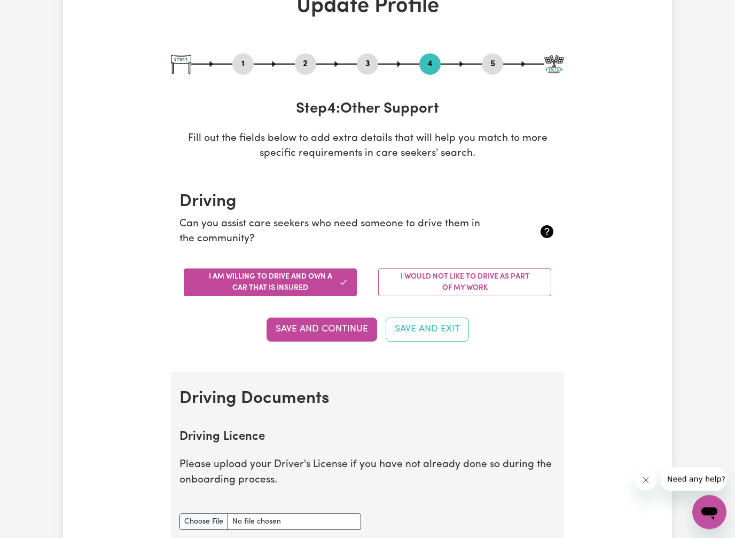
click at [351, 328] on button "Save and Continue" at bounding box center [321, 329] width 111 height 23
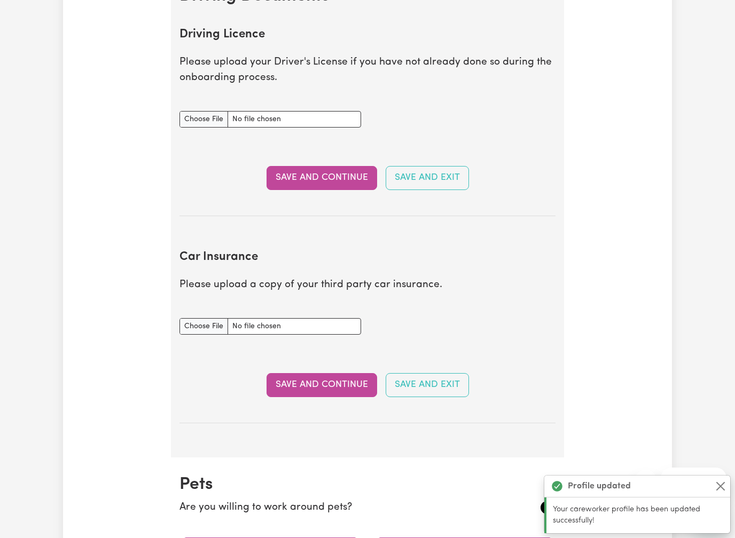
scroll to position [484, 0]
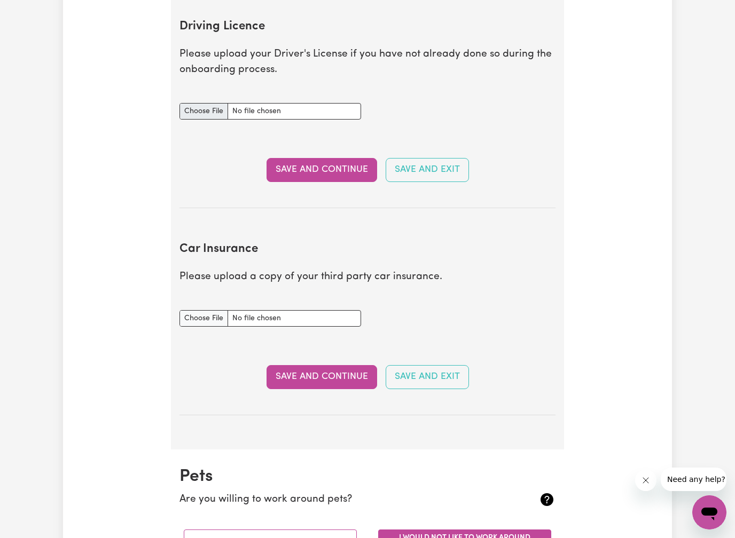
click at [206, 114] on input "Driving Licence document" at bounding box center [269, 111] width 181 height 17
type input "C:\fakepath\image.jpg"
click at [333, 172] on button "Save and Continue" at bounding box center [321, 169] width 111 height 23
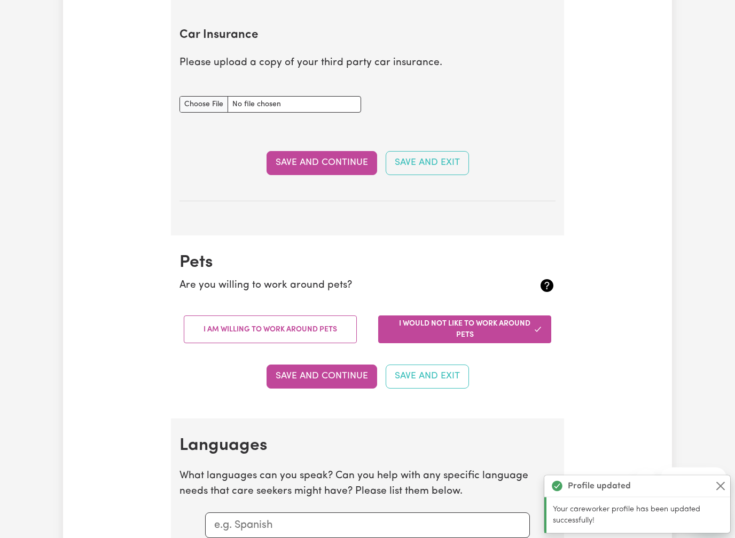
scroll to position [760, 0]
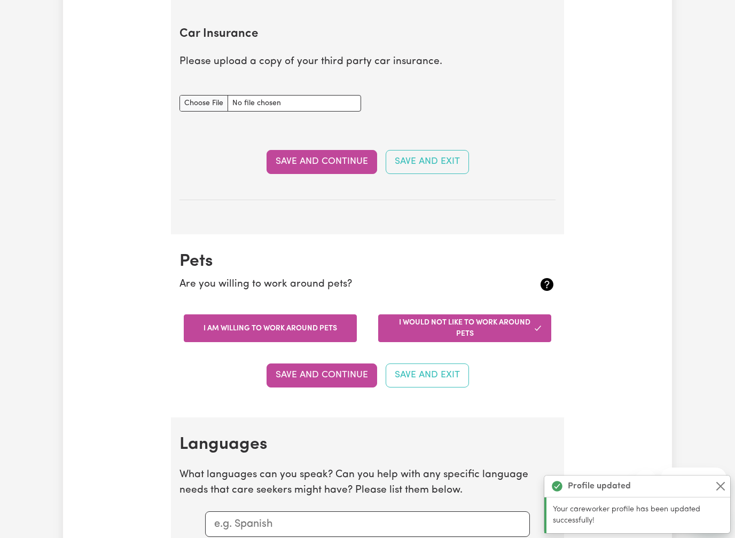
click at [327, 329] on button "I am willing to work around pets" at bounding box center [270, 328] width 173 height 28
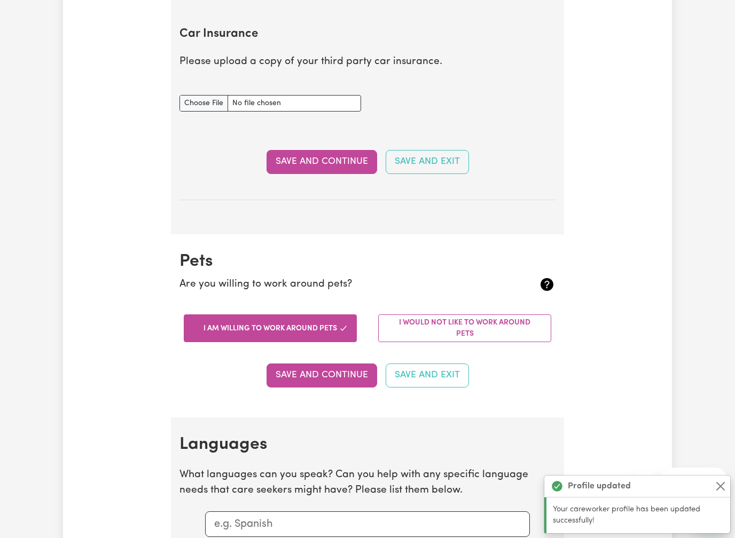
click at [333, 368] on button "Save and Continue" at bounding box center [321, 375] width 111 height 23
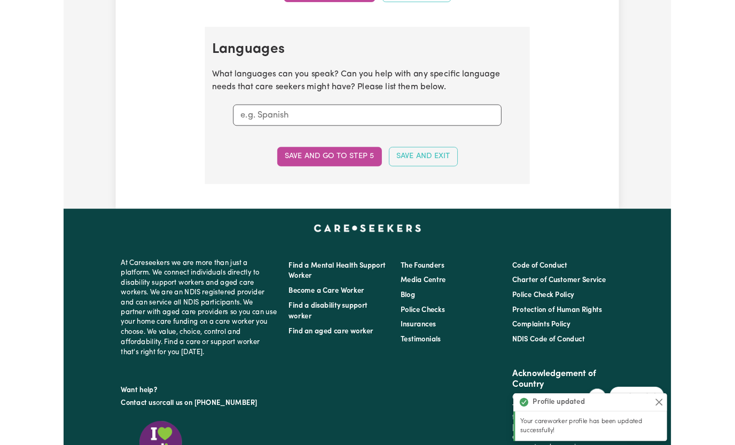
scroll to position [1144, 0]
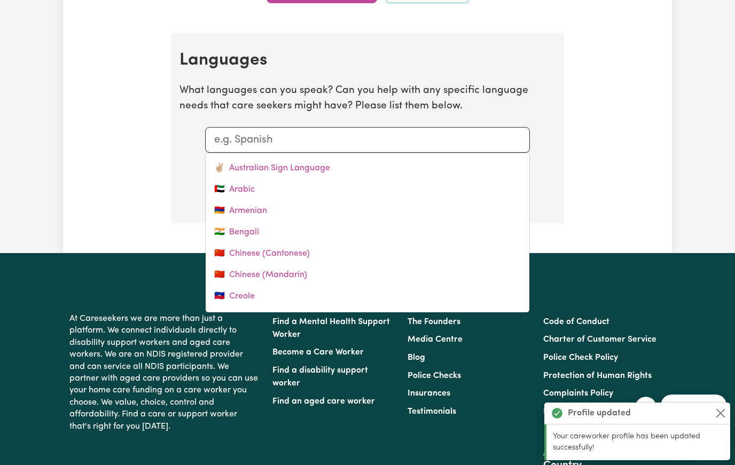
click at [353, 132] on input "text" at bounding box center [367, 140] width 306 height 16
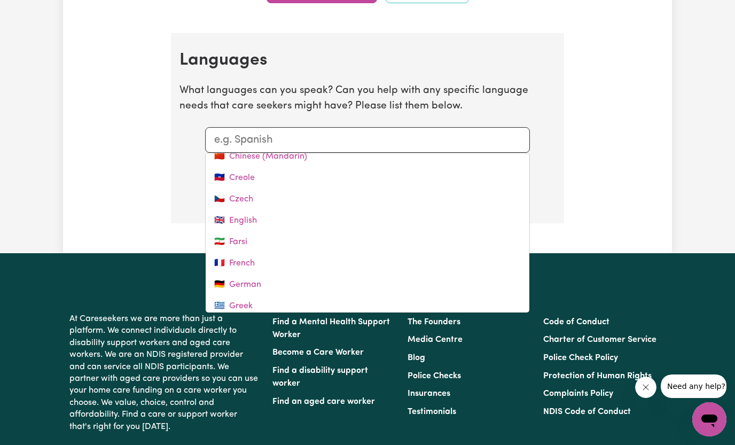
scroll to position [0, 0]
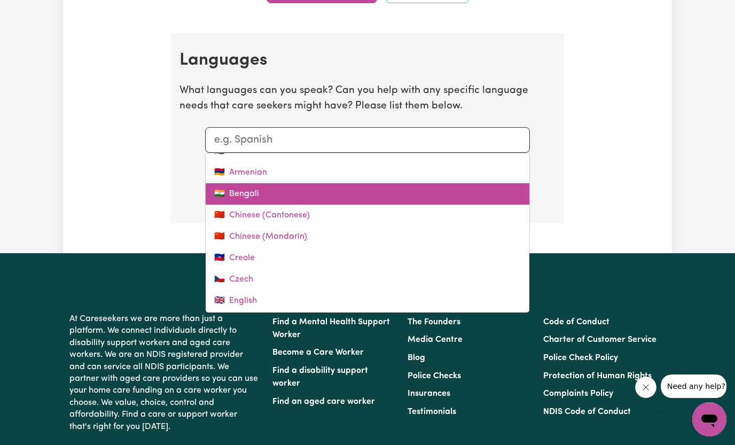
type input "A"
type input "Australian Sign Language"
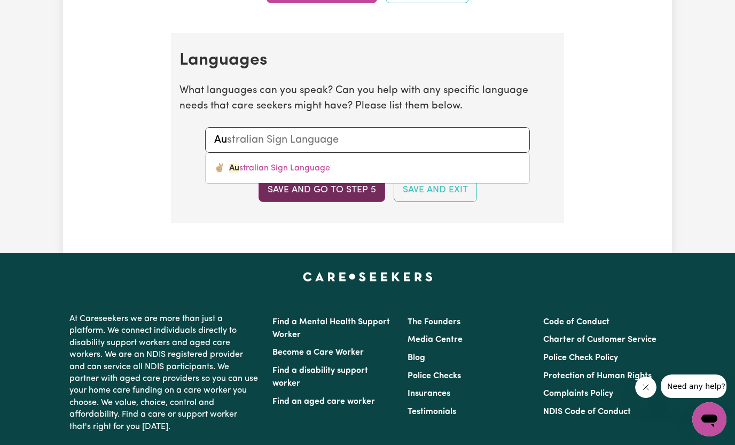
type input "A"
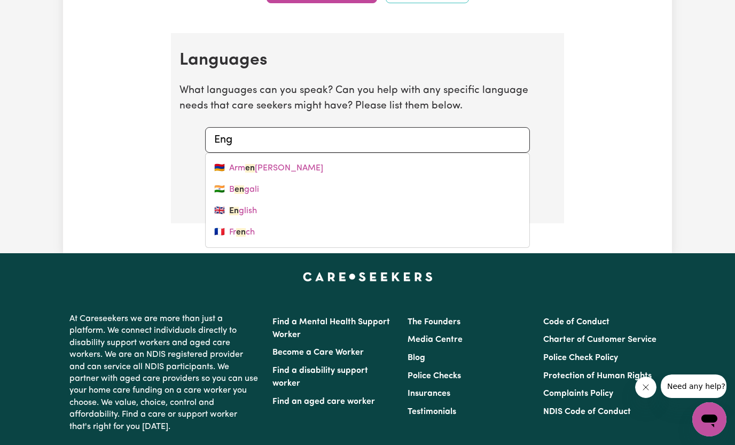
type input "Engl"
type input "English"
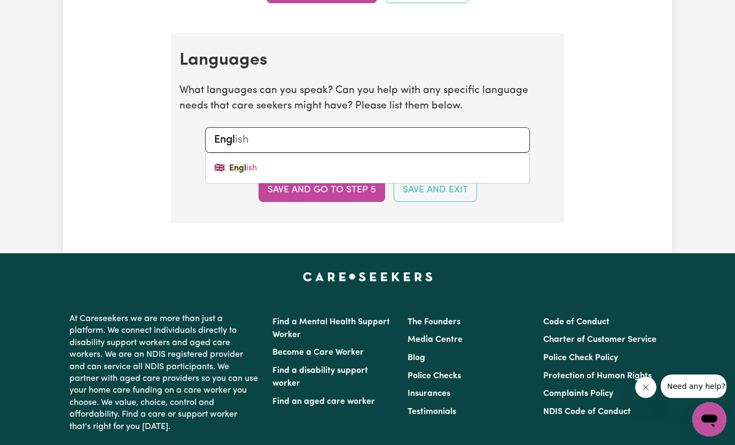
type input "Eng"
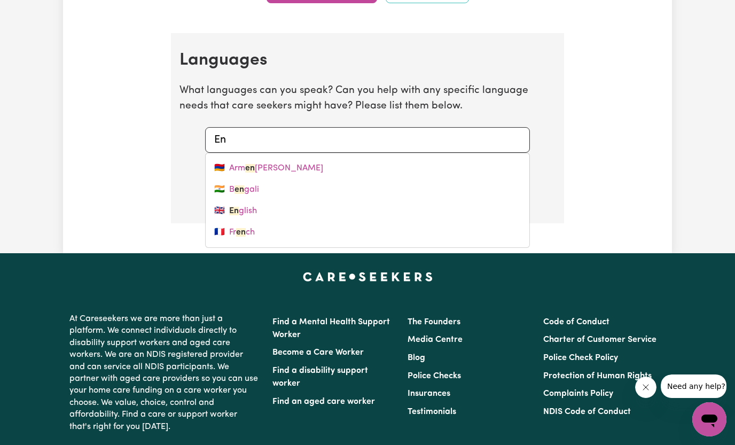
type input "E"
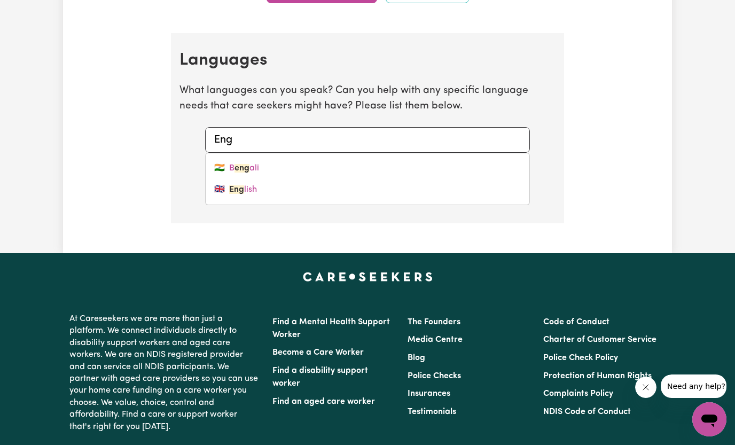
type input "Engl"
type input "English"
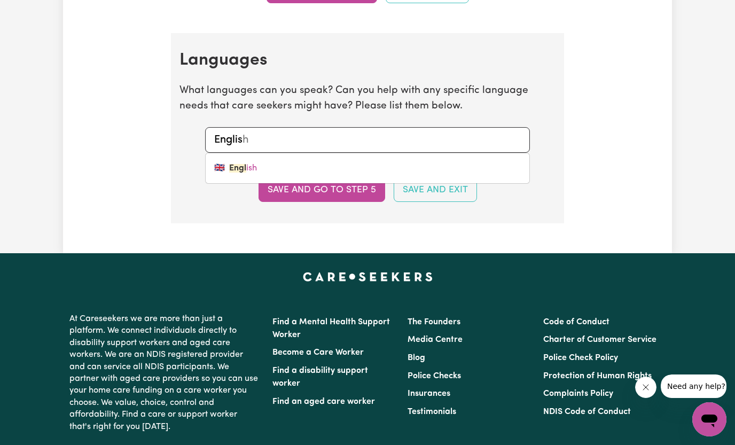
type input "English"
click at [281, 157] on link "🇬🇧 English" at bounding box center [367, 167] width 323 height 21
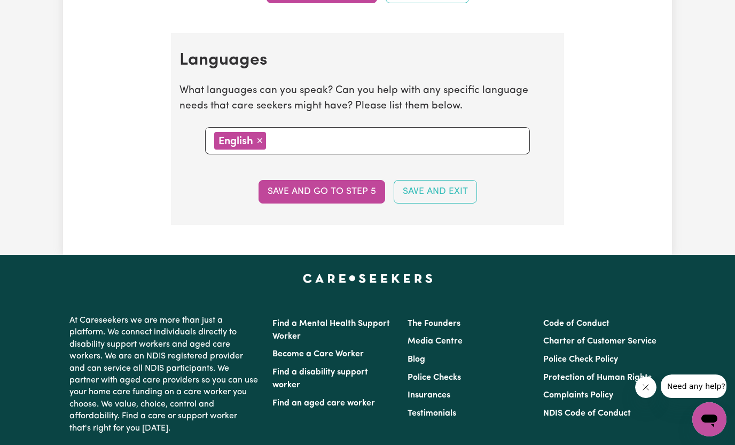
click at [291, 139] on input "text" at bounding box center [394, 140] width 251 height 16
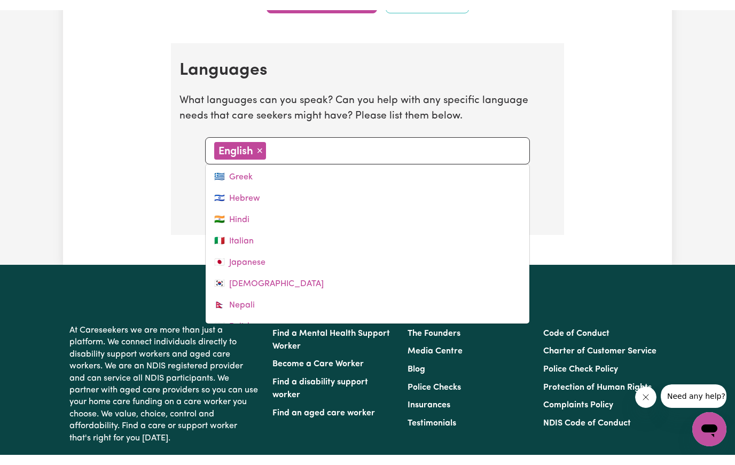
scroll to position [251, 0]
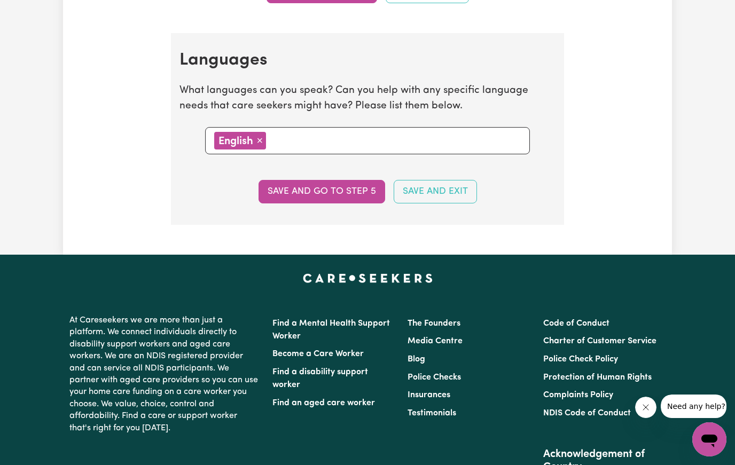
click at [356, 184] on button "Save and go to step 5" at bounding box center [321, 191] width 127 height 23
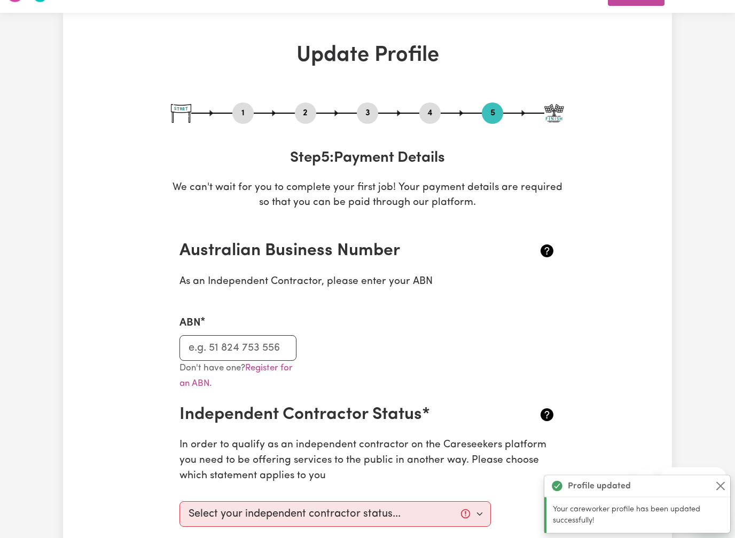
scroll to position [25, 0]
click at [543, 251] on icon at bounding box center [546, 250] width 13 height 13
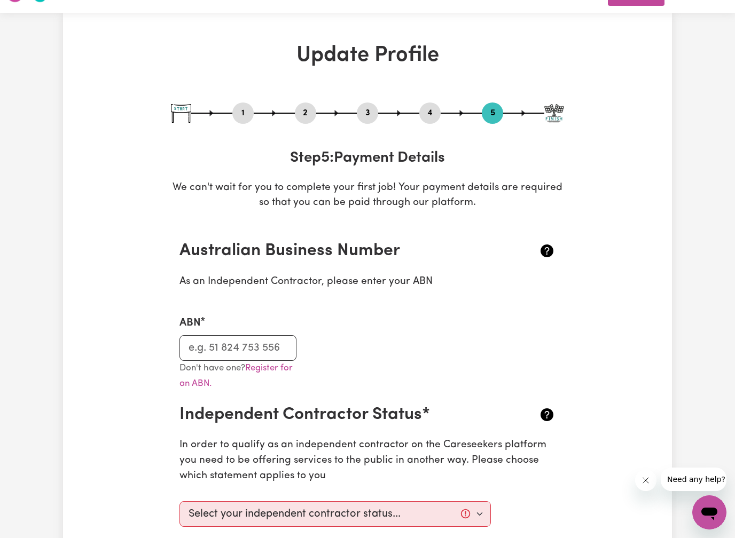
click at [546, 246] on icon at bounding box center [546, 250] width 13 height 13
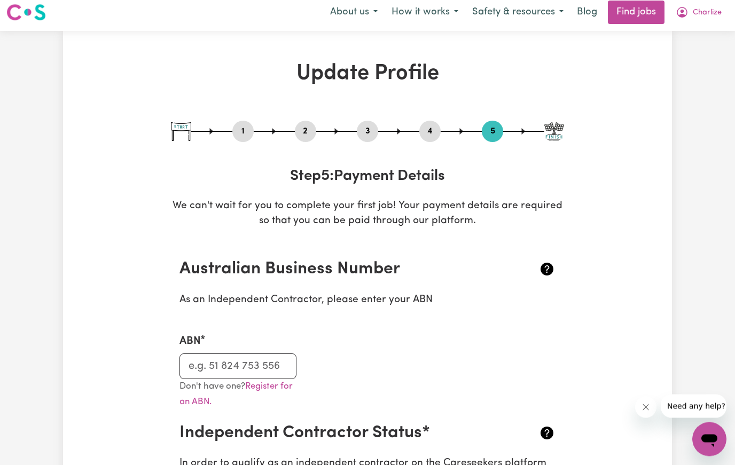
scroll to position [0, 0]
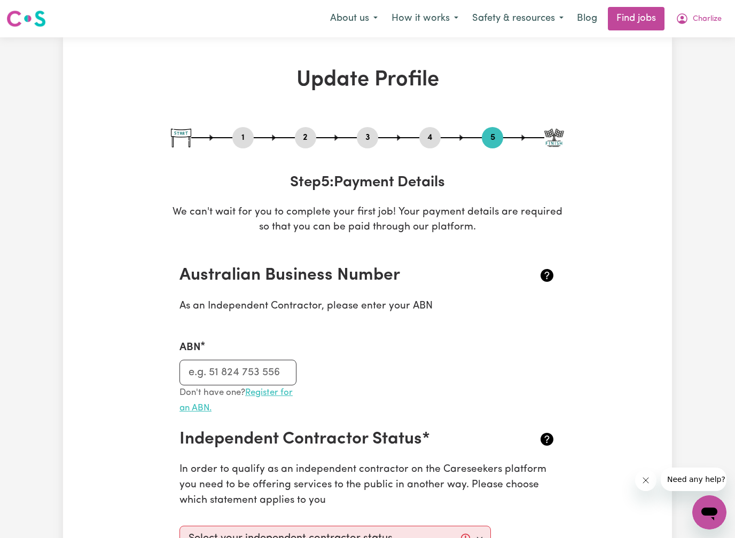
click at [274, 392] on link "Register for an ABN." at bounding box center [235, 400] width 113 height 25
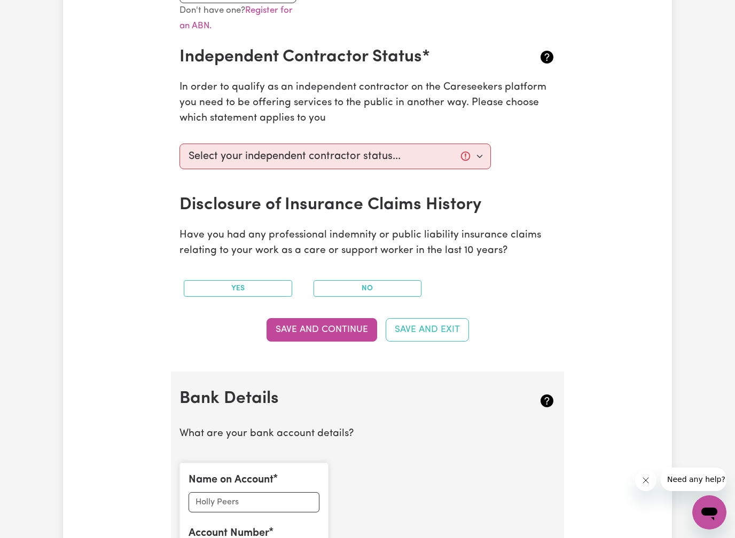
scroll to position [384, 0]
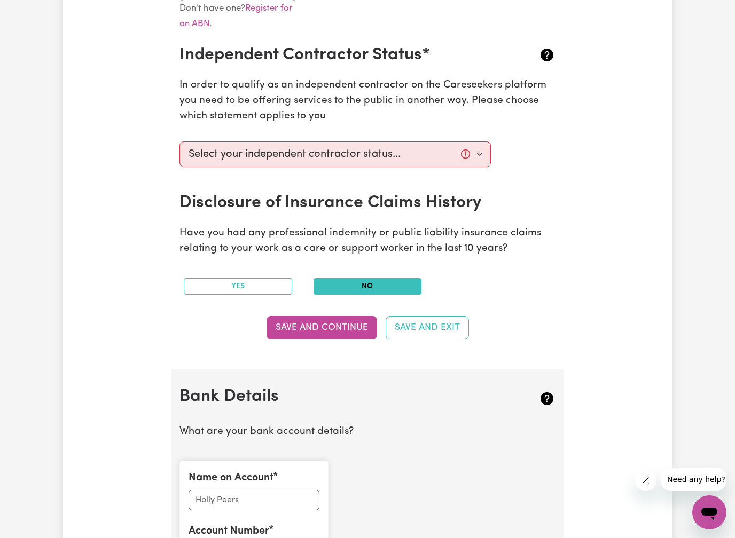
click at [388, 279] on button "No" at bounding box center [367, 286] width 108 height 17
click at [333, 325] on button "Save and Continue" at bounding box center [321, 327] width 111 height 23
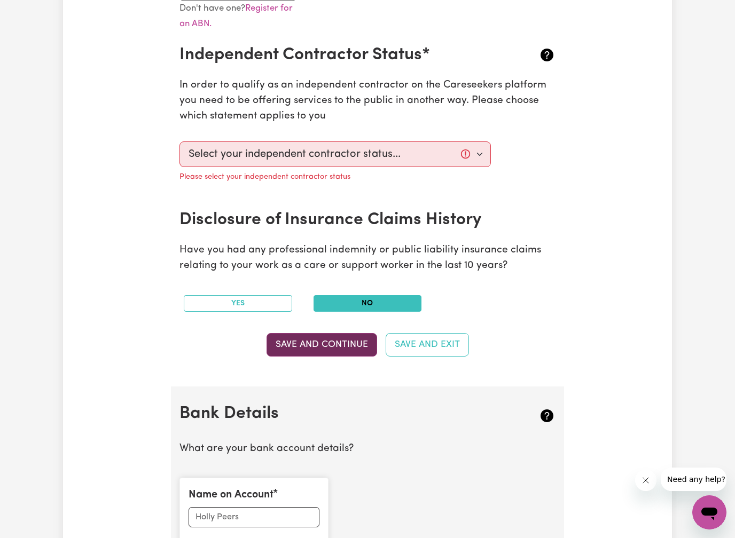
click at [330, 338] on button "Save and Continue" at bounding box center [321, 344] width 111 height 23
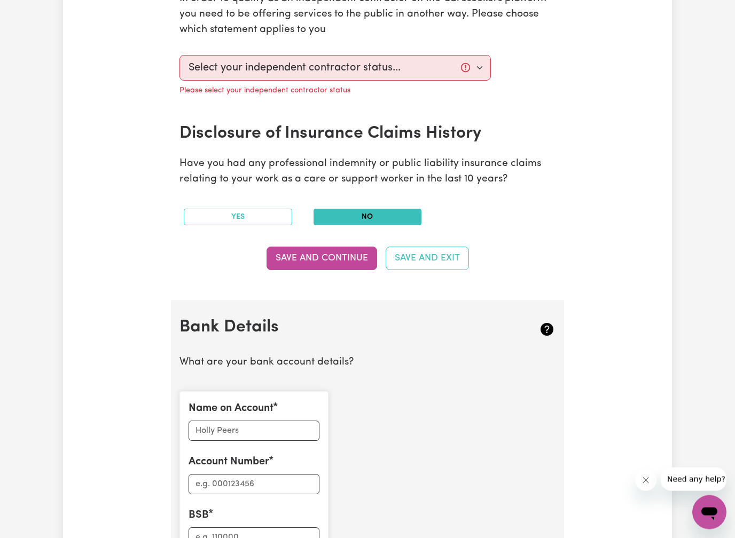
scroll to position [471, 0]
click at [354, 259] on button "Save and Continue" at bounding box center [321, 258] width 111 height 23
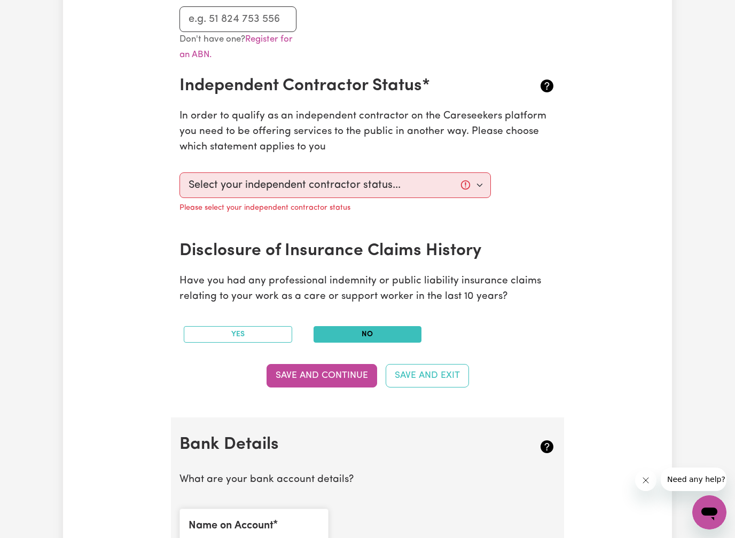
scroll to position [353, 0]
click at [329, 377] on button "Save and Continue" at bounding box center [321, 376] width 111 height 23
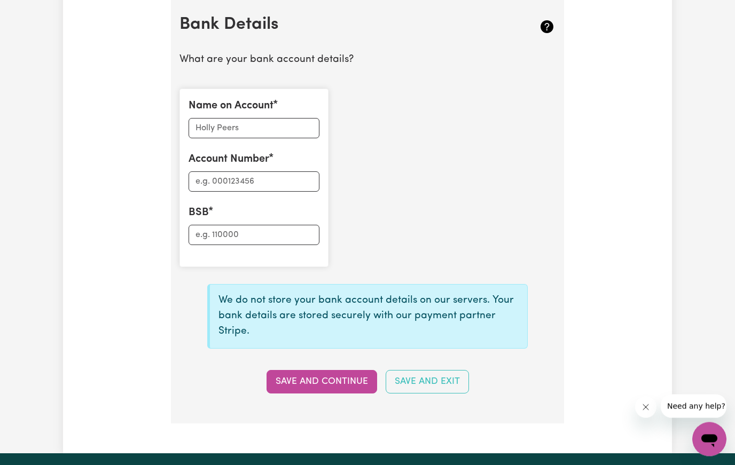
scroll to position [770, 0]
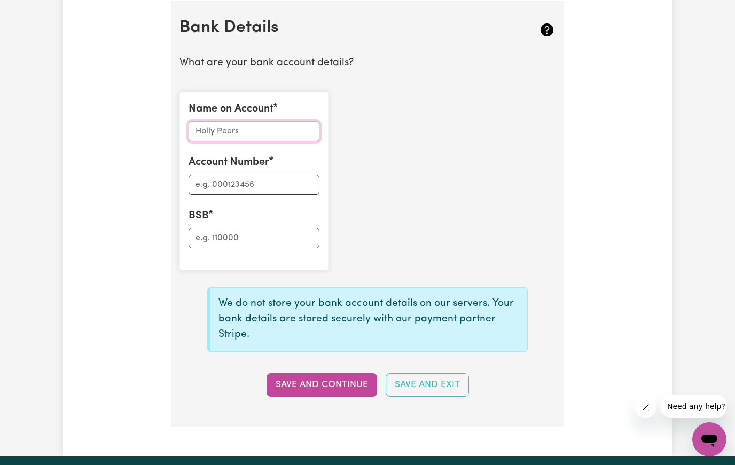
click at [243, 125] on input "Name on Account" at bounding box center [253, 131] width 131 height 20
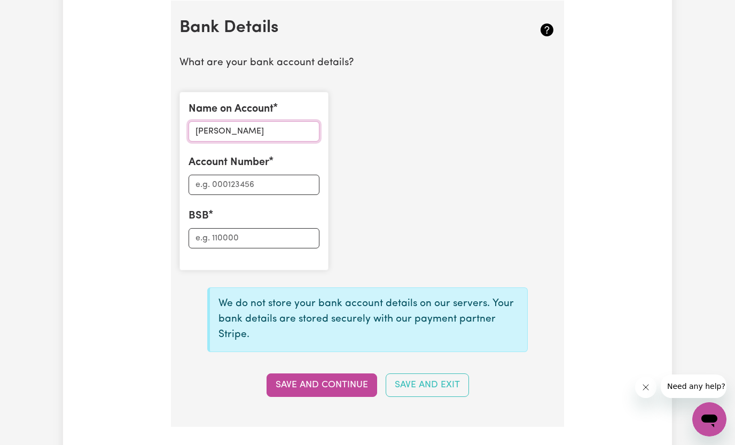
type input "Charlize borg"
drag, startPoint x: 243, startPoint y: 125, endPoint x: 225, endPoint y: 181, distance: 58.4
click at [225, 181] on input "Account Number" at bounding box center [253, 185] width 131 height 20
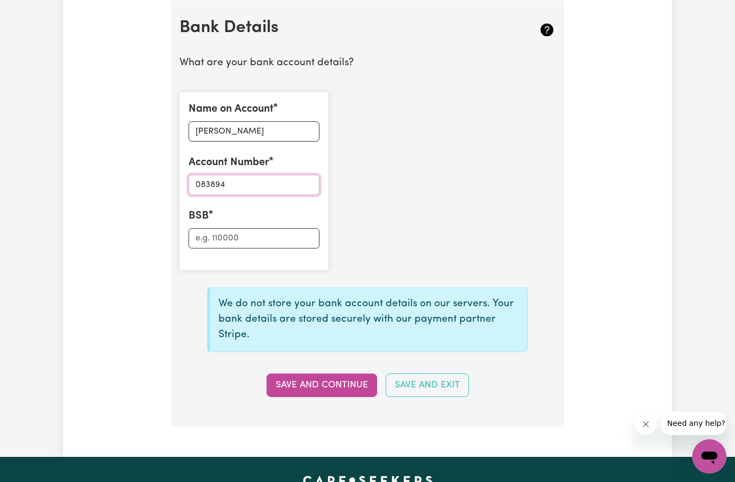
type input "083894"
click at [211, 239] on input "BSB" at bounding box center [253, 238] width 131 height 20
click at [213, 232] on input "BSB" at bounding box center [253, 238] width 131 height 20
type input "917292105"
click at [297, 373] on button "Save and Continue" at bounding box center [321, 384] width 111 height 23
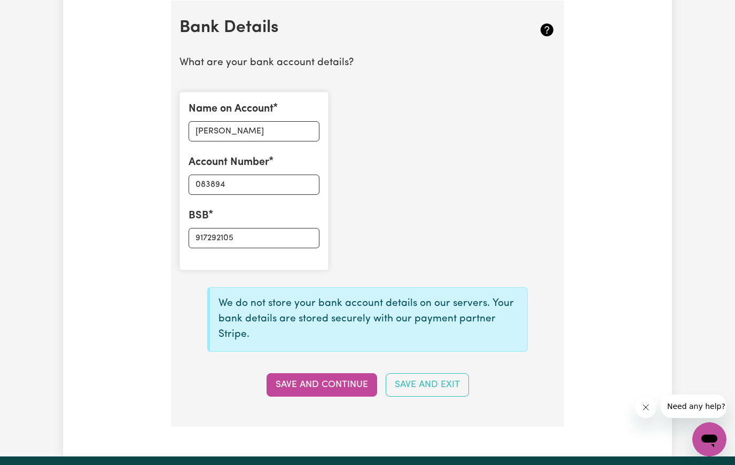
click at [333, 380] on button "Save and Continue" at bounding box center [321, 384] width 111 height 23
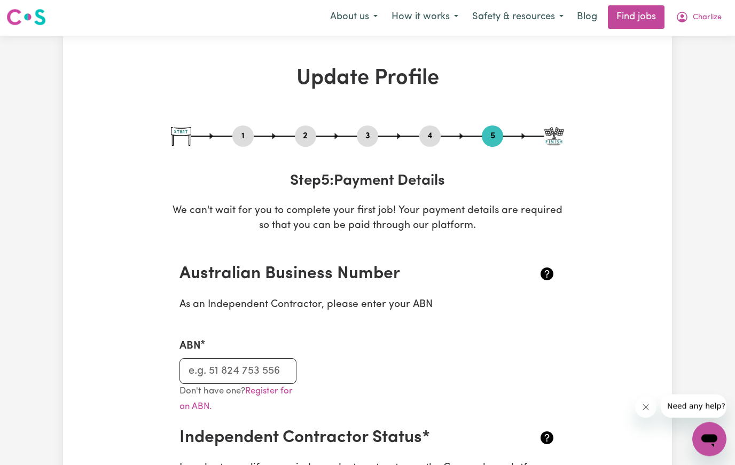
scroll to position [0, 0]
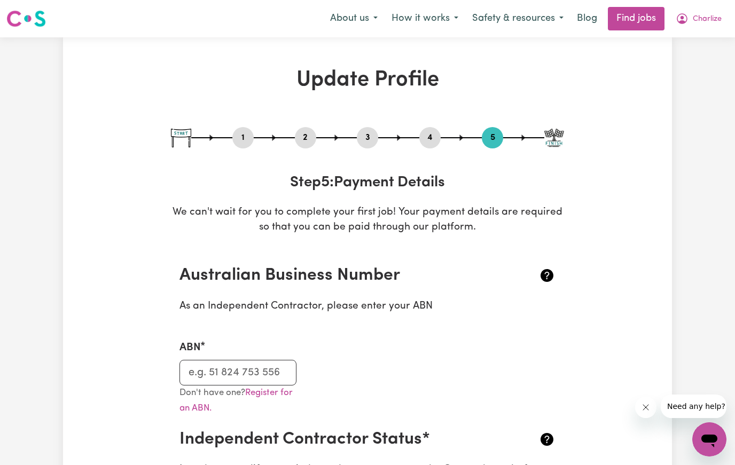
click at [637, 21] on link "Find jobs" at bounding box center [635, 18] width 57 height 23
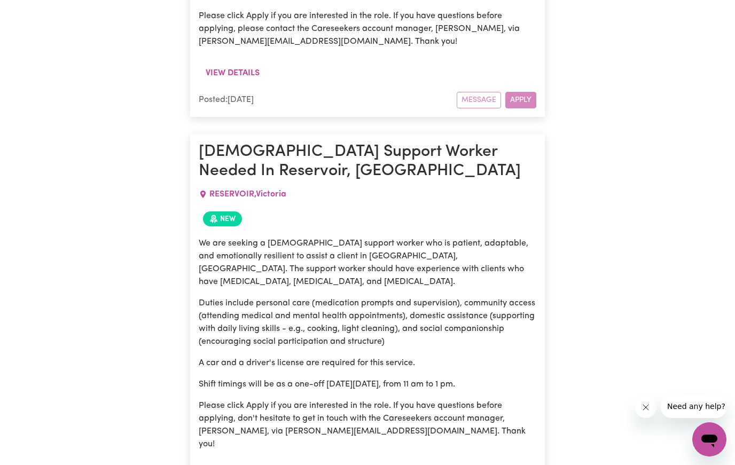
scroll to position [851, 0]
